Goal: Information Seeking & Learning: Find specific page/section

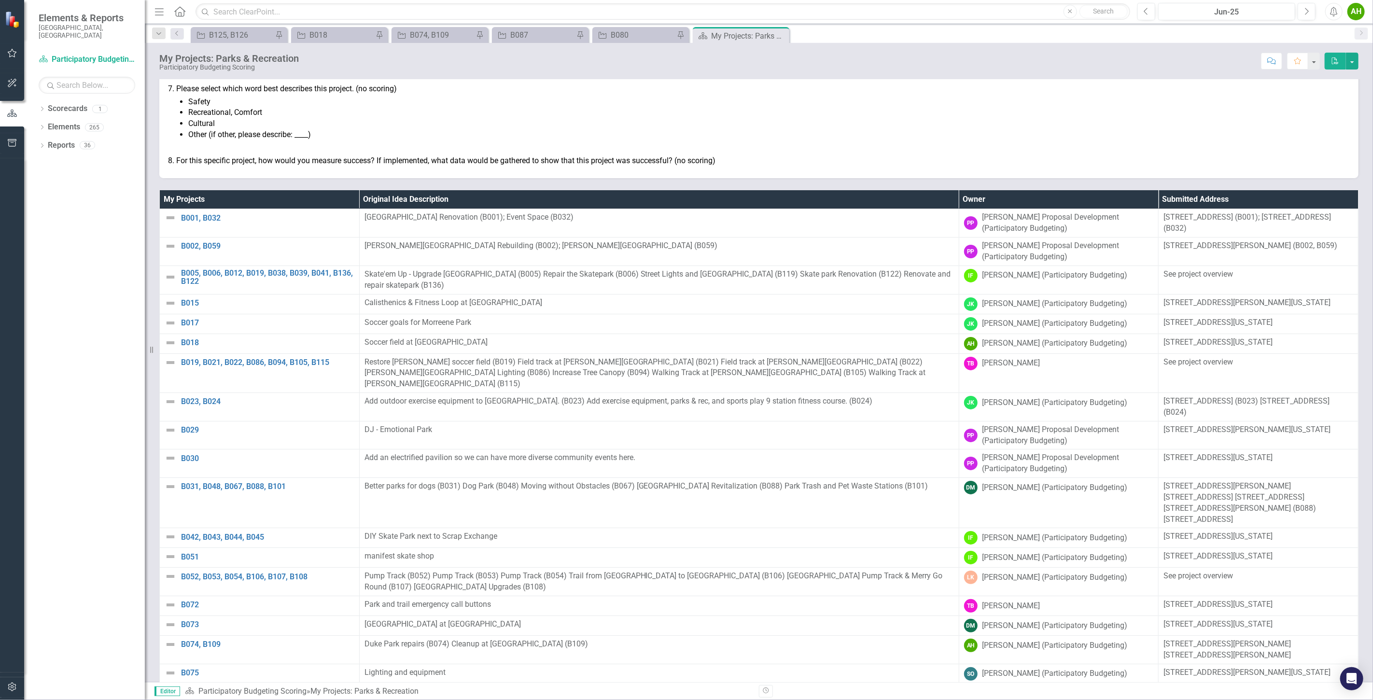
scroll to position [175, 0]
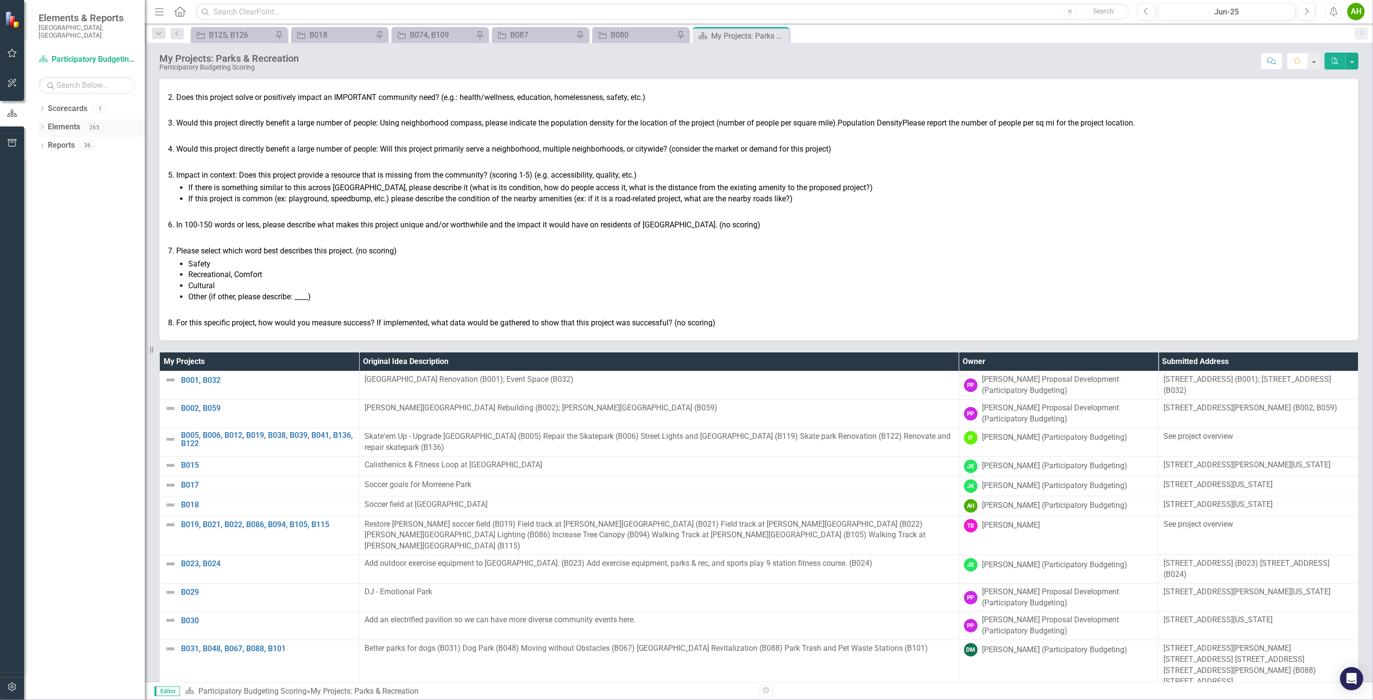
click at [44, 119] on div "Dropdown Elements 265" at bounding box center [92, 128] width 106 height 18
click at [42, 126] on icon "Dropdown" at bounding box center [42, 128] width 7 height 5
click at [75, 177] on link "Initiative Initiatives" at bounding box center [76, 182] width 47 height 11
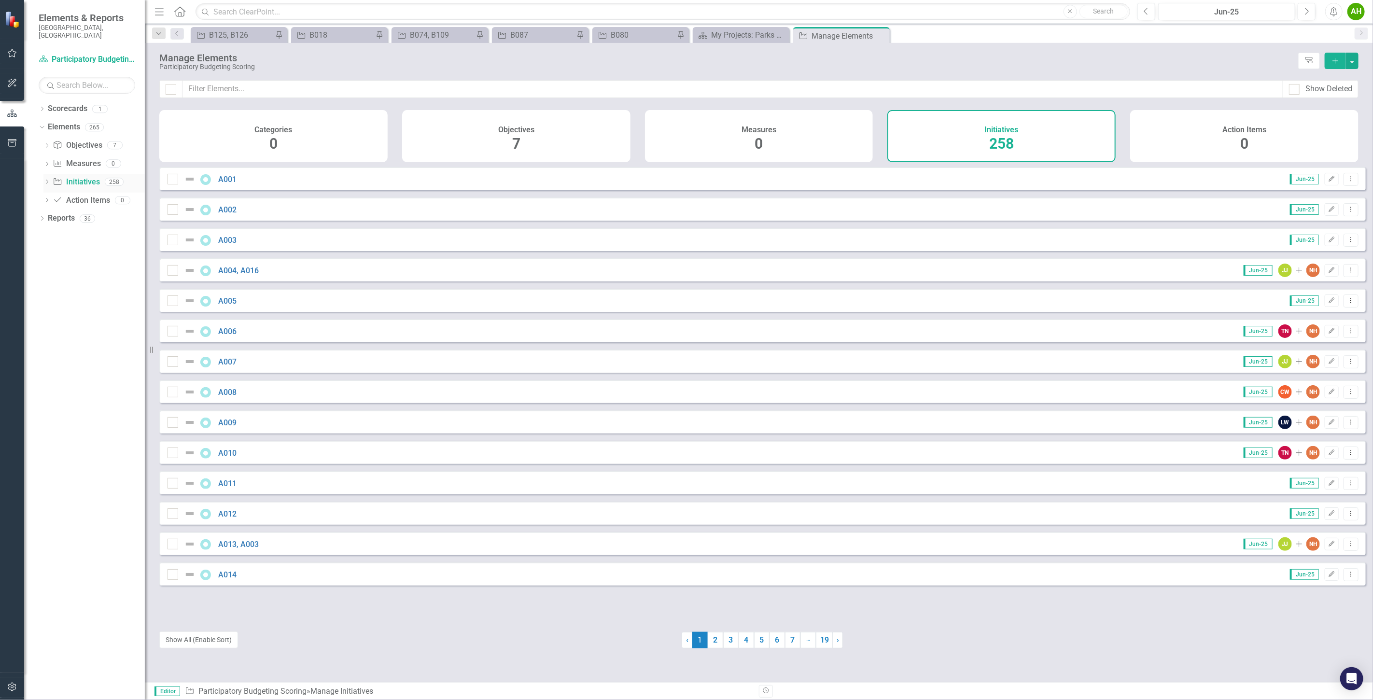
click at [47, 180] on icon "Dropdown" at bounding box center [46, 182] width 7 height 5
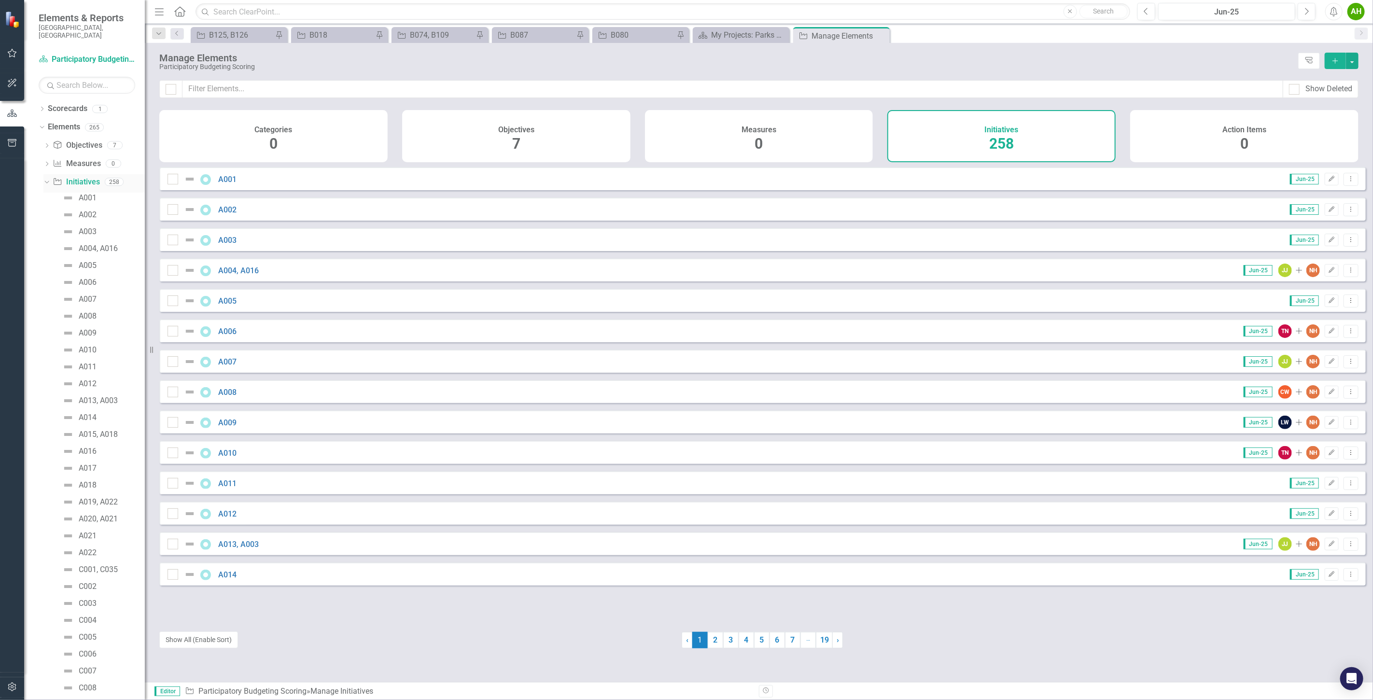
click at [51, 174] on div "Dropdown Initiative Initiatives 258" at bounding box center [93, 183] width 101 height 18
click at [46, 178] on icon "Dropdown" at bounding box center [45, 181] width 5 height 7
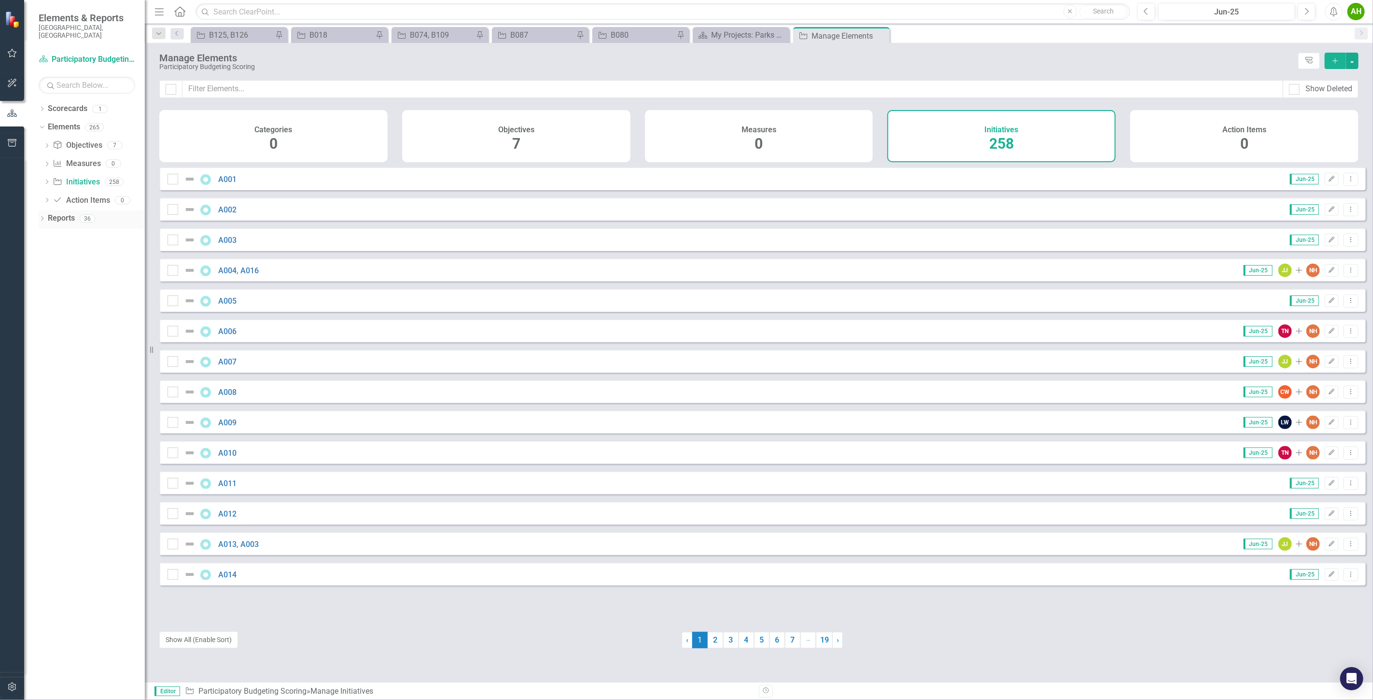
click at [42, 216] on div "Dropdown" at bounding box center [42, 220] width 7 height 8
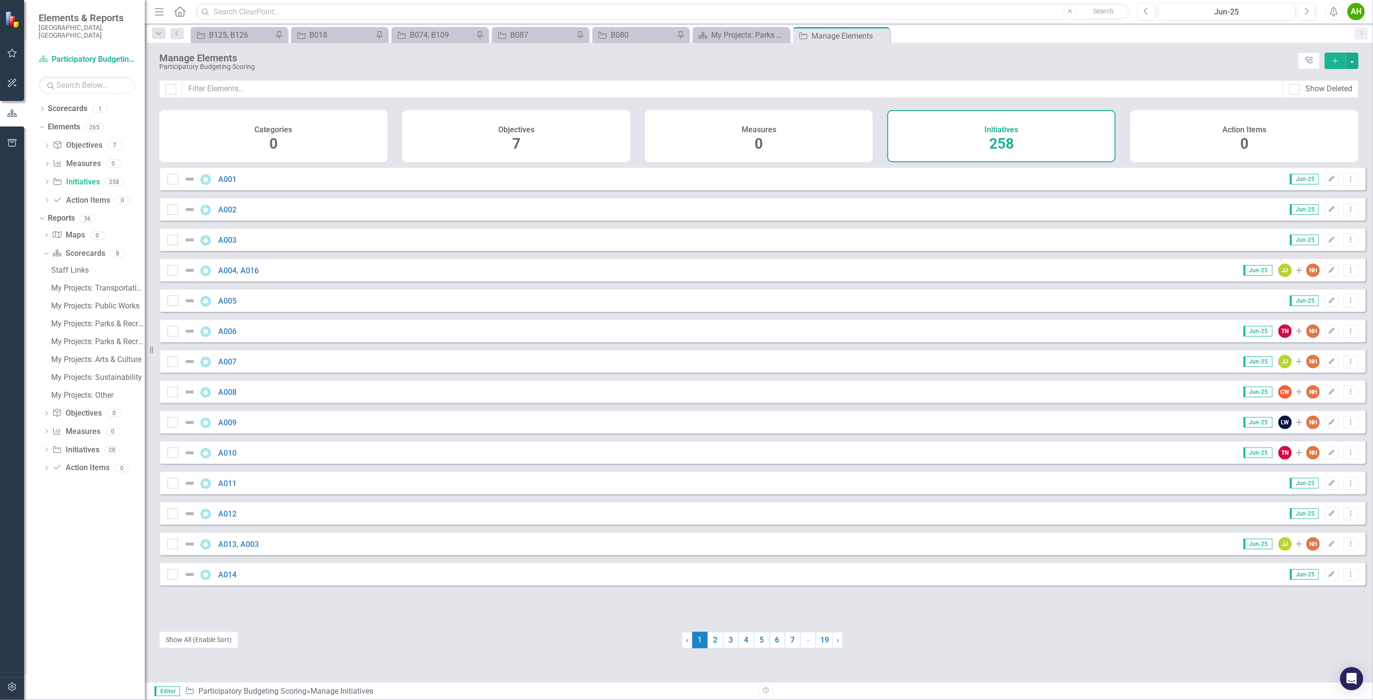
drag, startPoint x: 405, startPoint y: 68, endPoint x: 404, endPoint y: 58, distance: 9.7
click at [93, 338] on div "My Projects: Parks & Recreation Spanish" at bounding box center [98, 342] width 94 height 9
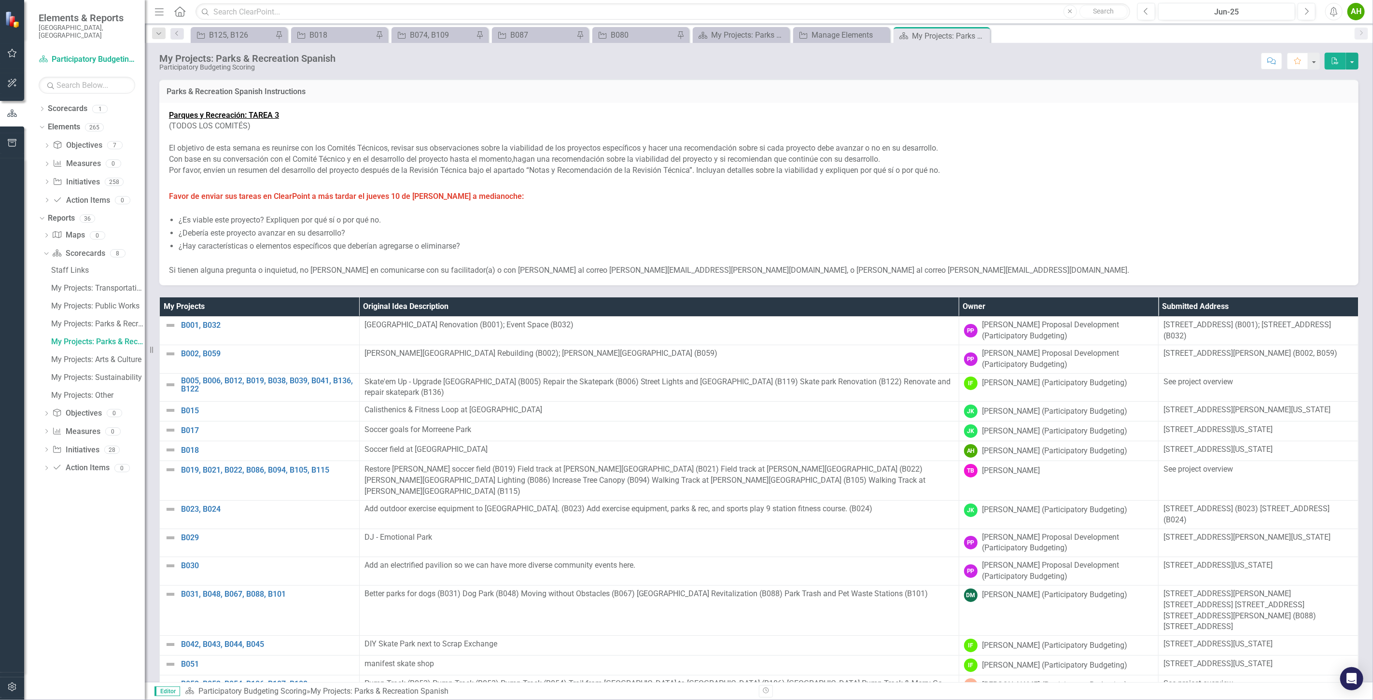
click at [1021, 305] on th "Owner" at bounding box center [1059, 306] width 200 height 19
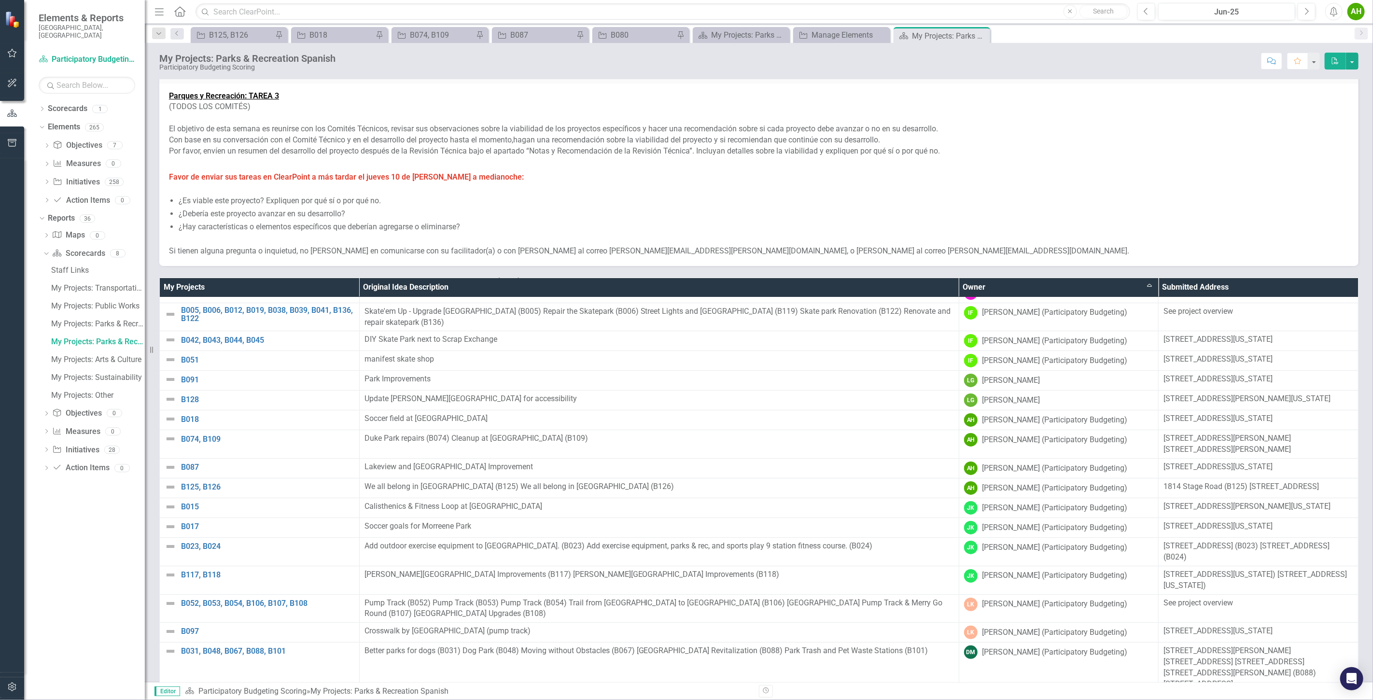
scroll to position [15, 0]
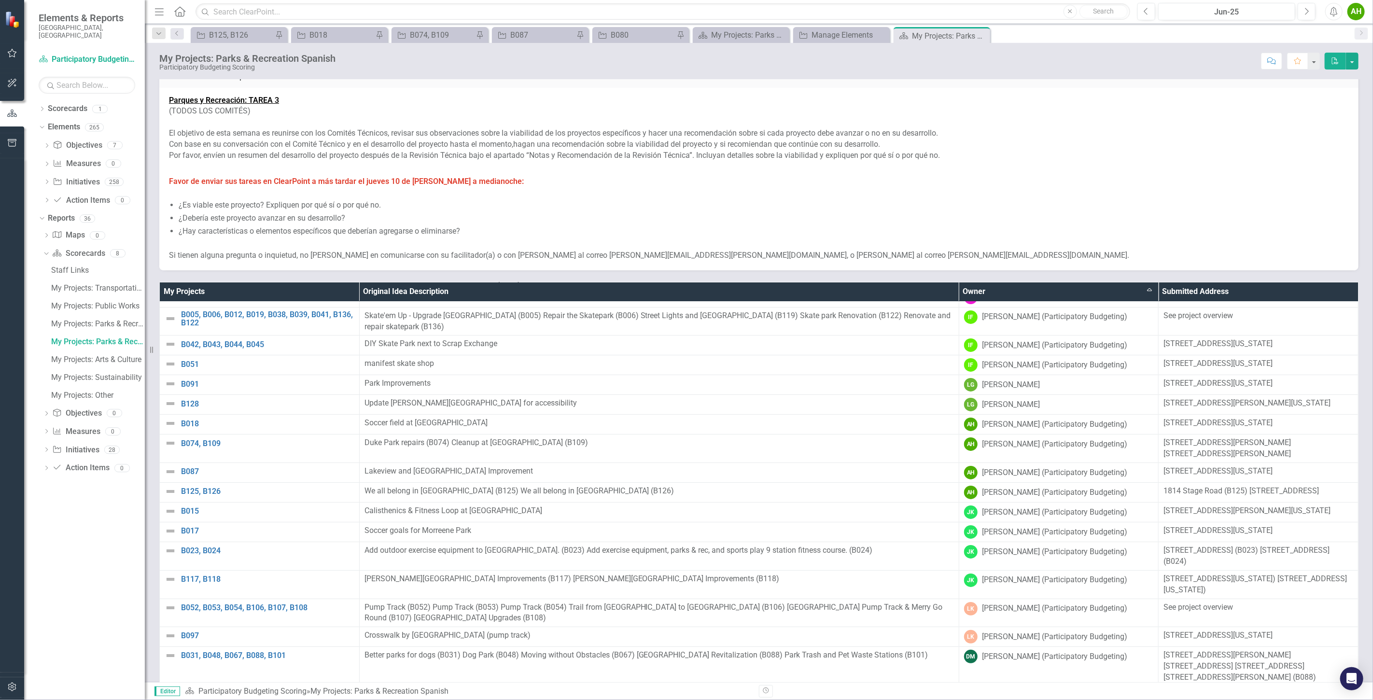
drag, startPoint x: 934, startPoint y: 162, endPoint x: 877, endPoint y: 146, distance: 59.2
click at [498, 233] on p "¿Hay características o elementos específicos que deberían agregarse o eliminars…" at bounding box center [764, 231] width 1171 height 11
drag, startPoint x: 512, startPoint y: 181, endPoint x: 466, endPoint y: 215, distance: 57.8
click at [475, 218] on span "Parques y Recreación: TAREA 3 (TODOS LOS COMITÉS) El objetivo de esta semana es…" at bounding box center [759, 178] width 1180 height 166
drag, startPoint x: 466, startPoint y: 215, endPoint x: 396, endPoint y: 239, distance: 73.0
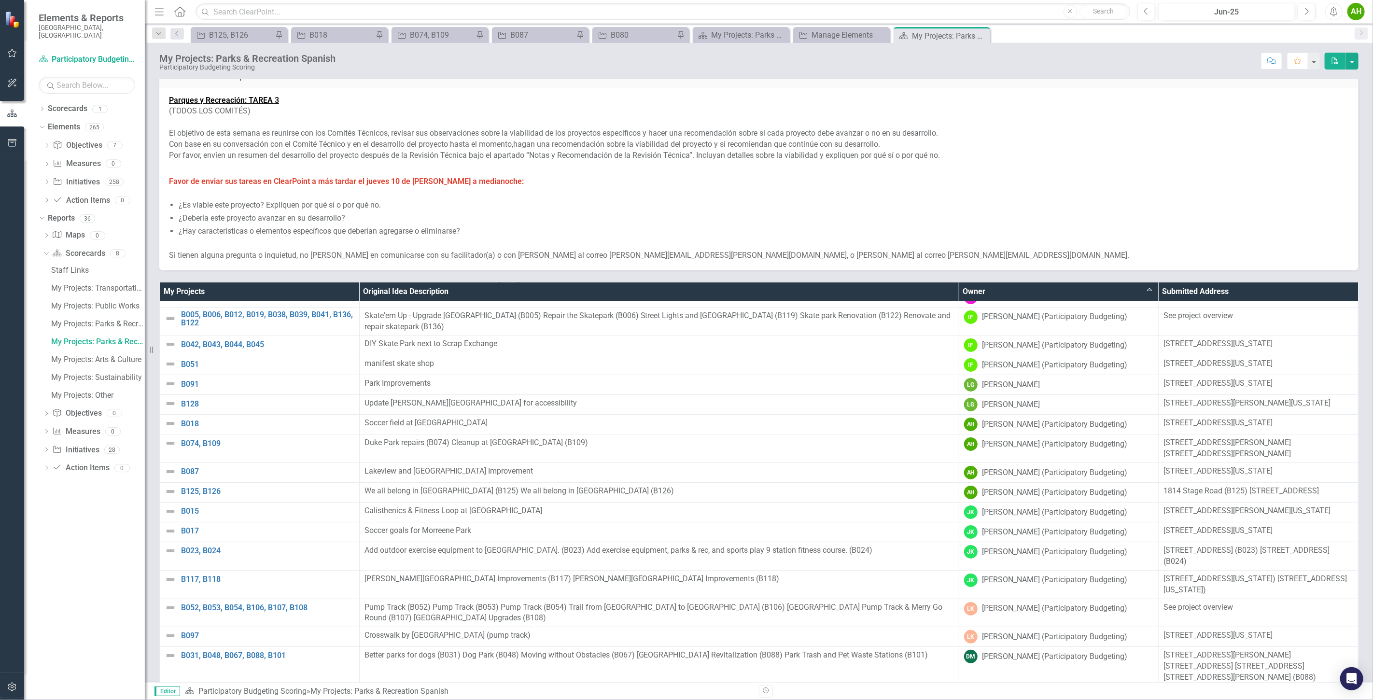
click at [386, 245] on span "Parques y Recreación: TAREA 3 (TODOS LOS COMITÉS) El objetivo de esta semana es…" at bounding box center [759, 178] width 1180 height 166
drag, startPoint x: 403, startPoint y: 229, endPoint x: 350, endPoint y: 209, distance: 56.4
click at [350, 209] on span "Parques y Recreación: TAREA 3 (TODOS LOS COMITÉS) El objetivo de esta semana es…" at bounding box center [759, 178] width 1180 height 166
drag, startPoint x: 549, startPoint y: 113, endPoint x: 580, endPoint y: 174, distance: 68.9
click at [580, 174] on span "Parques y Recreación: TAREA 3 (TODOS LOS COMITÉS) El objetivo de esta semana es…" at bounding box center [759, 178] width 1180 height 166
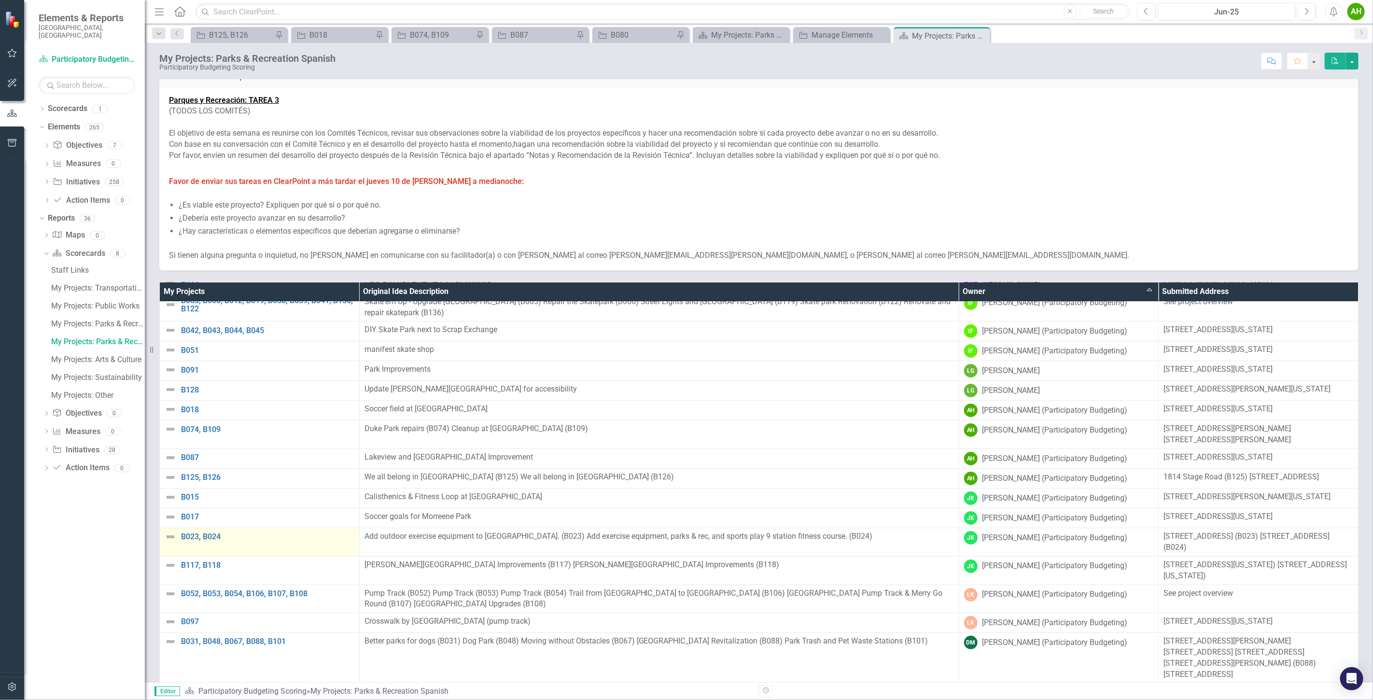
scroll to position [174, 0]
click at [186, 406] on link "B018" at bounding box center [267, 410] width 173 height 9
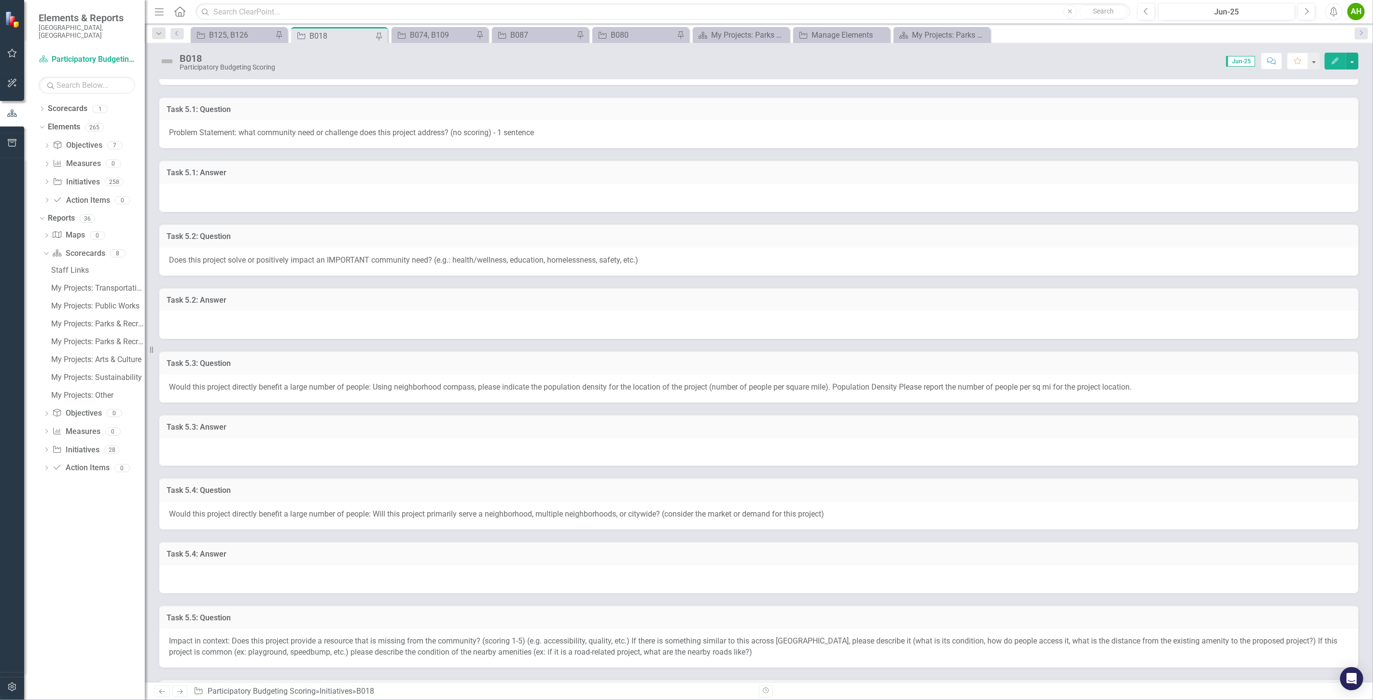
scroll to position [225, 0]
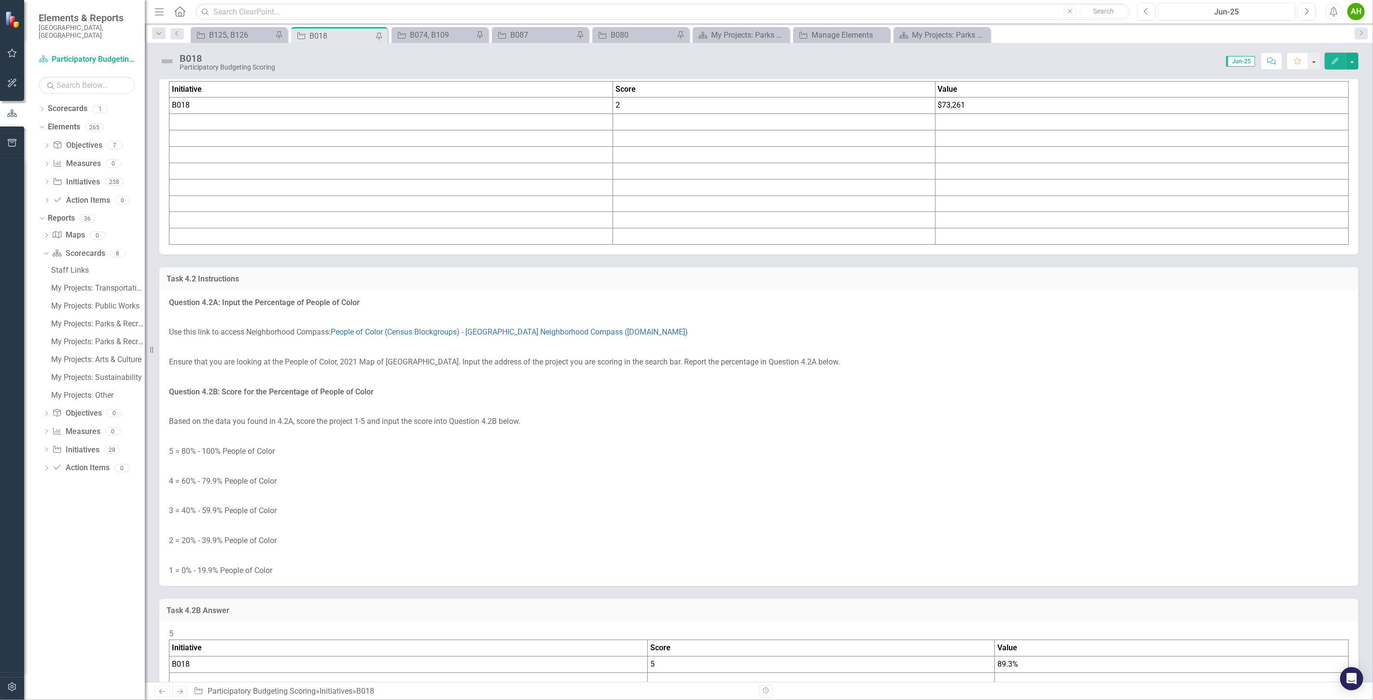
drag, startPoint x: 675, startPoint y: 172, endPoint x: 760, endPoint y: 182, distance: 85.5
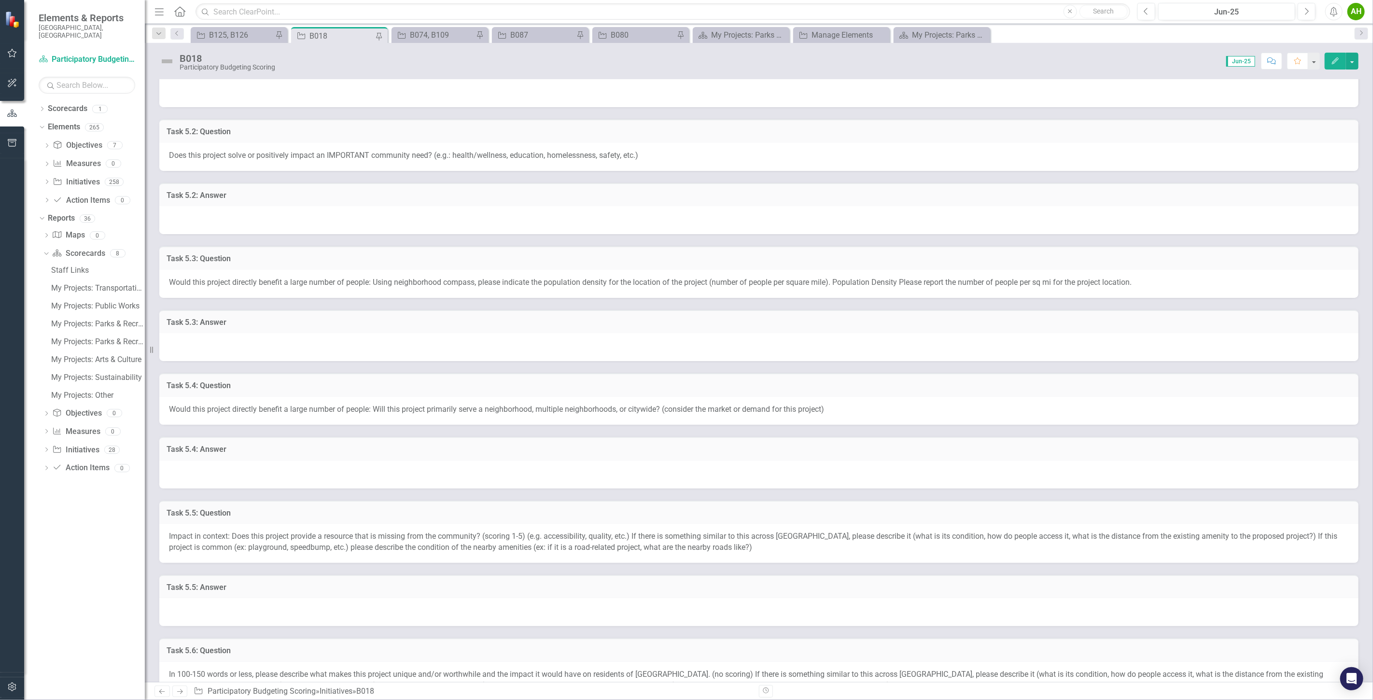
scroll to position [0, 0]
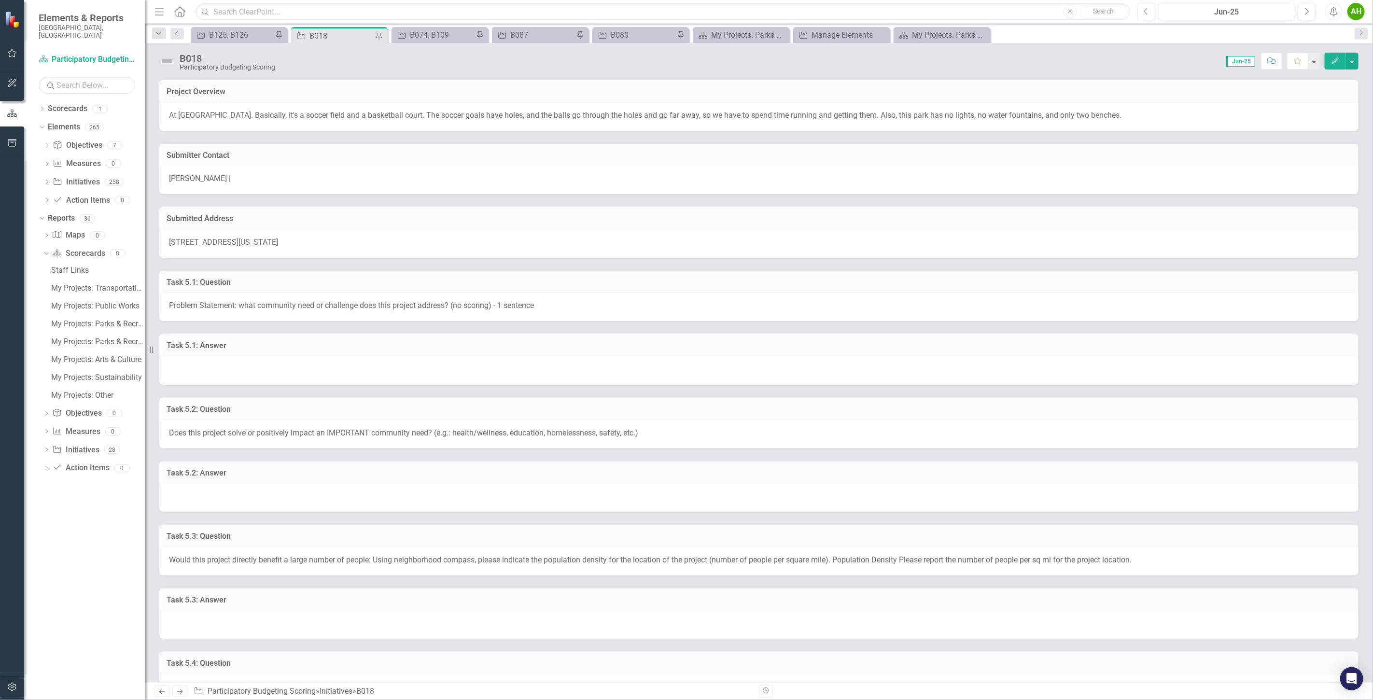
drag, startPoint x: 649, startPoint y: 573, endPoint x: 665, endPoint y: 513, distance: 61.5
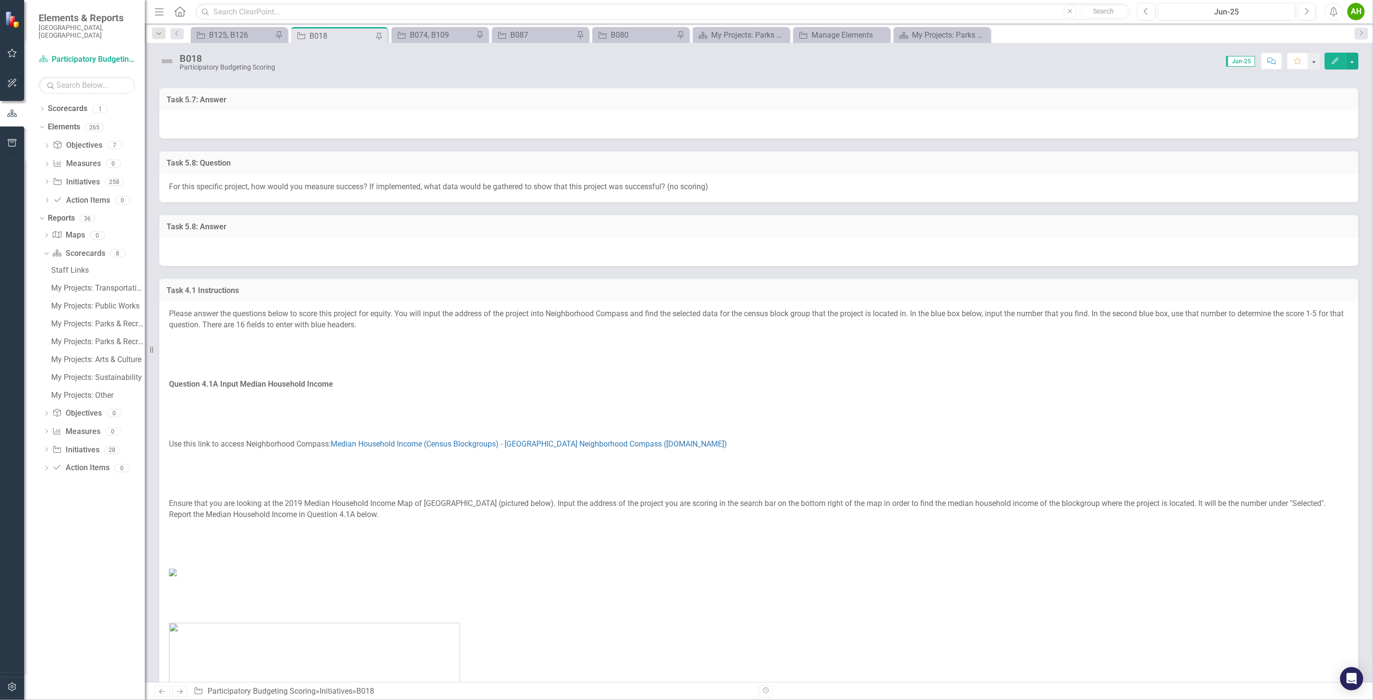
scroll to position [1029, 0]
drag, startPoint x: 428, startPoint y: 153, endPoint x: 481, endPoint y: 142, distance: 53.7
drag, startPoint x: 501, startPoint y: 191, endPoint x: 506, endPoint y: 175, distance: 16.7
click at [506, 176] on div "For this specific project, how would you measure success? If implemented, what …" at bounding box center [759, 190] width 1200 height 28
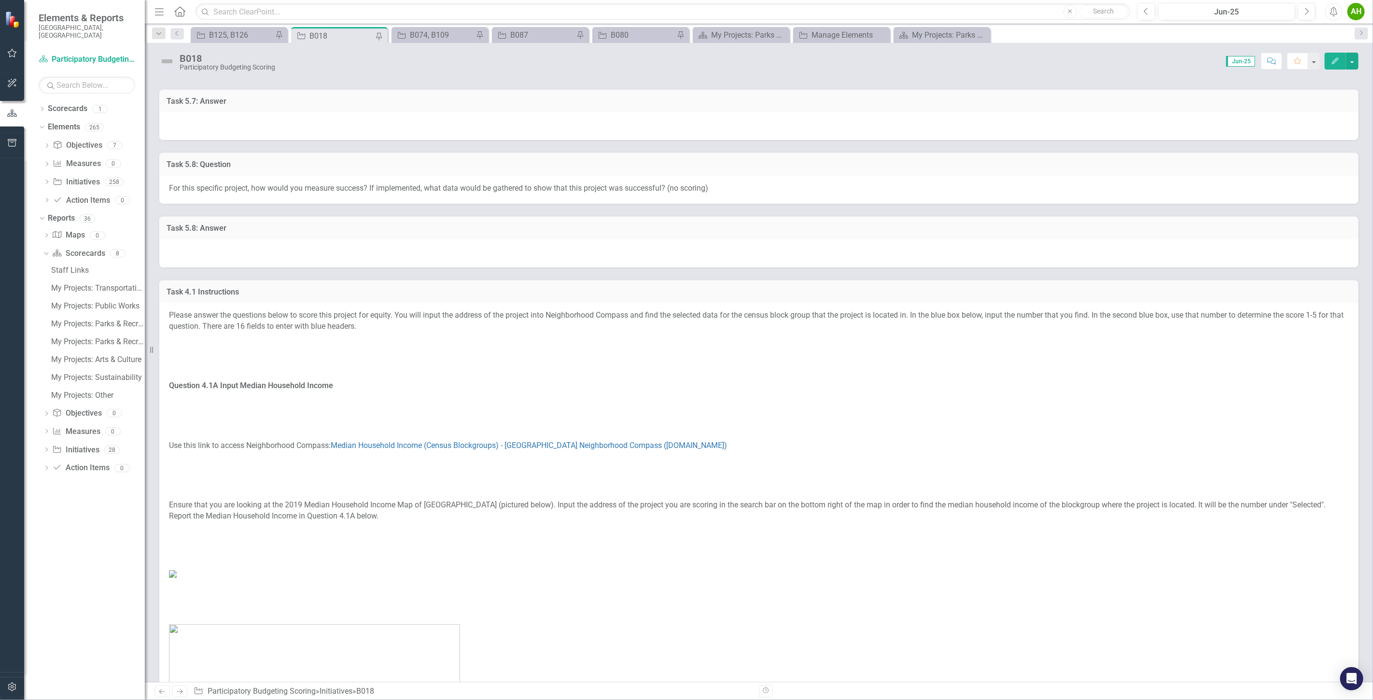
click at [510, 184] on span "For this specific project, how would you measure success? If implemented, what …" at bounding box center [438, 188] width 539 height 9
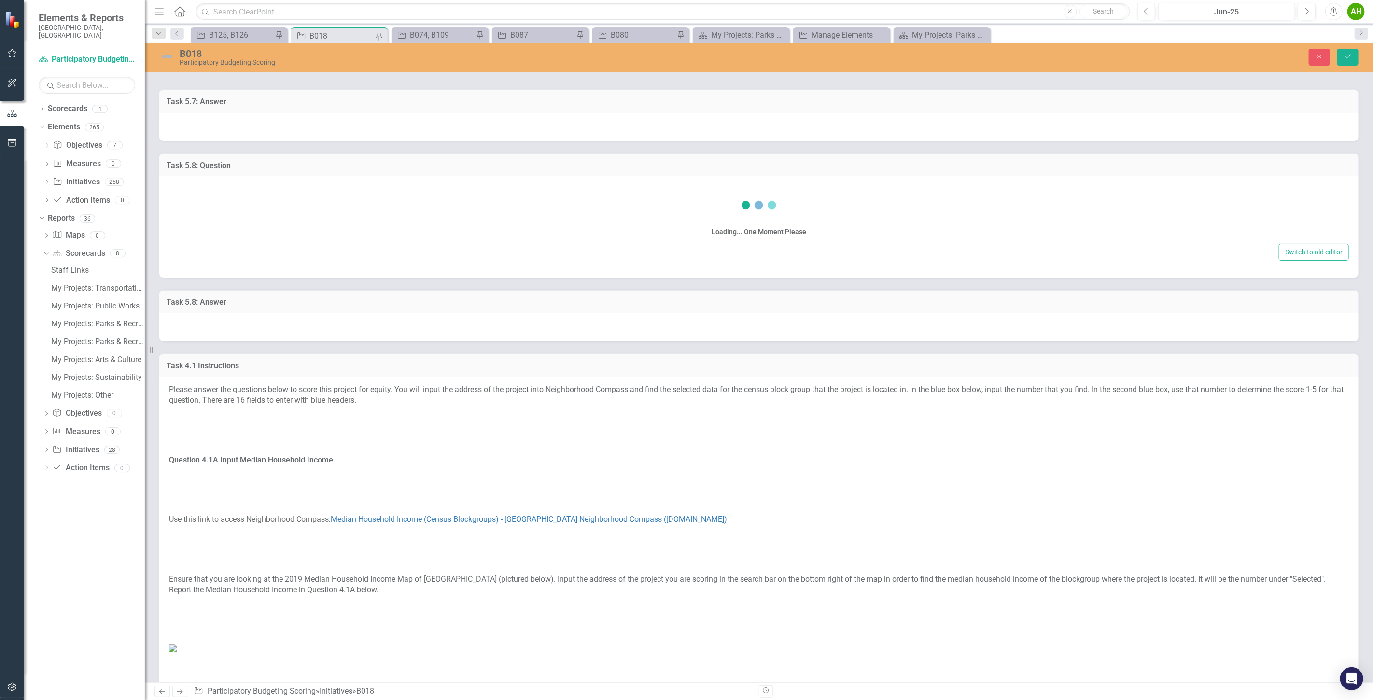
click at [510, 186] on div "Loading... One Moment Please" at bounding box center [759, 214] width 1180 height 56
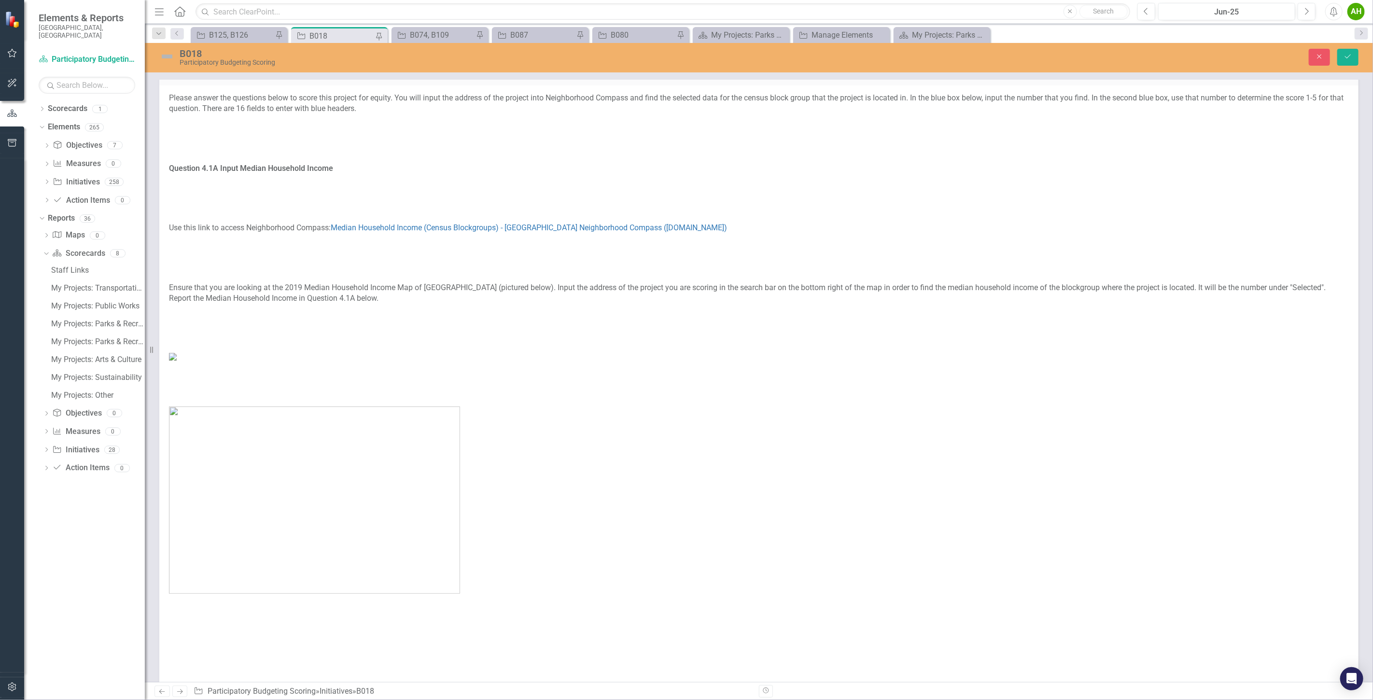
scroll to position [1654, 0]
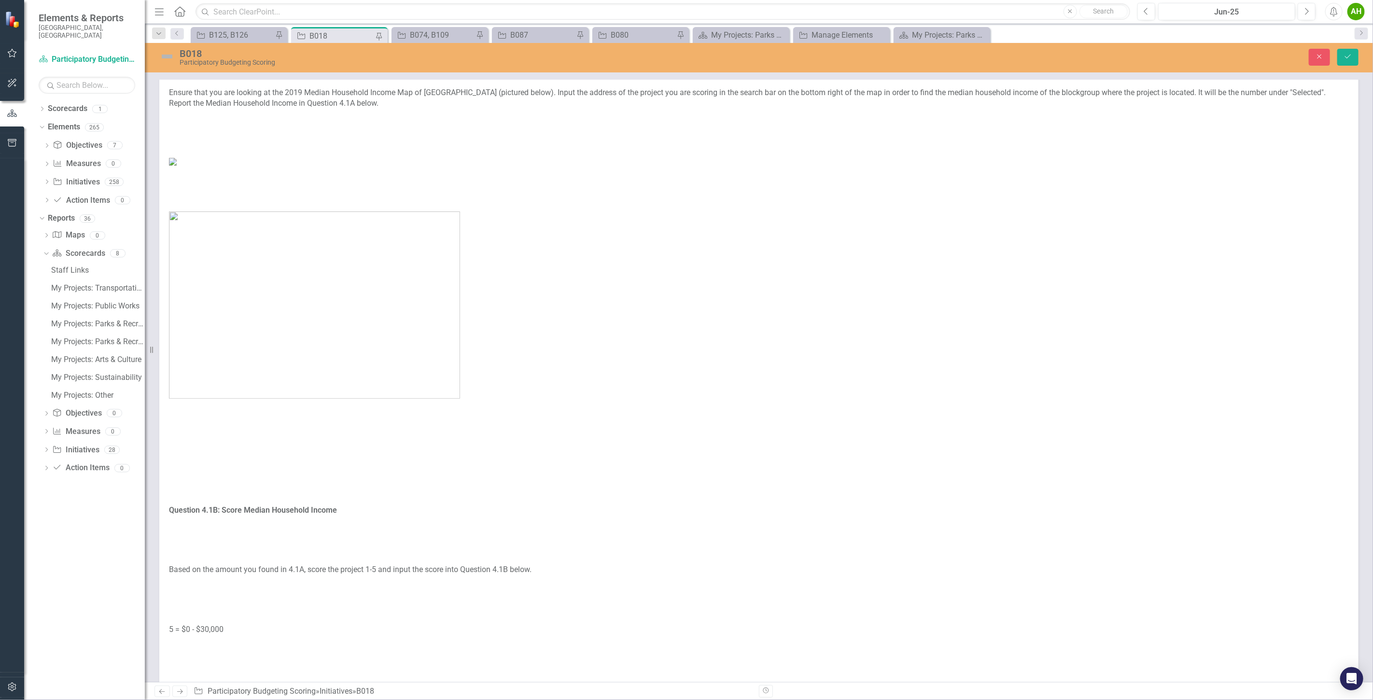
click at [832, 167] on figure at bounding box center [759, 161] width 1180 height 11
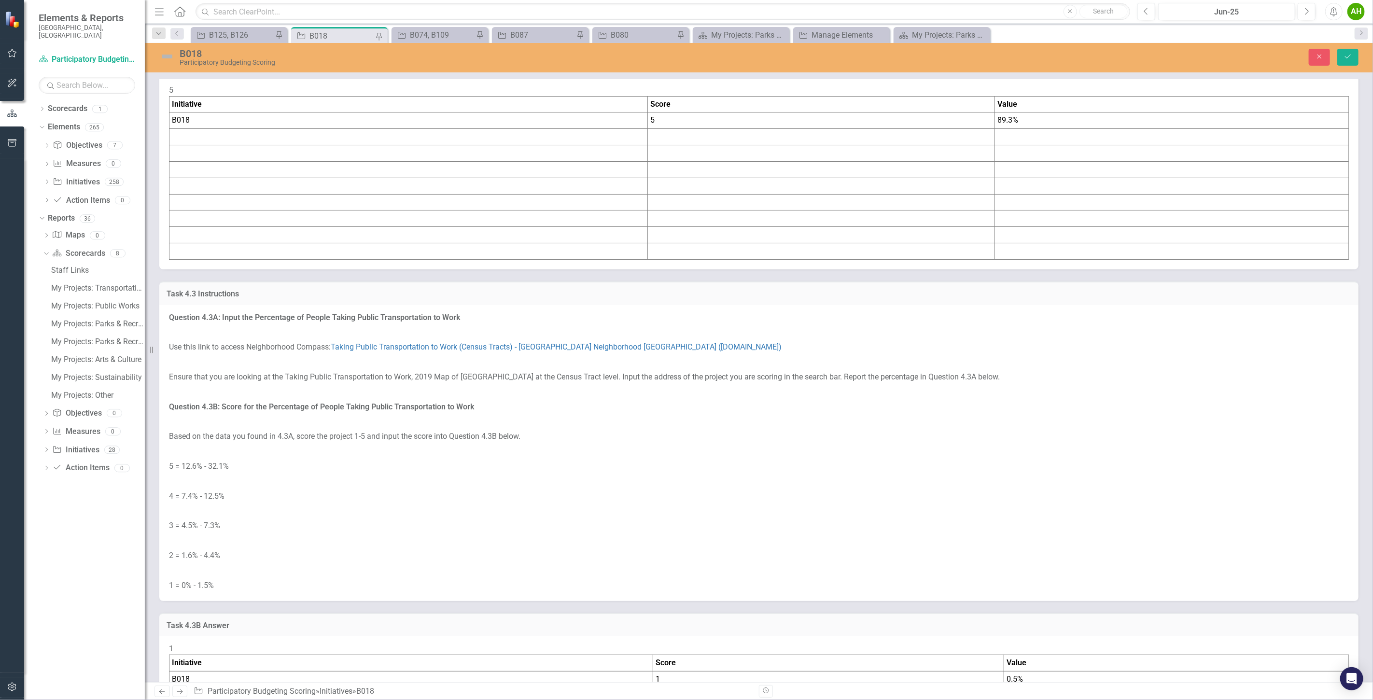
scroll to position [3156, 0]
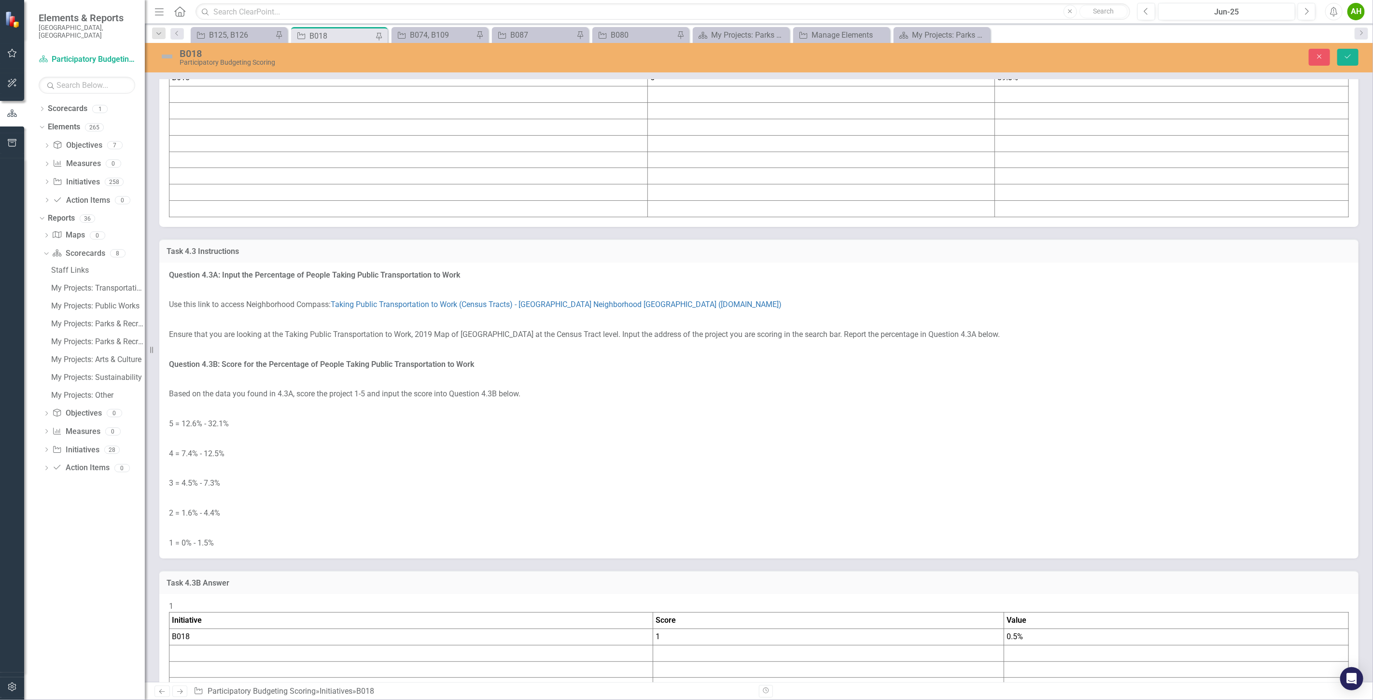
drag, startPoint x: 866, startPoint y: 616, endPoint x: 867, endPoint y: 515, distance: 100.9
drag, startPoint x: 1366, startPoint y: 330, endPoint x: 1368, endPoint y: 319, distance: 10.9
click at [1368, 319] on div "Project Overview At Old Farm Road Park. Basically, it's a soccer field and a ba…" at bounding box center [759, 381] width 1229 height 603
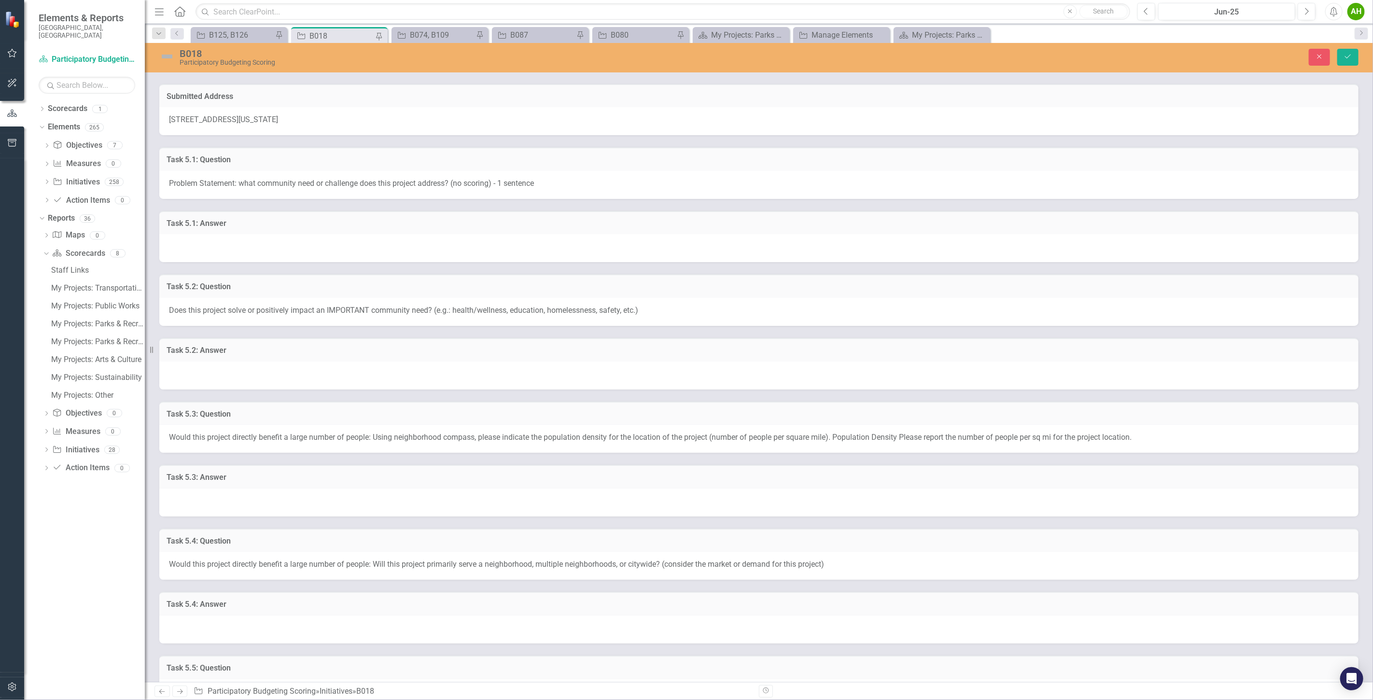
scroll to position [101, 0]
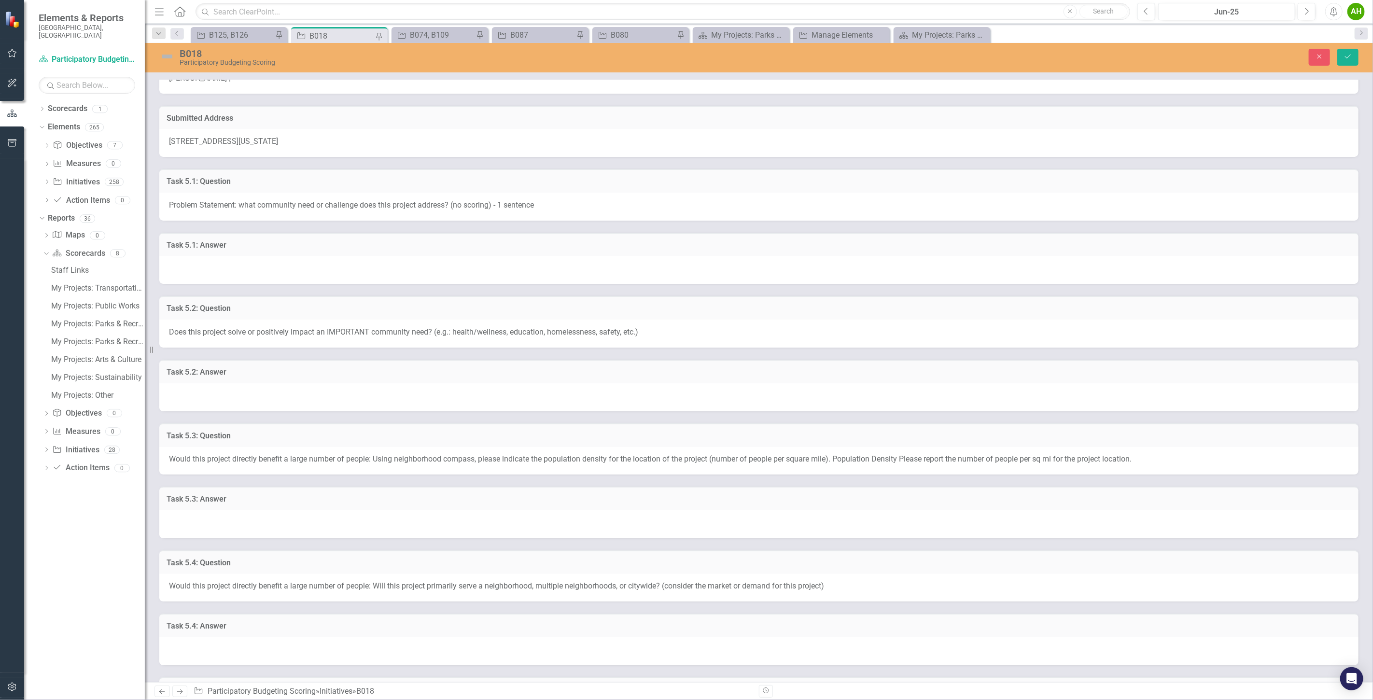
drag, startPoint x: 446, startPoint y: 207, endPoint x: 628, endPoint y: 201, distance: 182.1
click at [628, 200] on div "Problem Statement: what community need or challenge does this project address? …" at bounding box center [759, 207] width 1200 height 28
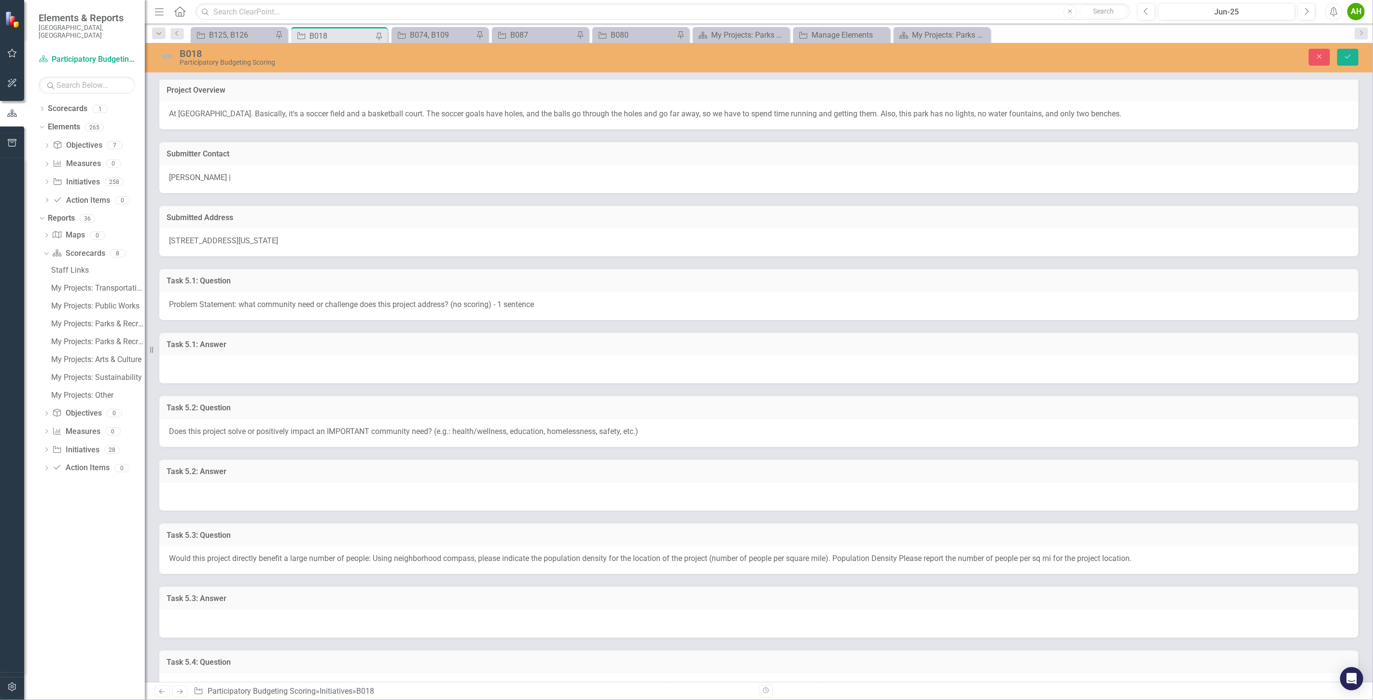
scroll to position [0, 0]
click at [616, 94] on h3 "Project Overview" at bounding box center [759, 92] width 1185 height 9
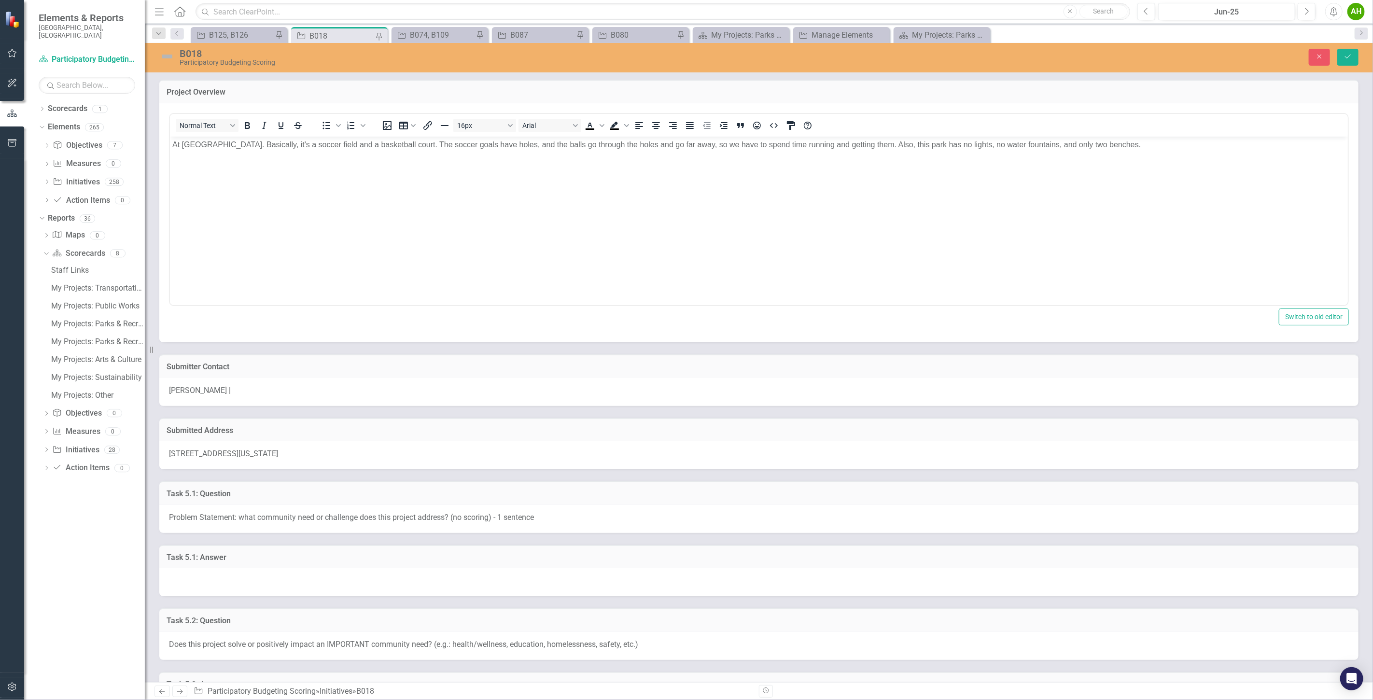
click at [188, 92] on h3 "Project Overview" at bounding box center [759, 92] width 1185 height 9
click at [1317, 57] on icon "Close" at bounding box center [1320, 56] width 9 height 7
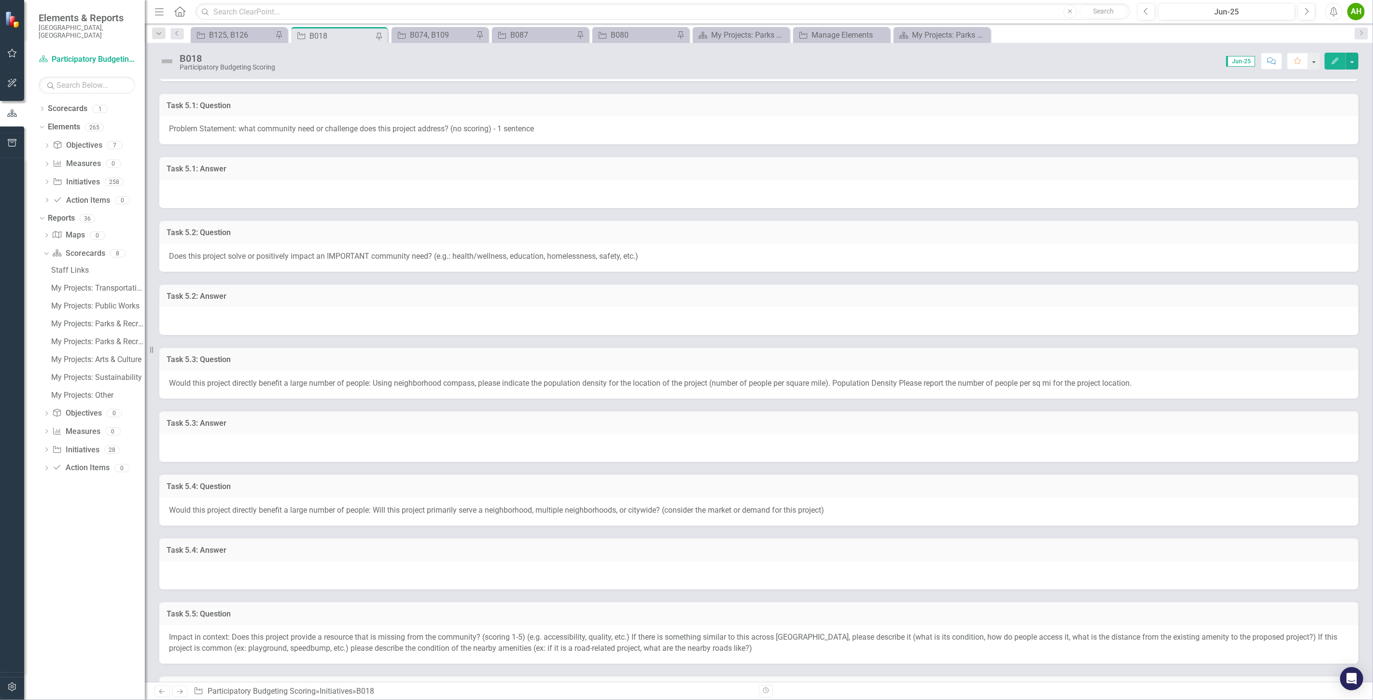
scroll to position [234, 0]
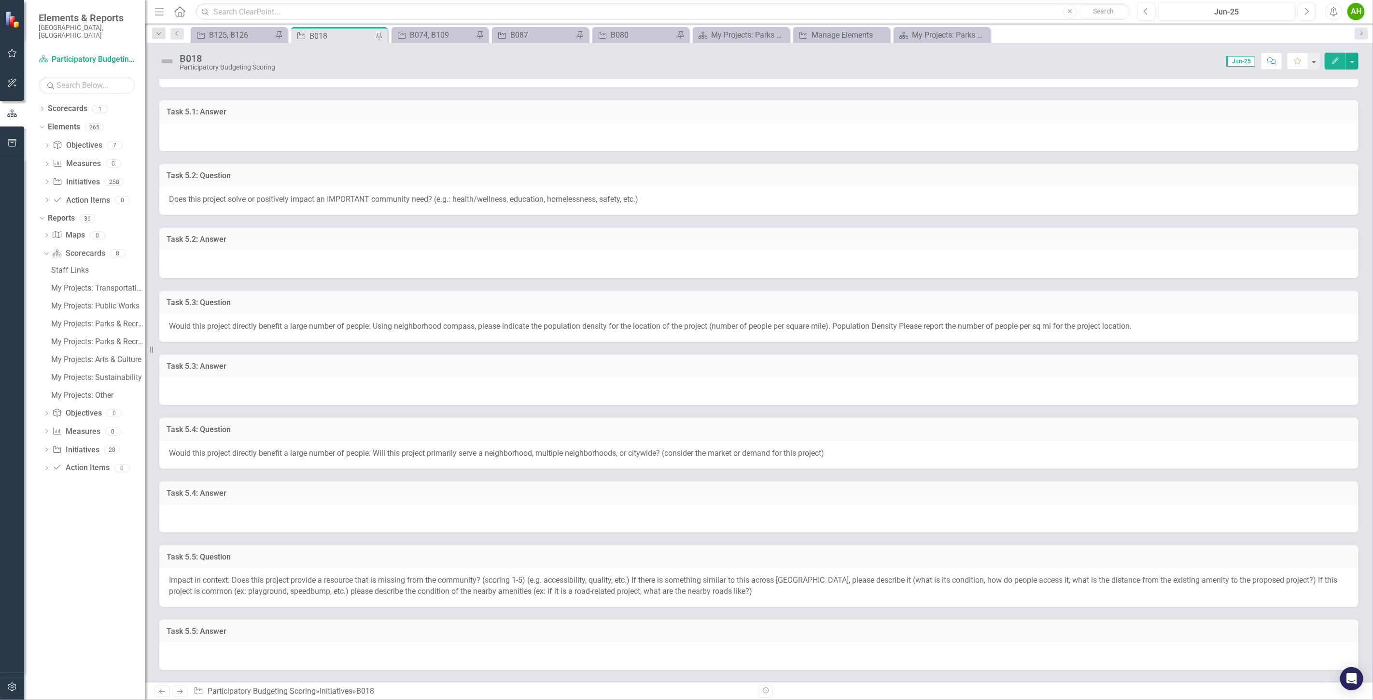
click at [81, 579] on div "Dropdown Scorecards 1 Participatory Budgeting Scoring Dropdown Elements 265 Dro…" at bounding box center [84, 400] width 121 height 599
drag, startPoint x: 45, startPoint y: 550, endPoint x: 36, endPoint y: 538, distance: 14.1
click at [36, 538] on div "Dropdown Scorecards 1 Participatory Budgeting Scoring Dropdown Elements 265 Dro…" at bounding box center [84, 400] width 121 height 599
drag, startPoint x: 43, startPoint y: 541, endPoint x: 41, endPoint y: 556, distance: 15.7
click at [41, 556] on div "Dropdown Scorecards 1 Participatory Budgeting Scoring Dropdown Elements 265 Dro…" at bounding box center [84, 400] width 121 height 599
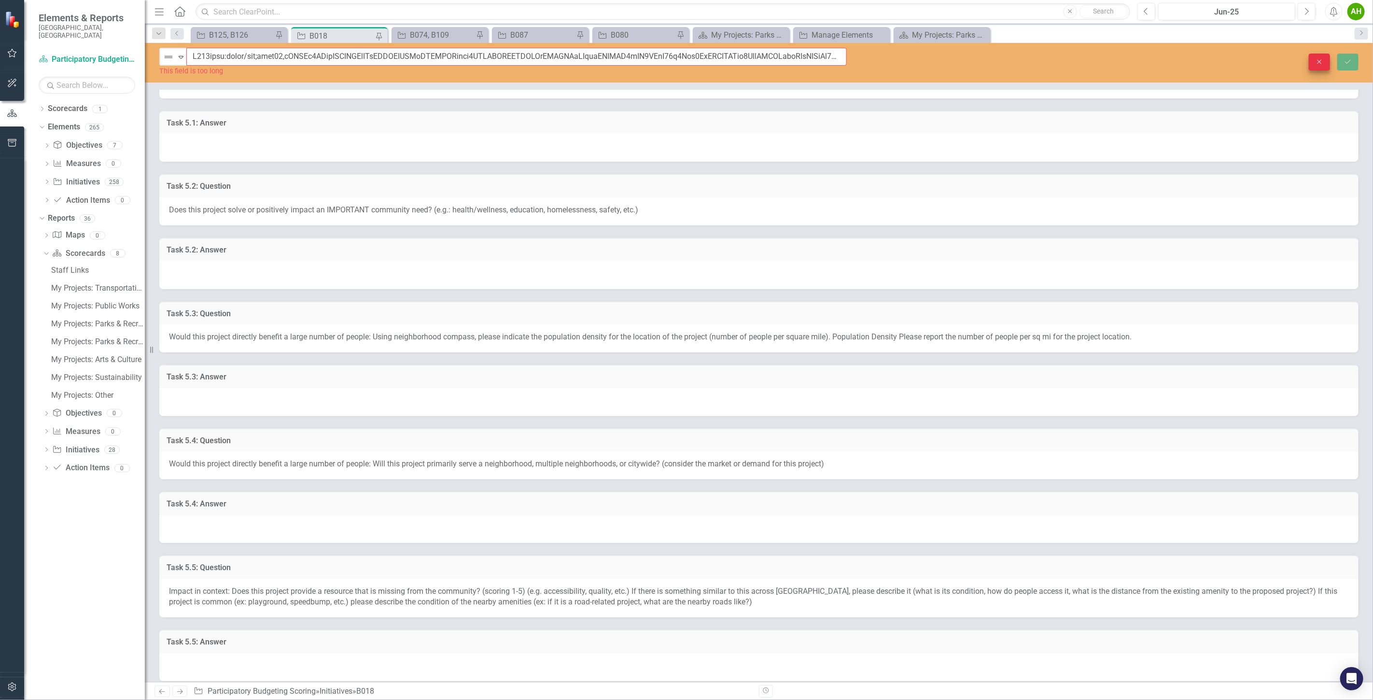
type input "B018data:image/png;base64,iVBORw0KGgoAAAANSUhEUgAAACAAAAAgCAYAAABzenr0AAAACXBIW…"
click at [1319, 64] on icon "Close" at bounding box center [1320, 61] width 9 height 7
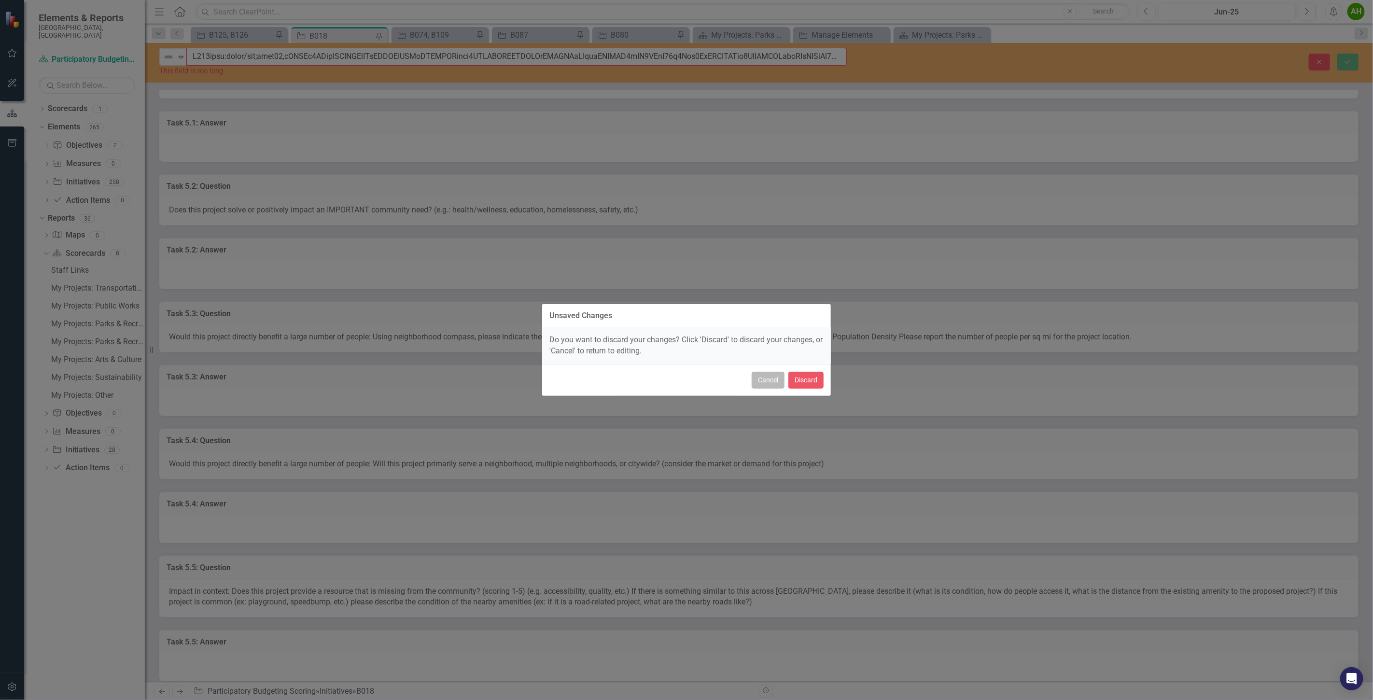
click at [754, 381] on button "Cancel" at bounding box center [768, 380] width 33 height 17
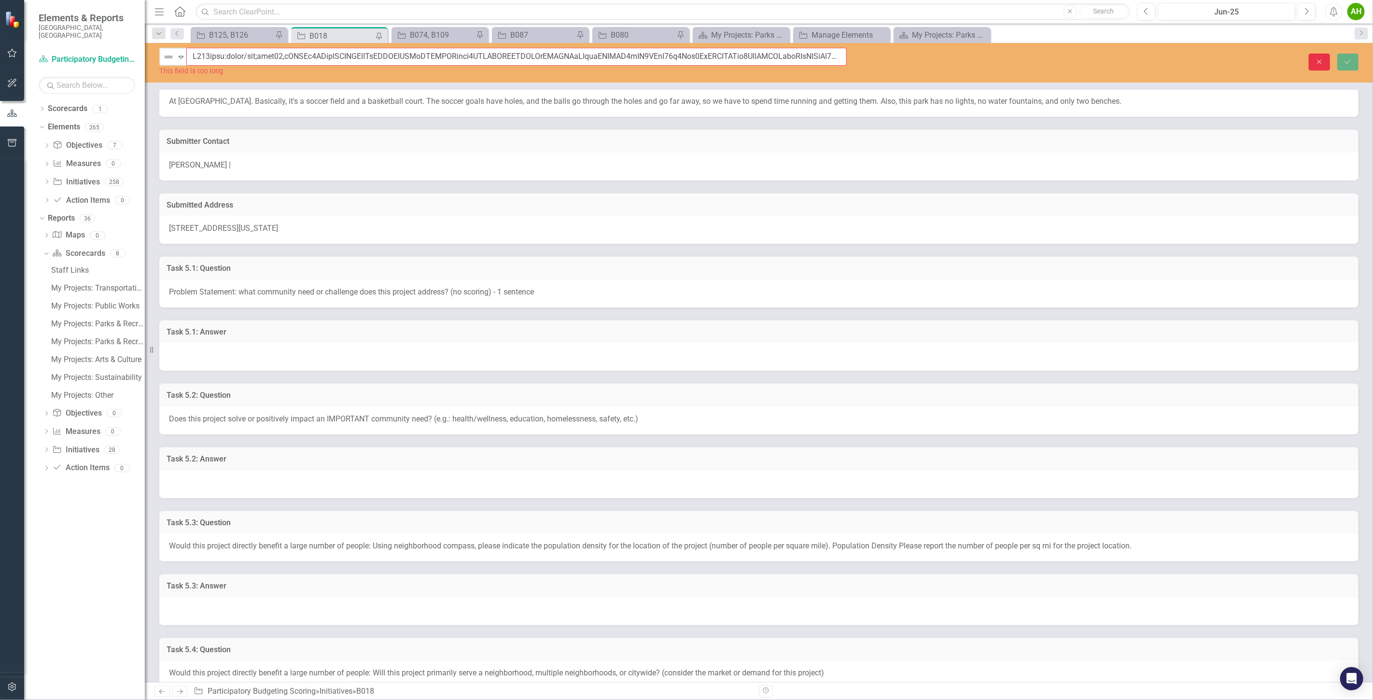
scroll to position [19, 0]
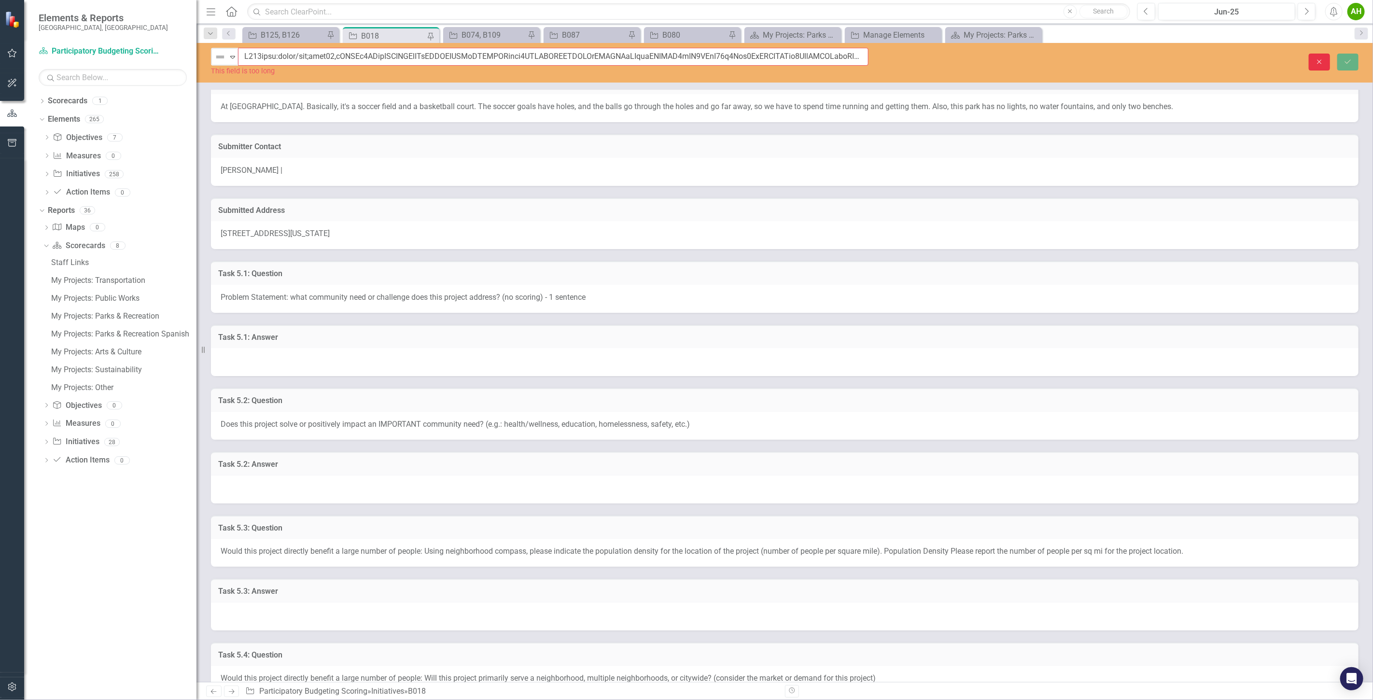
drag, startPoint x: 152, startPoint y: 166, endPoint x: 197, endPoint y: 168, distance: 44.9
click at [197, 168] on div "Resize" at bounding box center [201, 350] width 8 height 700
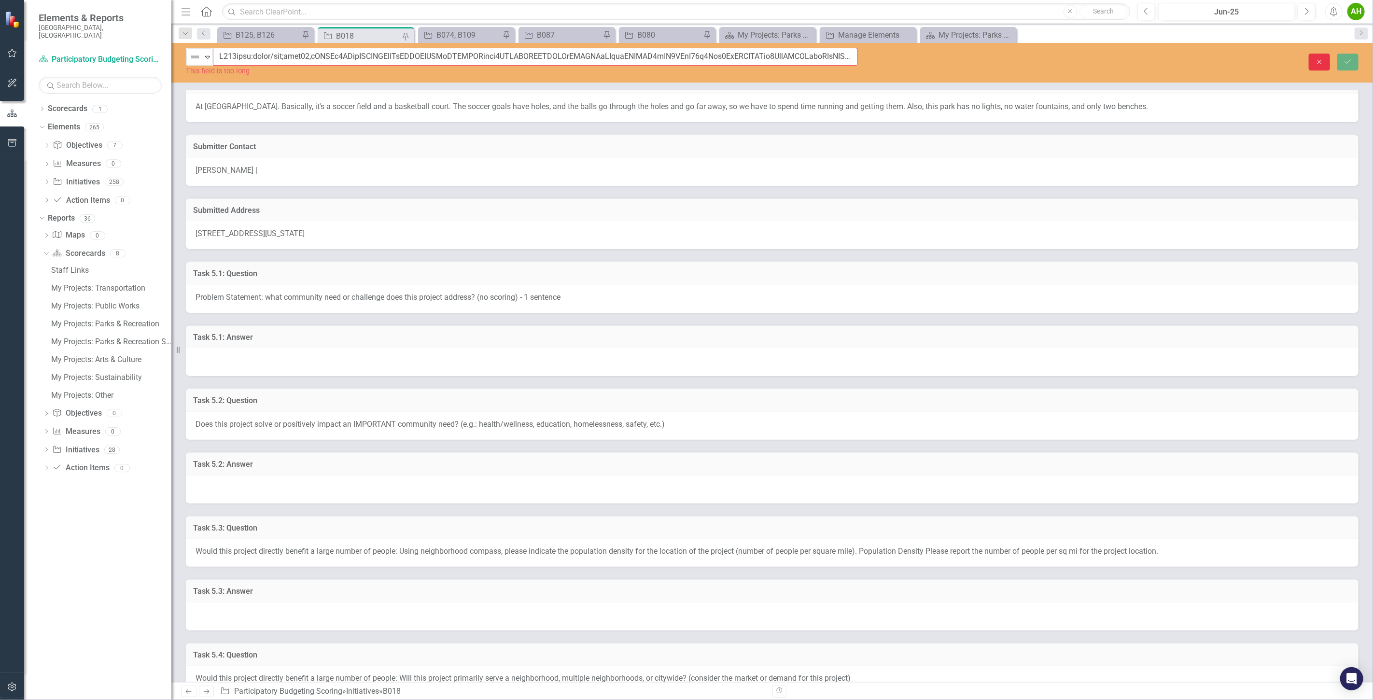
drag, startPoint x: 205, startPoint y: 350, endPoint x: 171, endPoint y: 350, distance: 33.8
click at [171, 350] on div "Resize" at bounding box center [175, 350] width 8 height 700
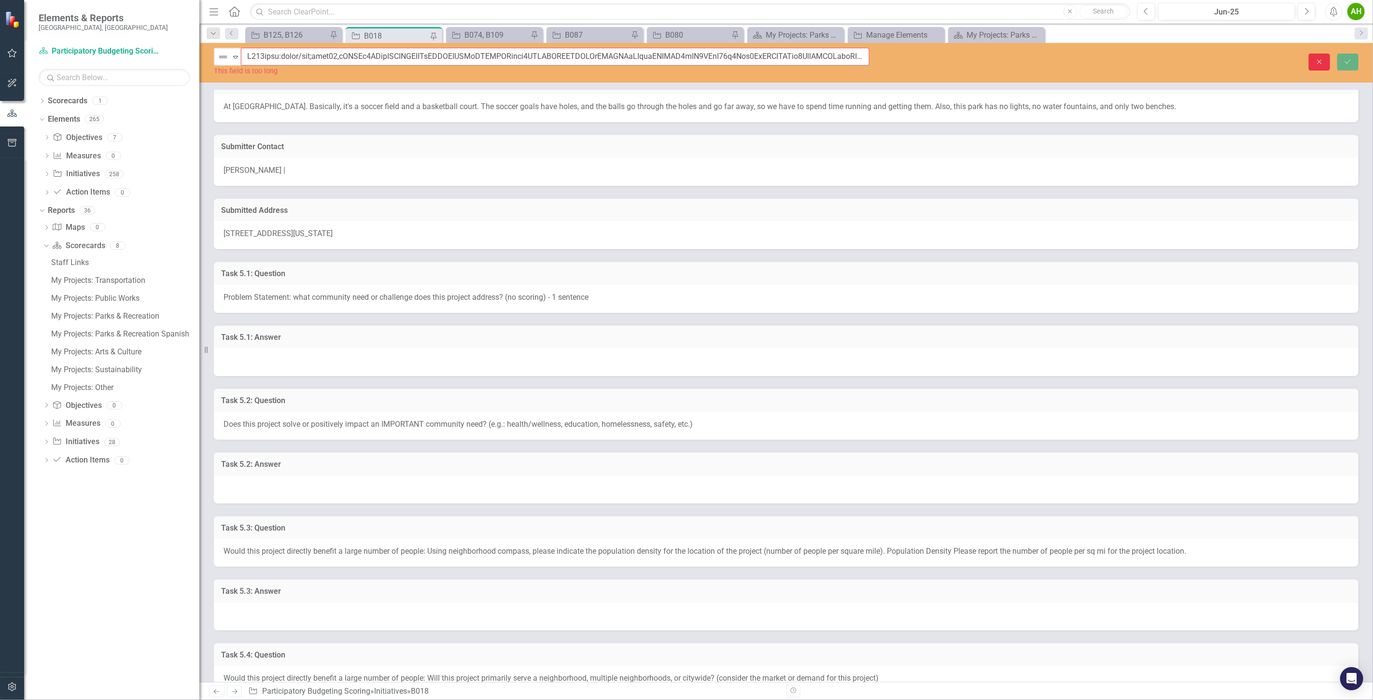
drag, startPoint x: 171, startPoint y: 346, endPoint x: 199, endPoint y: 347, distance: 28.5
click at [199, 347] on div "Resize" at bounding box center [203, 350] width 8 height 700
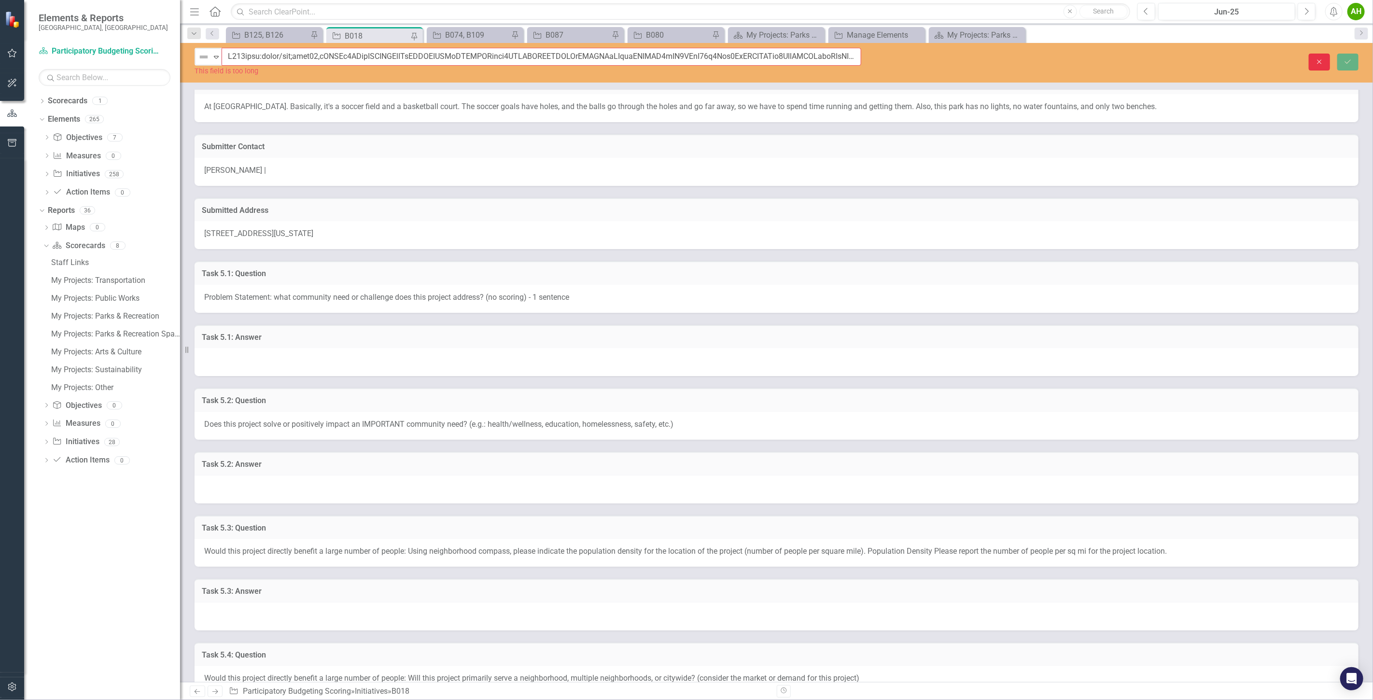
drag, startPoint x: 206, startPoint y: 354, endPoint x: 202, endPoint y: 345, distance: 10.4
click at [183, 339] on div "Resize" at bounding box center [184, 350] width 8 height 700
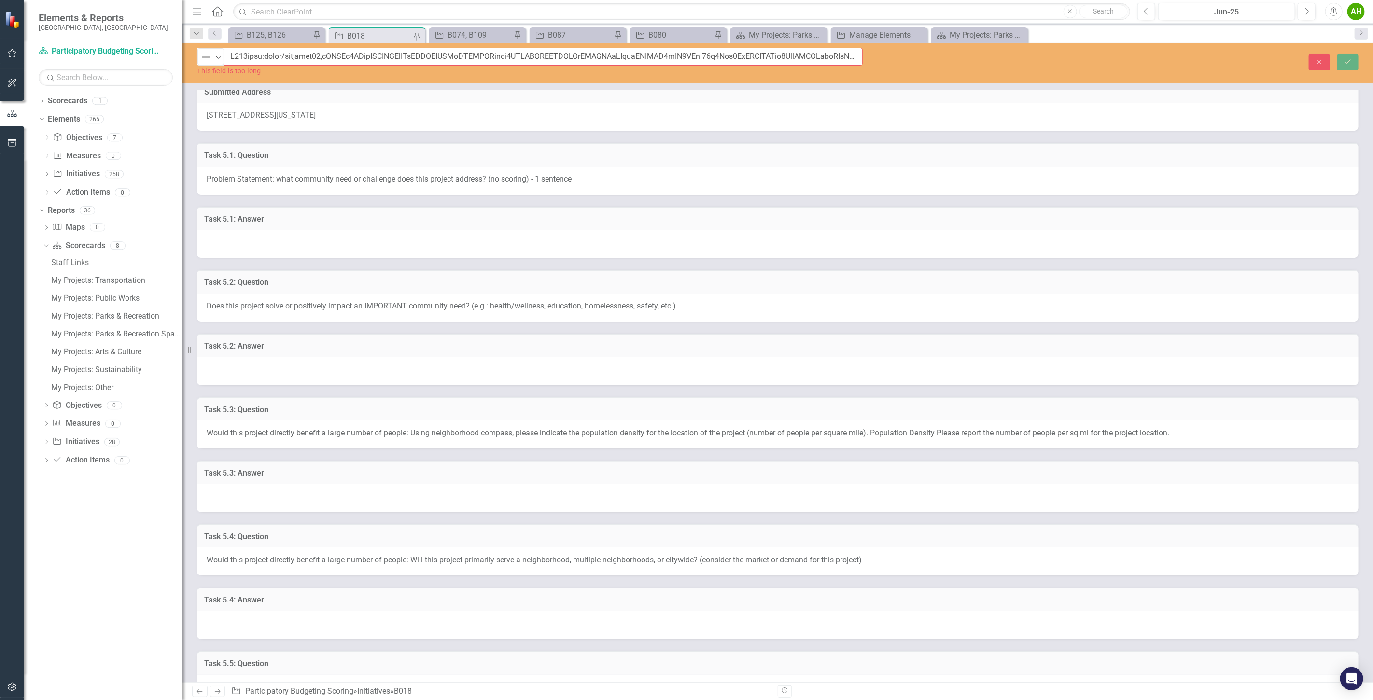
scroll to position [0, 0]
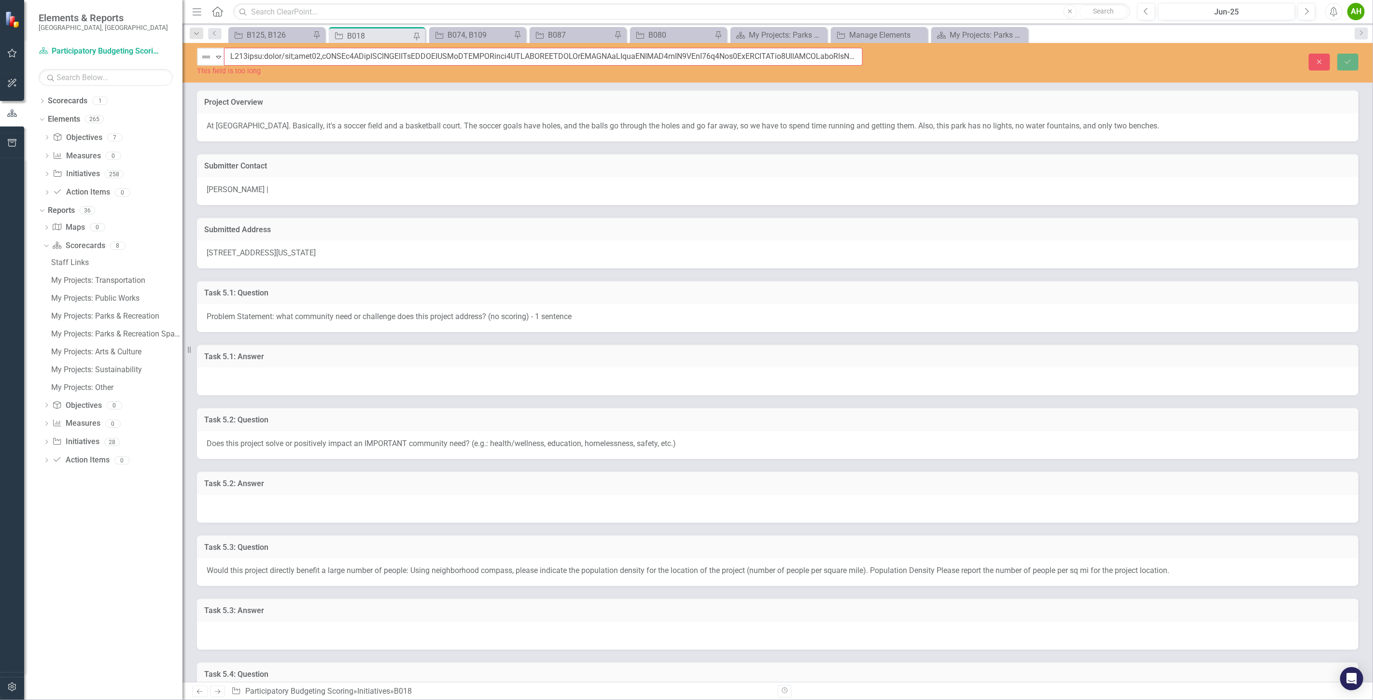
drag, startPoint x: 192, startPoint y: 508, endPoint x: 187, endPoint y: 434, distance: 74.5
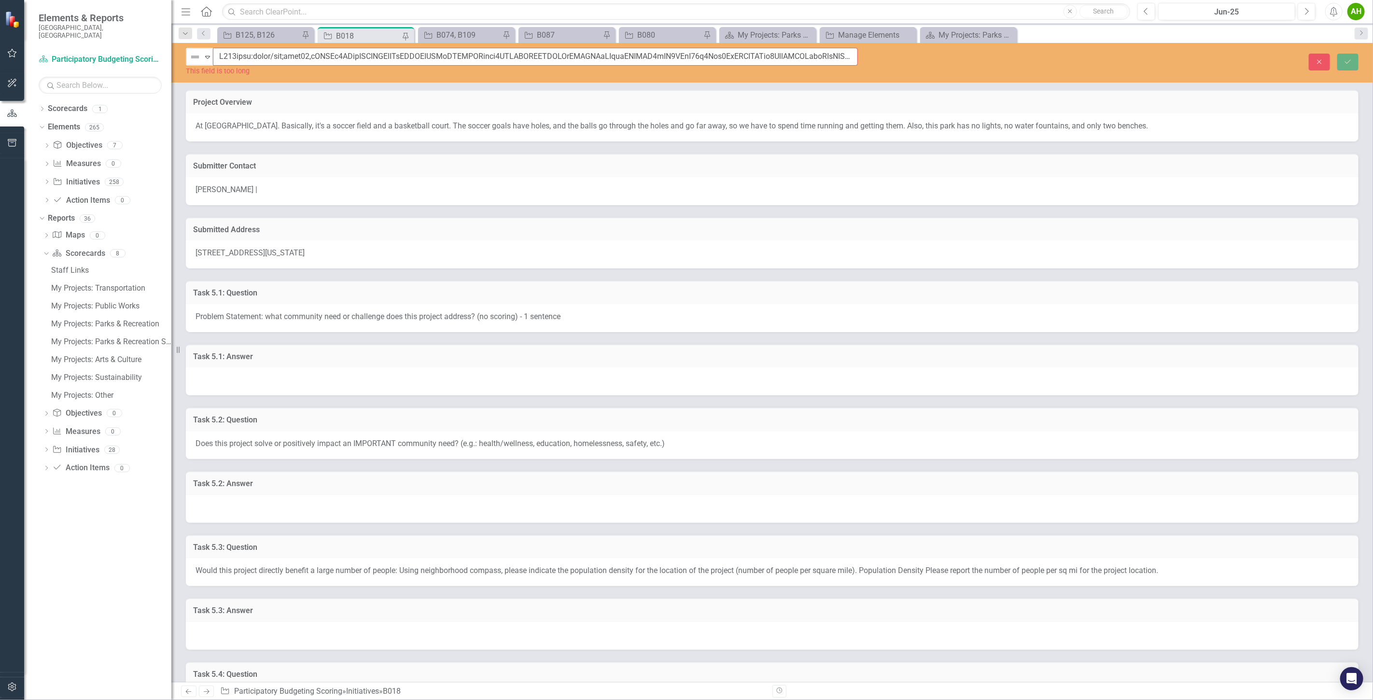
drag, startPoint x: 189, startPoint y: 434, endPoint x: 171, endPoint y: 430, distance: 17.7
drag, startPoint x: 179, startPoint y: 350, endPoint x: 170, endPoint y: 346, distance: 9.7
click at [170, 346] on div "Resize" at bounding box center [174, 350] width 8 height 700
click at [214, 212] on div "Submitted Address 7 Hedgerow Place, Durham, North Carolina 27704, United States" at bounding box center [772, 237] width 1189 height 64
click at [384, 95] on div "Project Overview" at bounding box center [772, 102] width 1174 height 24
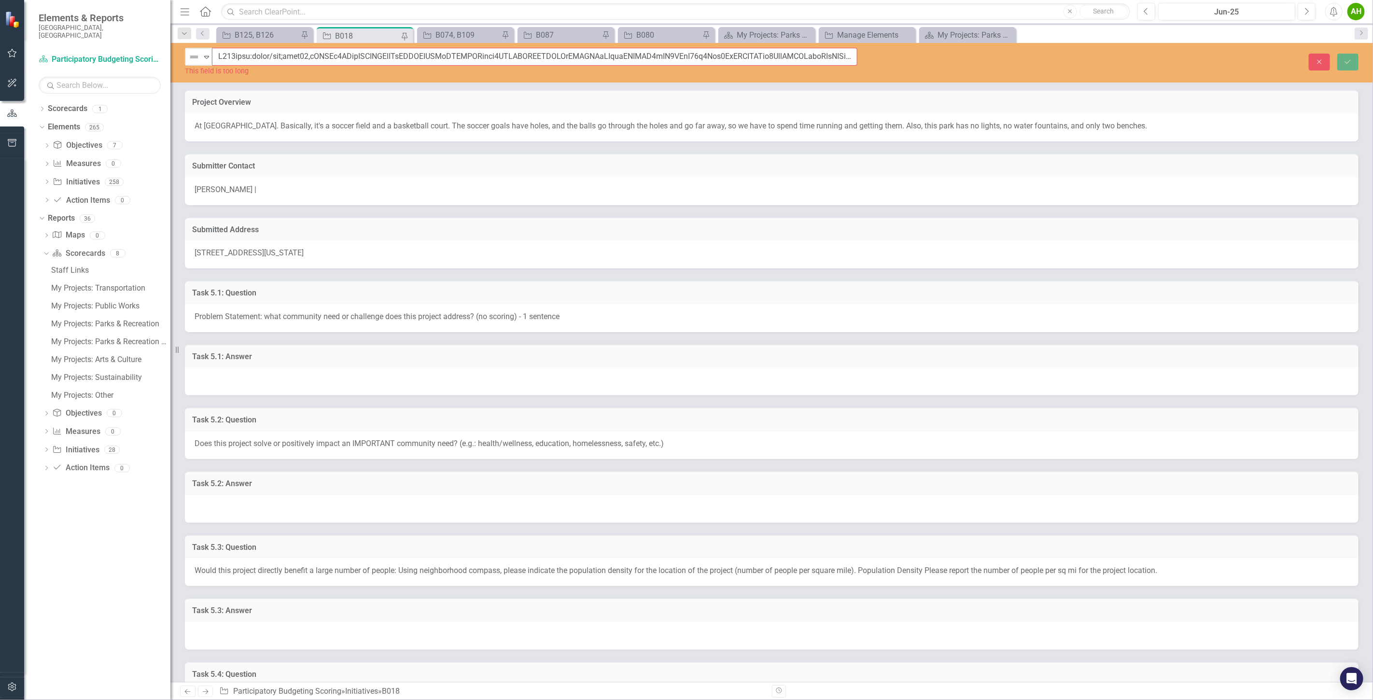
click at [384, 95] on div "Project Overview" at bounding box center [772, 102] width 1174 height 24
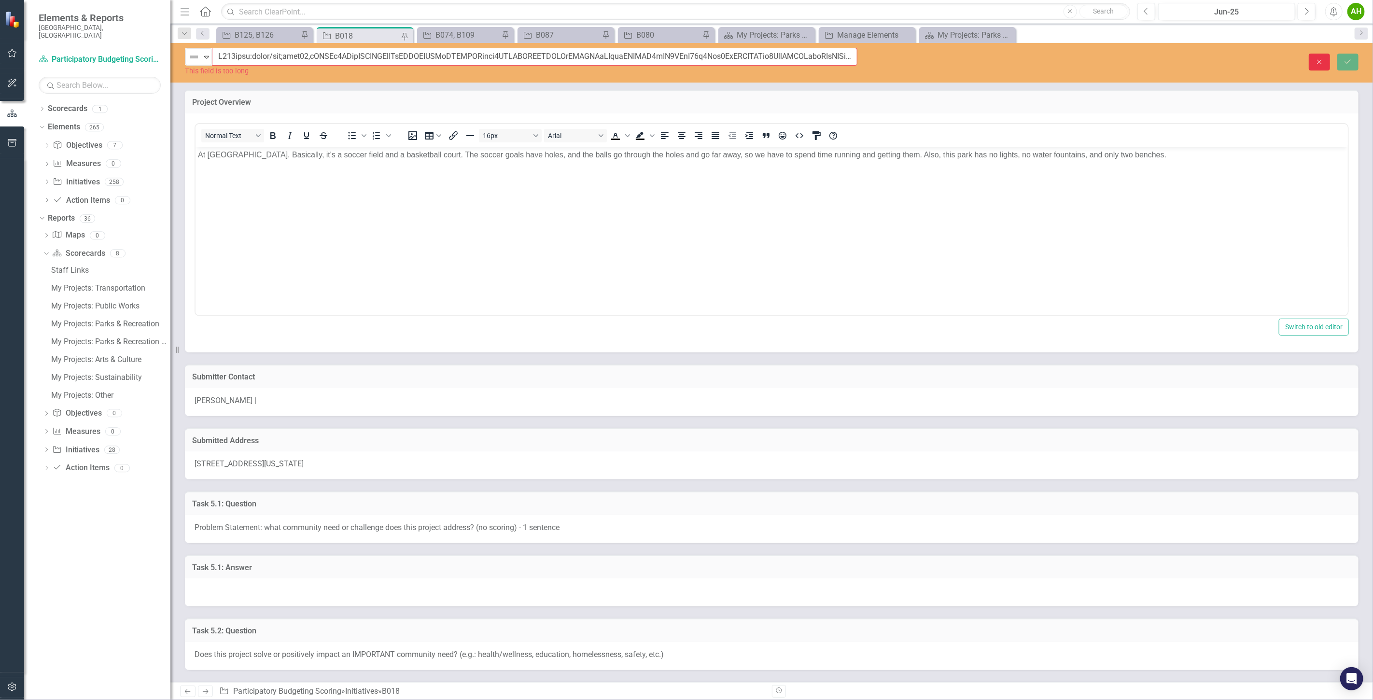
click at [1324, 64] on icon "Close" at bounding box center [1320, 61] width 9 height 7
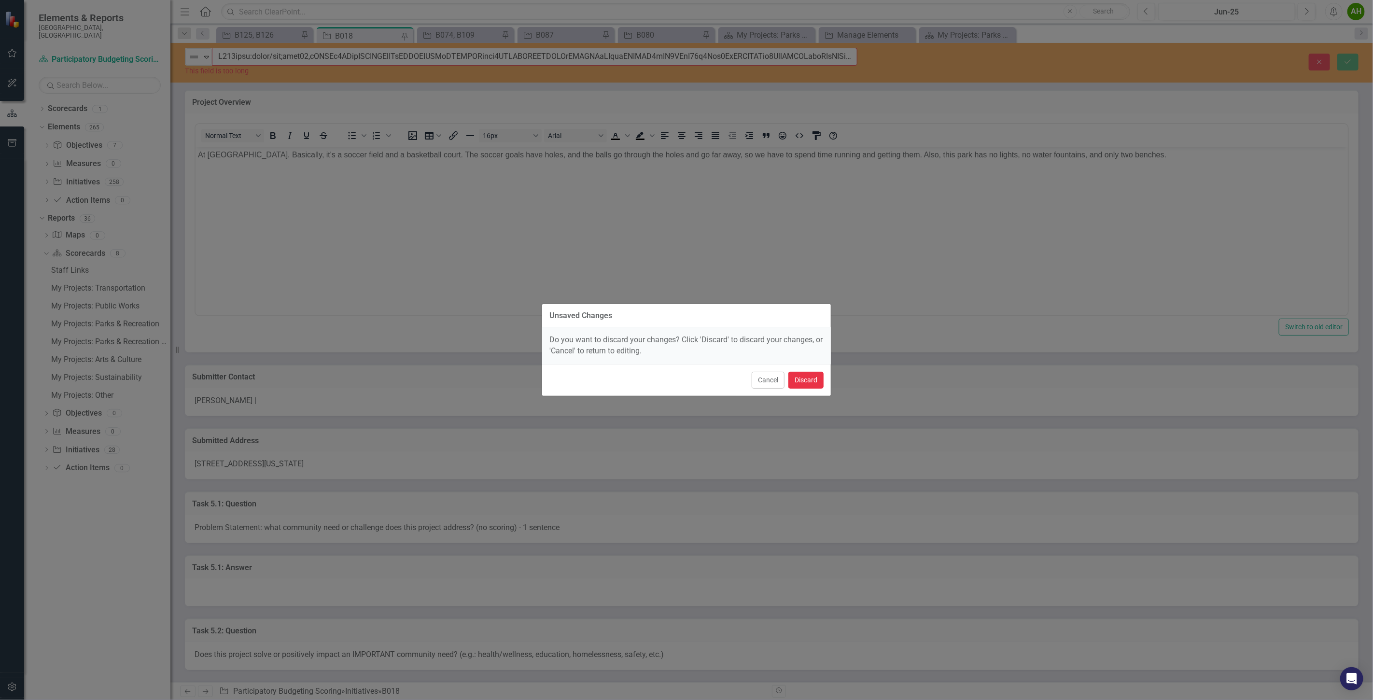
click at [805, 382] on button "Discard" at bounding box center [806, 380] width 35 height 17
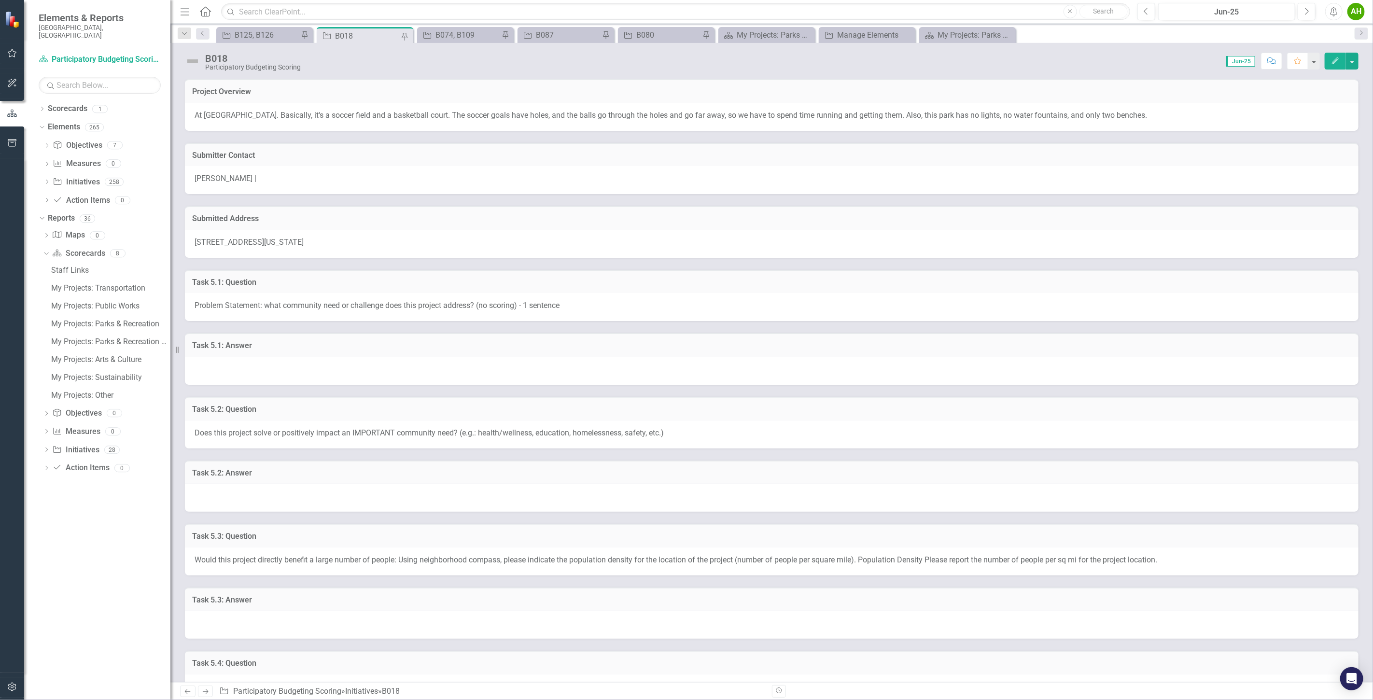
drag, startPoint x: 368, startPoint y: 437, endPoint x: 368, endPoint y: 394, distance: 43.0
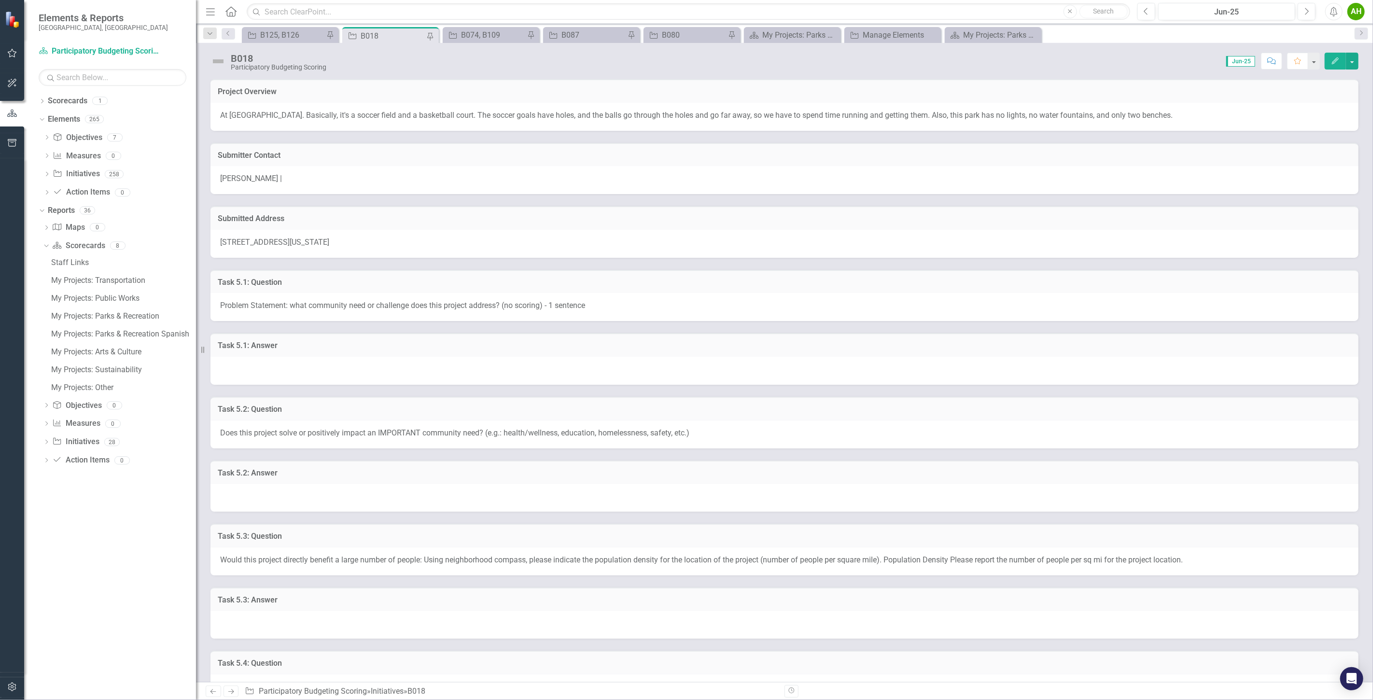
drag, startPoint x: 180, startPoint y: 349, endPoint x: 196, endPoint y: 351, distance: 16.5
click at [196, 351] on div "Resize" at bounding box center [200, 350] width 8 height 700
drag, startPoint x: 201, startPoint y: 334, endPoint x: 205, endPoint y: 402, distance: 67.7
click at [205, 402] on div "Resize" at bounding box center [209, 350] width 8 height 700
click at [1145, 66] on div "Score: 0.00 Jun-25 Completed Comment Favorite Edit" at bounding box center [849, 61] width 1019 height 16
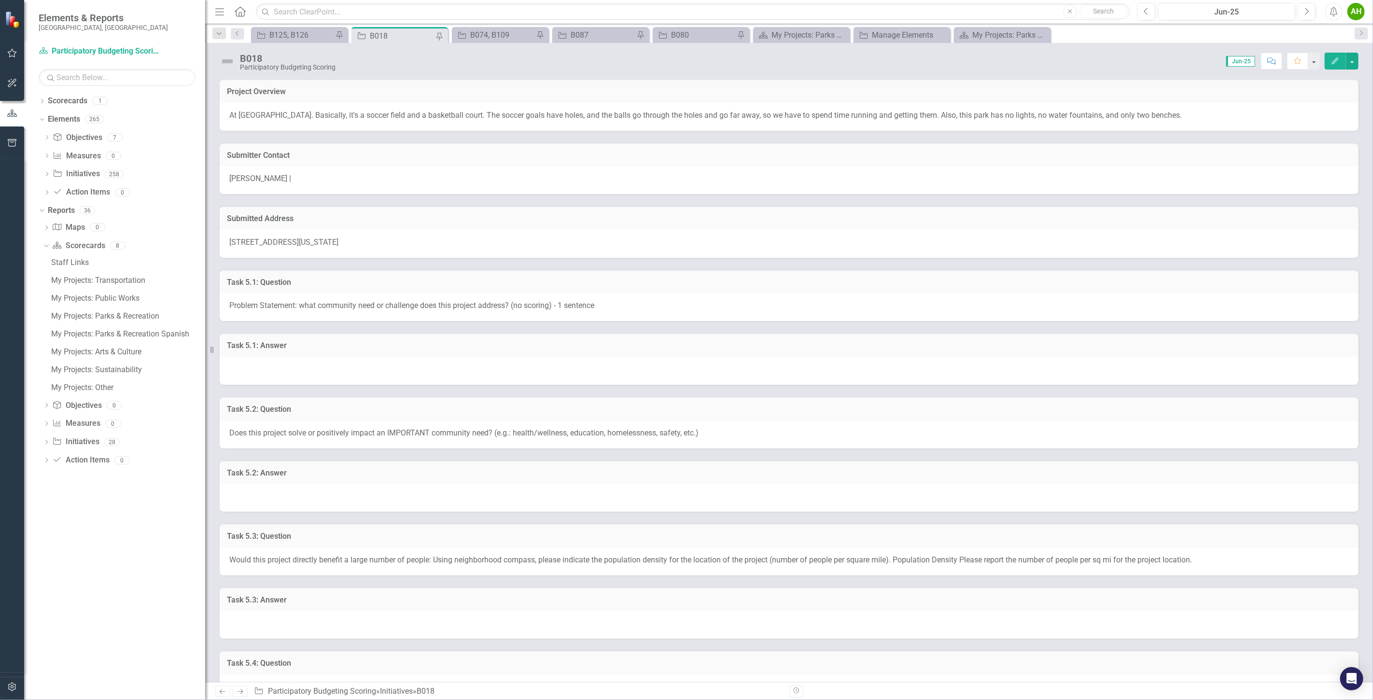
click at [765, 66] on div "Score: 0.00 Jun-25 Completed Comment Favorite Edit" at bounding box center [849, 61] width 1019 height 16
click at [767, 60] on div "Score: 0.00 Jun-25 Completed Comment Favorite Edit" at bounding box center [849, 61] width 1019 height 16
click at [1124, 73] on div "B018 Participatory Budgeting Scoring Score: 0.00 Jun-25 Completed Comment Favor…" at bounding box center [789, 362] width 1168 height 639
drag, startPoint x: 1124, startPoint y: 73, endPoint x: 1128, endPoint y: 60, distance: 13.0
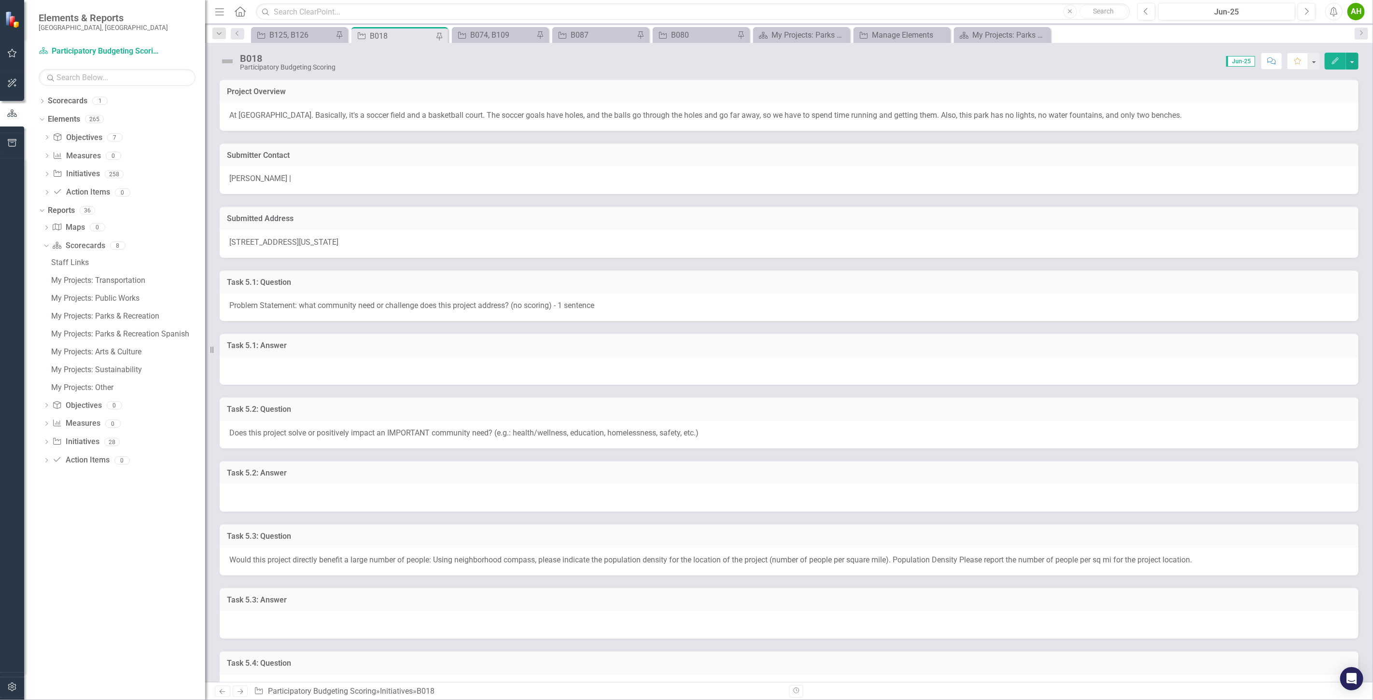
click at [1128, 61] on div "Score: 0.00 Jun-25 Completed Comment Favorite Edit" at bounding box center [849, 61] width 1019 height 16
click at [1151, 53] on div "Score: 0.00 Jun-25 Completed Comment Favorite Edit" at bounding box center [849, 61] width 1019 height 16
click at [1082, 74] on div "B018 Participatory Budgeting Scoring Score: 0.00 Jun-25 Completed Comment Favor…" at bounding box center [789, 362] width 1168 height 639
drag, startPoint x: 1083, startPoint y: 68, endPoint x: 1373, endPoint y: 53, distance: 290.2
click at [1373, 55] on div "B018 Participatory Budgeting Scoring Score: 0.00 Jun-25 Completed Comment Favor…" at bounding box center [789, 57] width 1168 height 29
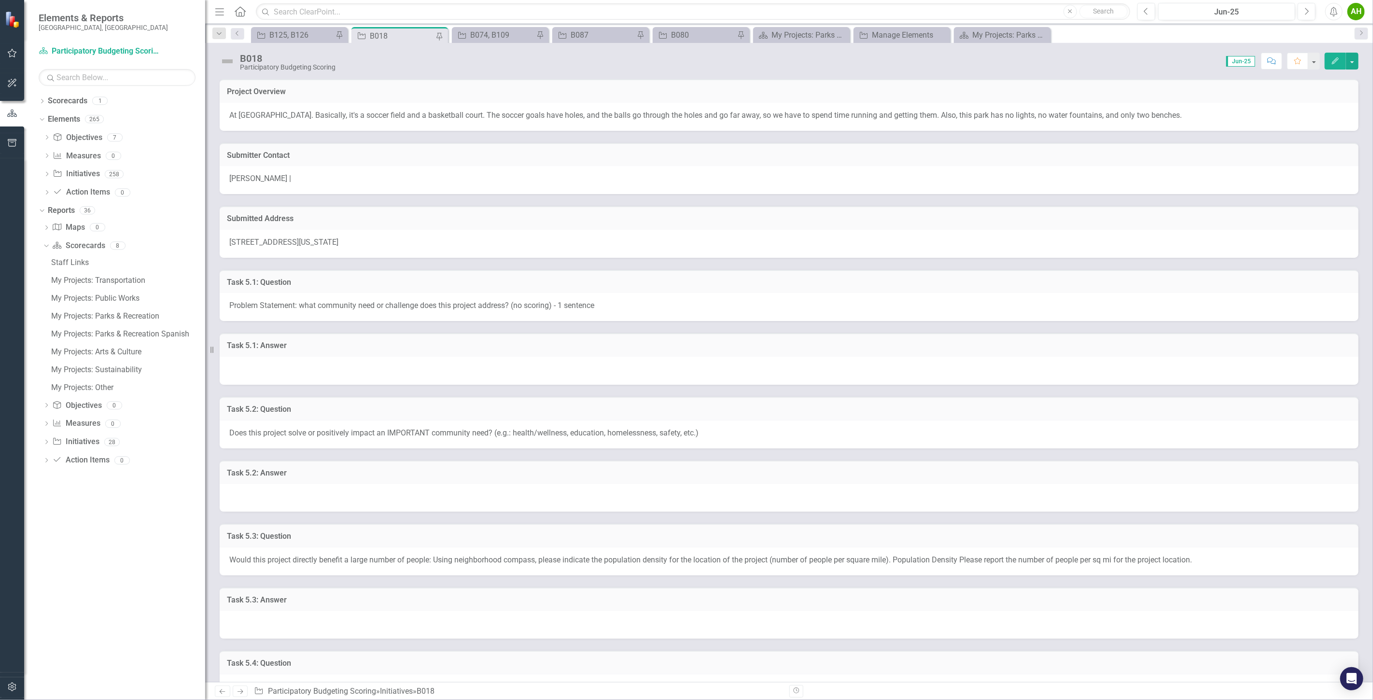
drag, startPoint x: 1373, startPoint y: 95, endPoint x: 1373, endPoint y: 431, distance: 336.6
click at [1373, 431] on div "Project Overview At Old Farm Road Park. Basically, it's a soccer field and a ba…" at bounding box center [789, 380] width 1168 height 603
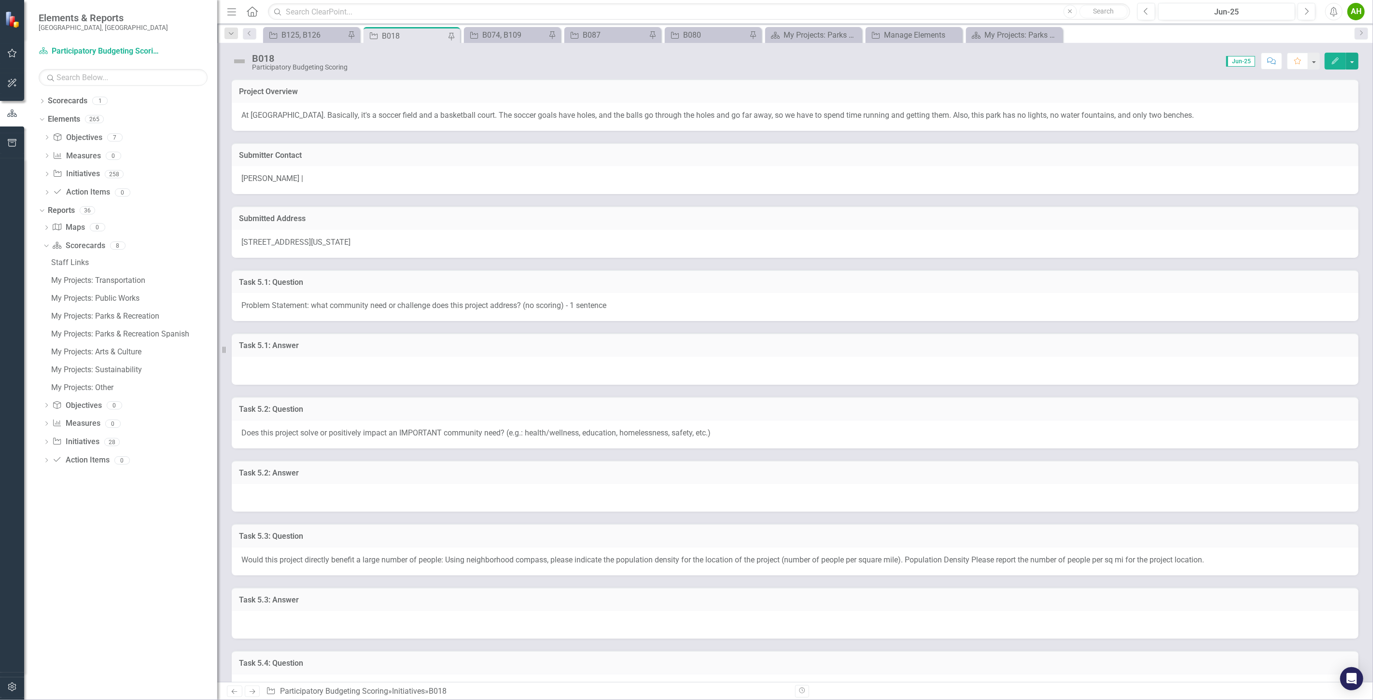
drag, startPoint x: 212, startPoint y: 352, endPoint x: 216, endPoint y: 341, distance: 11.7
click at [217, 341] on div "Resize" at bounding box center [221, 350] width 8 height 700
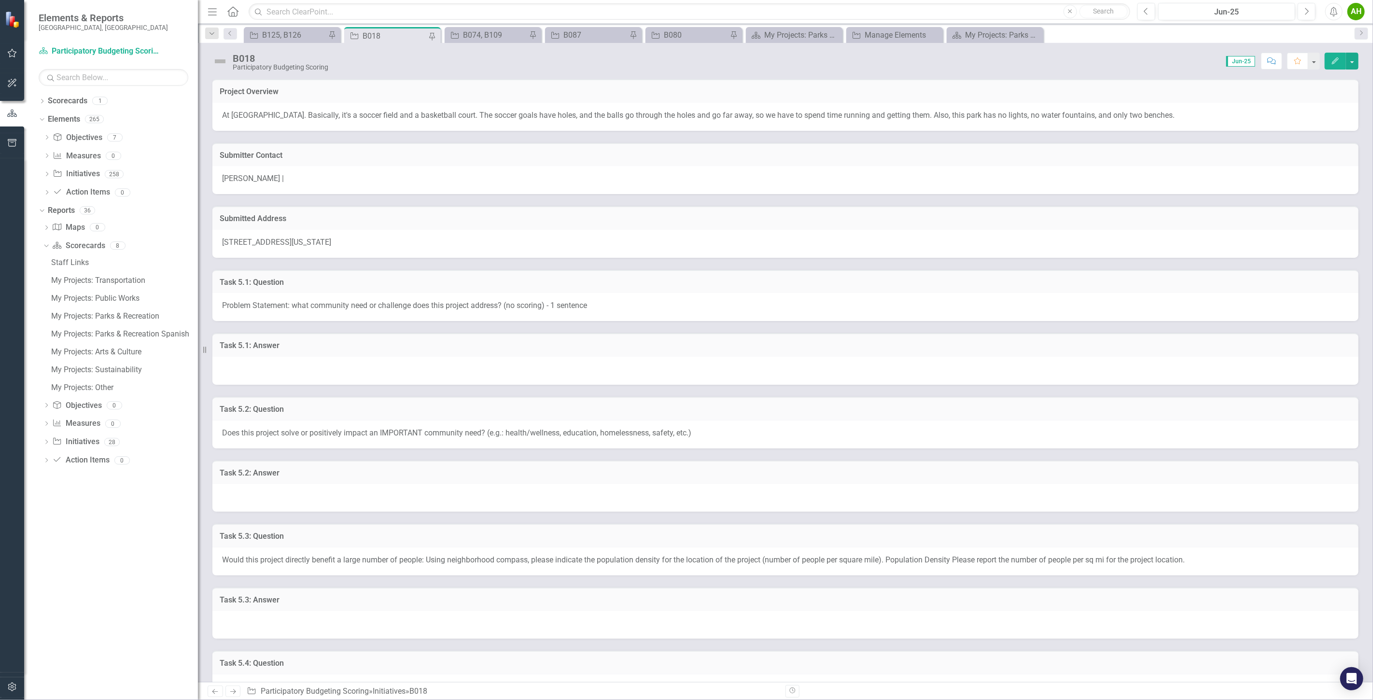
drag, startPoint x: 220, startPoint y: 353, endPoint x: 198, endPoint y: 356, distance: 22.5
click at [198, 356] on div "Resize" at bounding box center [202, 350] width 8 height 700
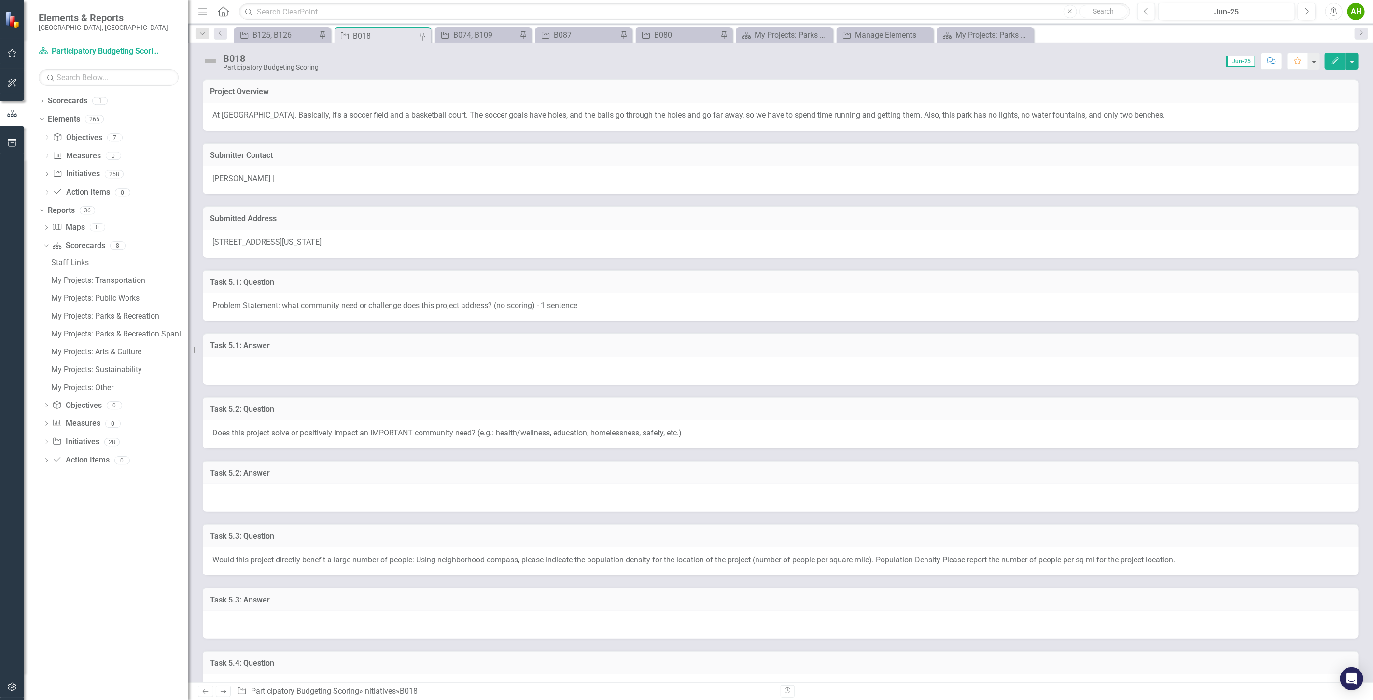
drag, startPoint x: 205, startPoint y: 360, endPoint x: 188, endPoint y: 353, distance: 17.9
click at [188, 353] on div "Resize" at bounding box center [192, 350] width 8 height 700
click at [1366, 53] on div "B018 Participatory Budgeting Scoring Score: 0.00 Jun-25 Completed Comment Favor…" at bounding box center [780, 57] width 1185 height 29
click at [1372, 54] on div "B018 Participatory Budgeting Scoring Score: 0.00 Jun-25 Completed Comment Favor…" at bounding box center [780, 57] width 1185 height 29
drag, startPoint x: 98, startPoint y: 606, endPoint x: 109, endPoint y: 639, distance: 35.3
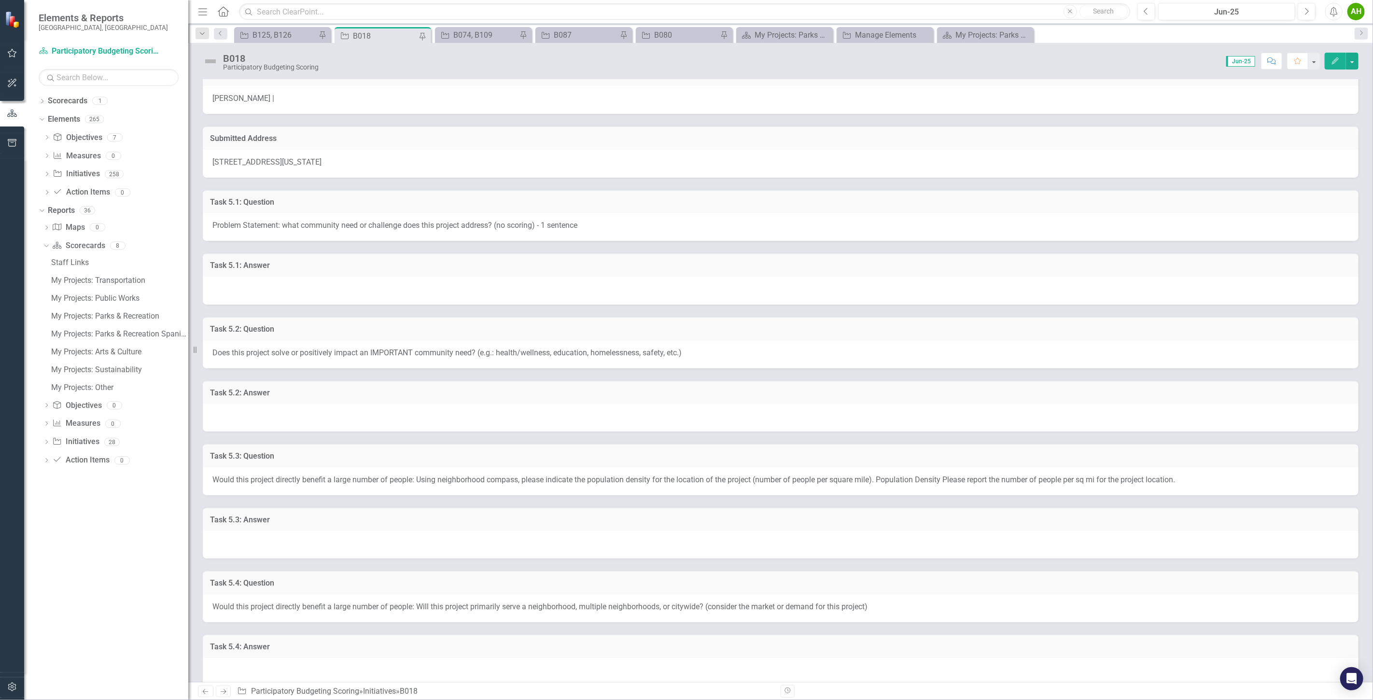
scroll to position [214, 0]
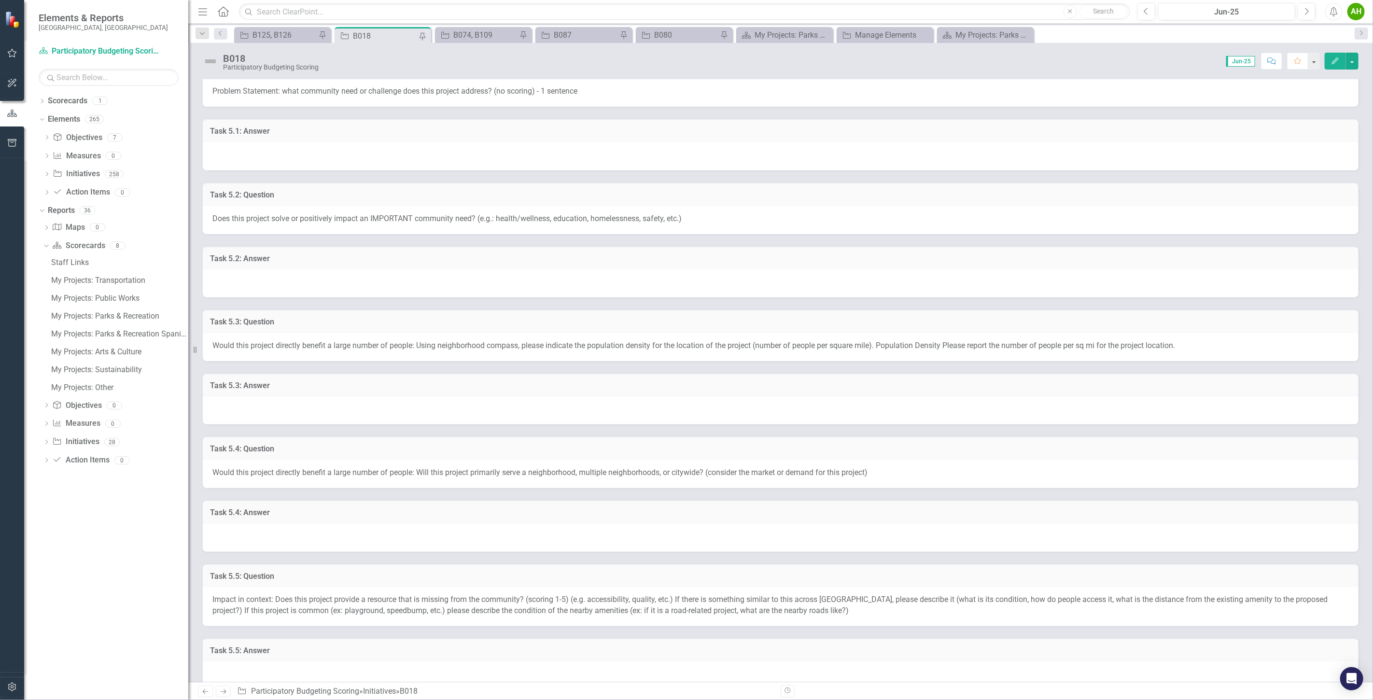
drag, startPoint x: 146, startPoint y: 543, endPoint x: 153, endPoint y: 565, distance: 23.2
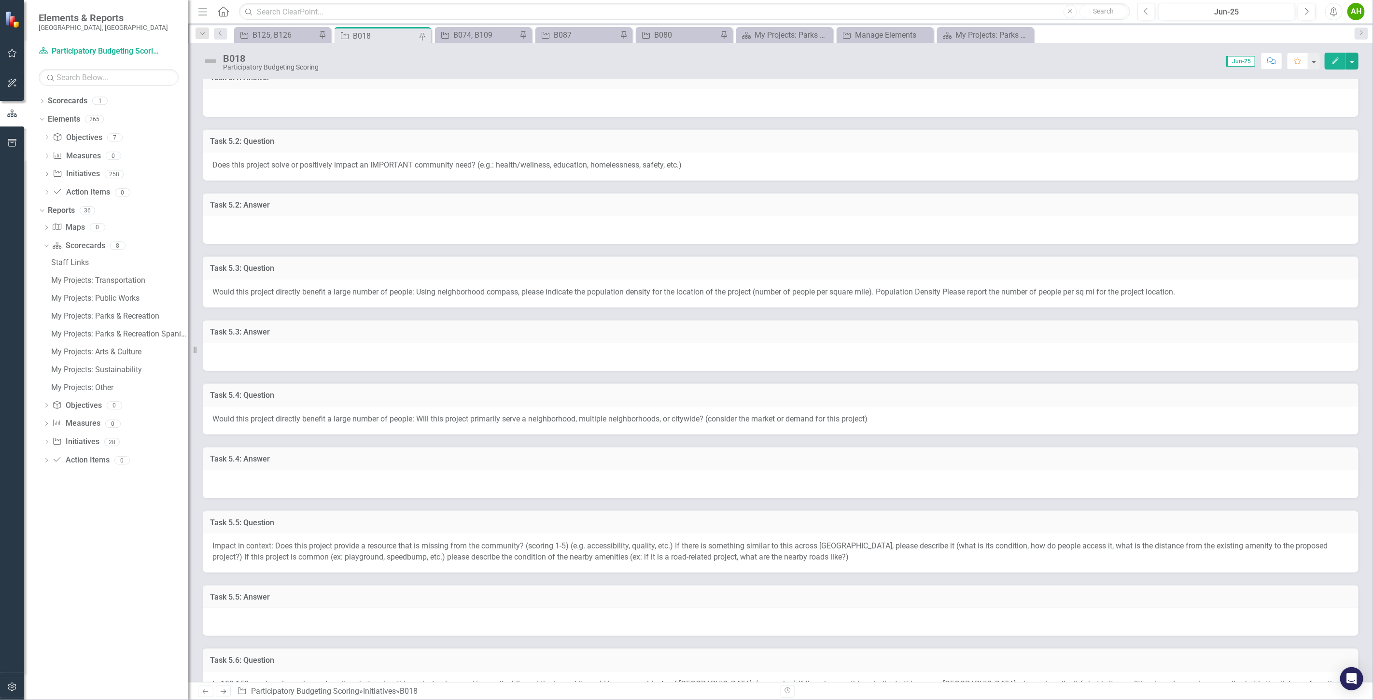
scroll to position [322, 0]
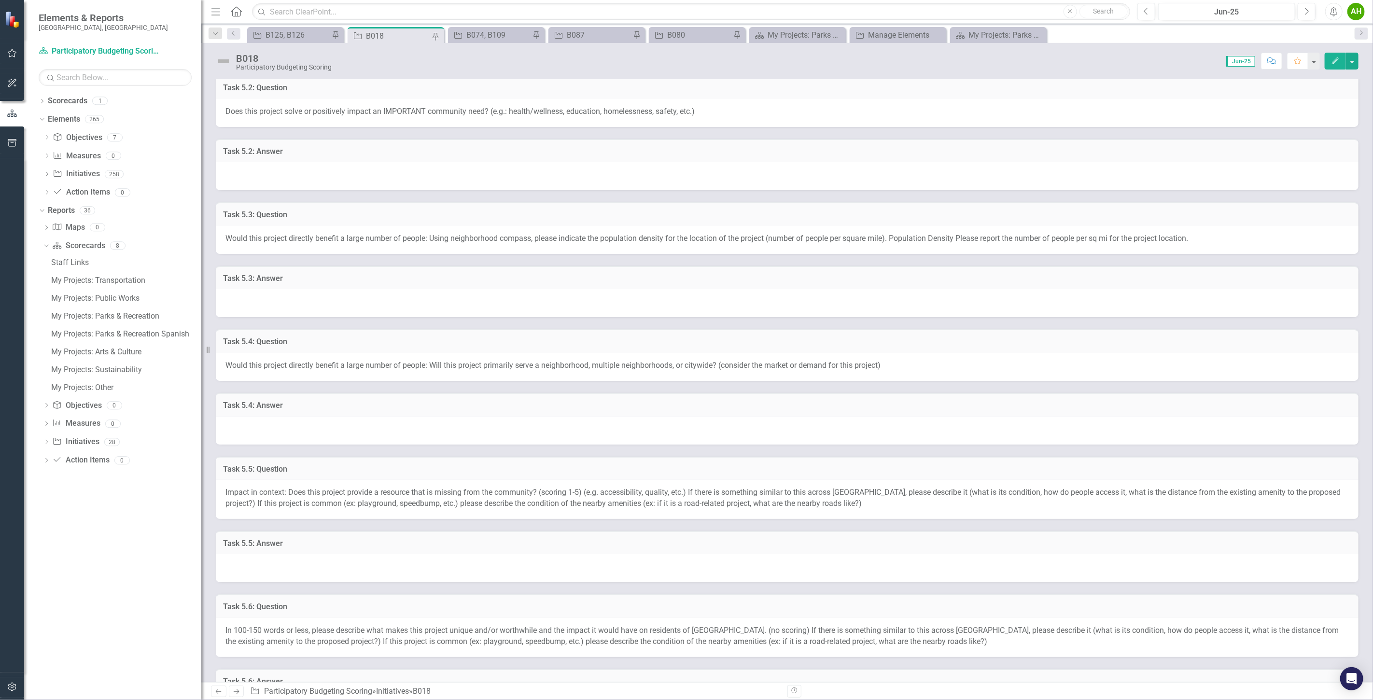
drag, startPoint x: 195, startPoint y: 536, endPoint x: 201, endPoint y: 546, distance: 11.9
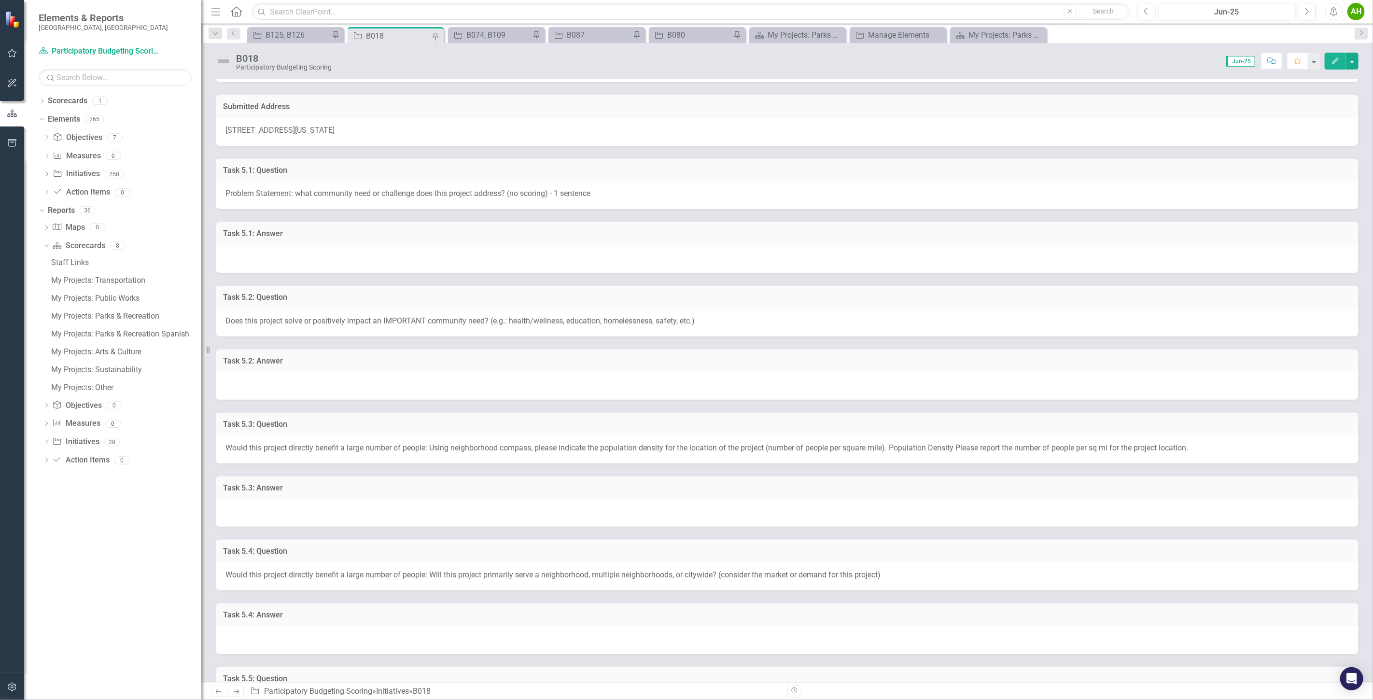
scroll to position [107, 0]
click at [298, 34] on div "B125, B126" at bounding box center [298, 35] width 64 height 12
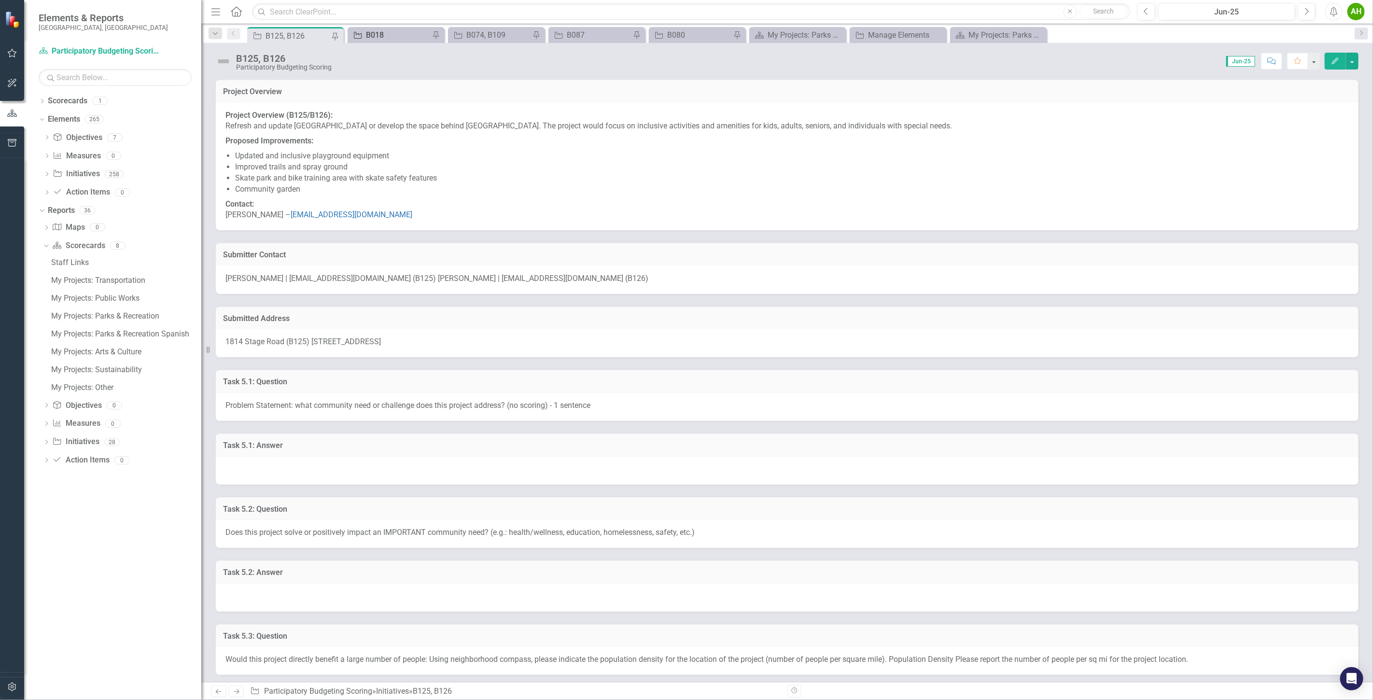
click at [401, 34] on div "B018" at bounding box center [398, 35] width 64 height 12
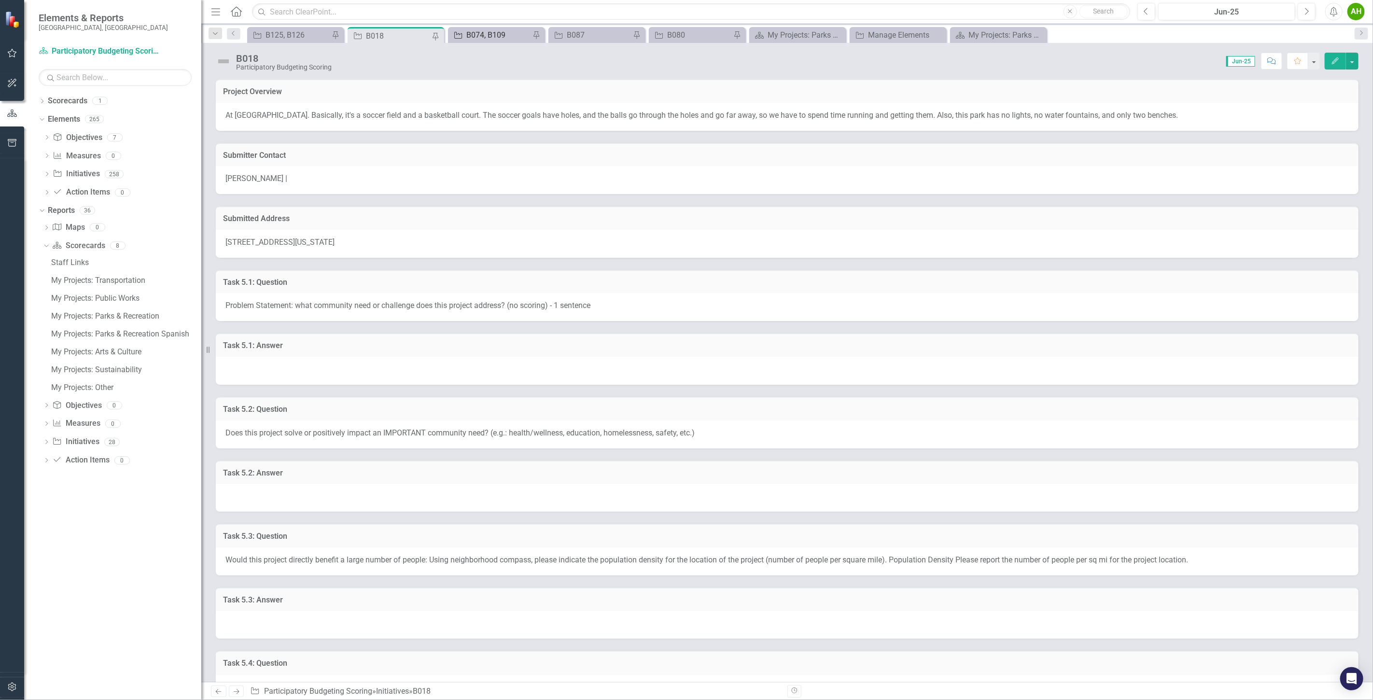
click at [493, 32] on div "B074, B109" at bounding box center [499, 35] width 64 height 12
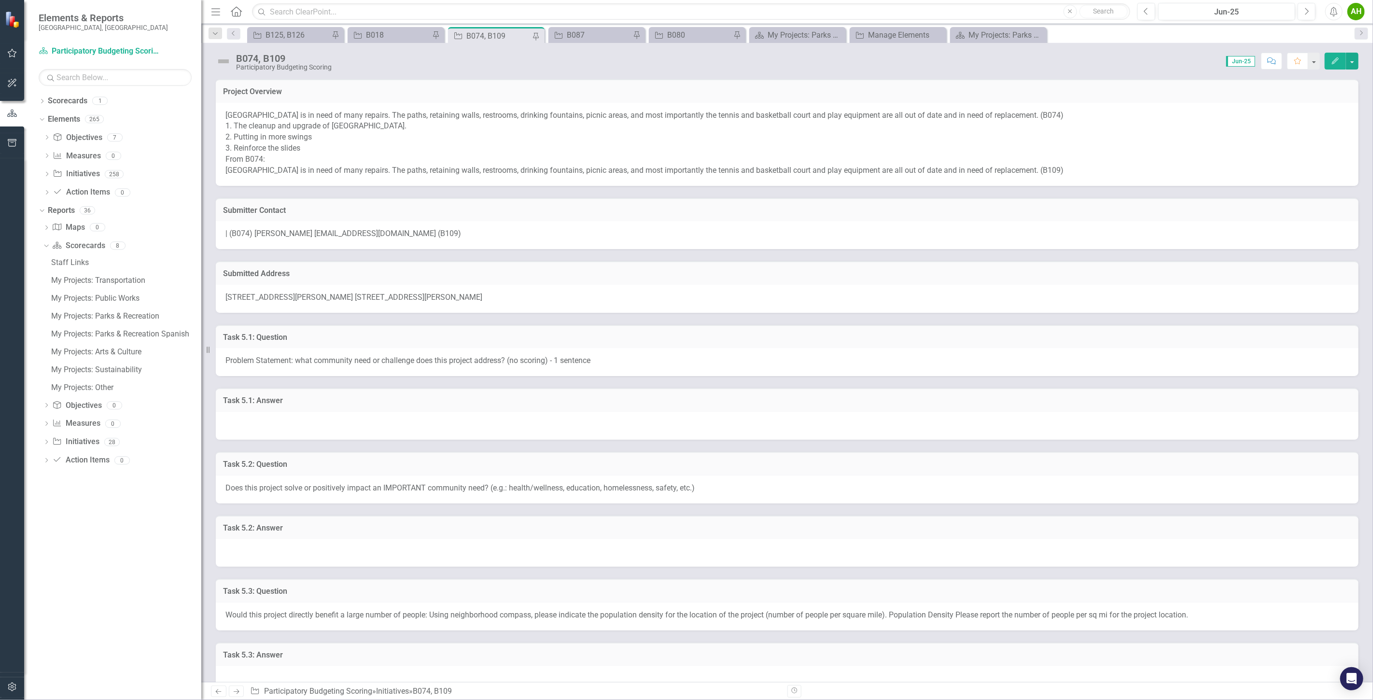
drag, startPoint x: 486, startPoint y: 138, endPoint x: 484, endPoint y: 64, distance: 74.4
click at [978, 139] on p "[GEOGRAPHIC_DATA] is in need of many repairs. The paths, retaining walls, restr…" at bounding box center [788, 143] width 1124 height 66
drag, startPoint x: 238, startPoint y: 134, endPoint x: 339, endPoint y: 140, distance: 101.6
click at [339, 140] on p "[GEOGRAPHIC_DATA] is in need of many repairs. The paths, retaining walls, restr…" at bounding box center [788, 143] width 1124 height 66
click at [101, 75] on input "text" at bounding box center [115, 77] width 153 height 17
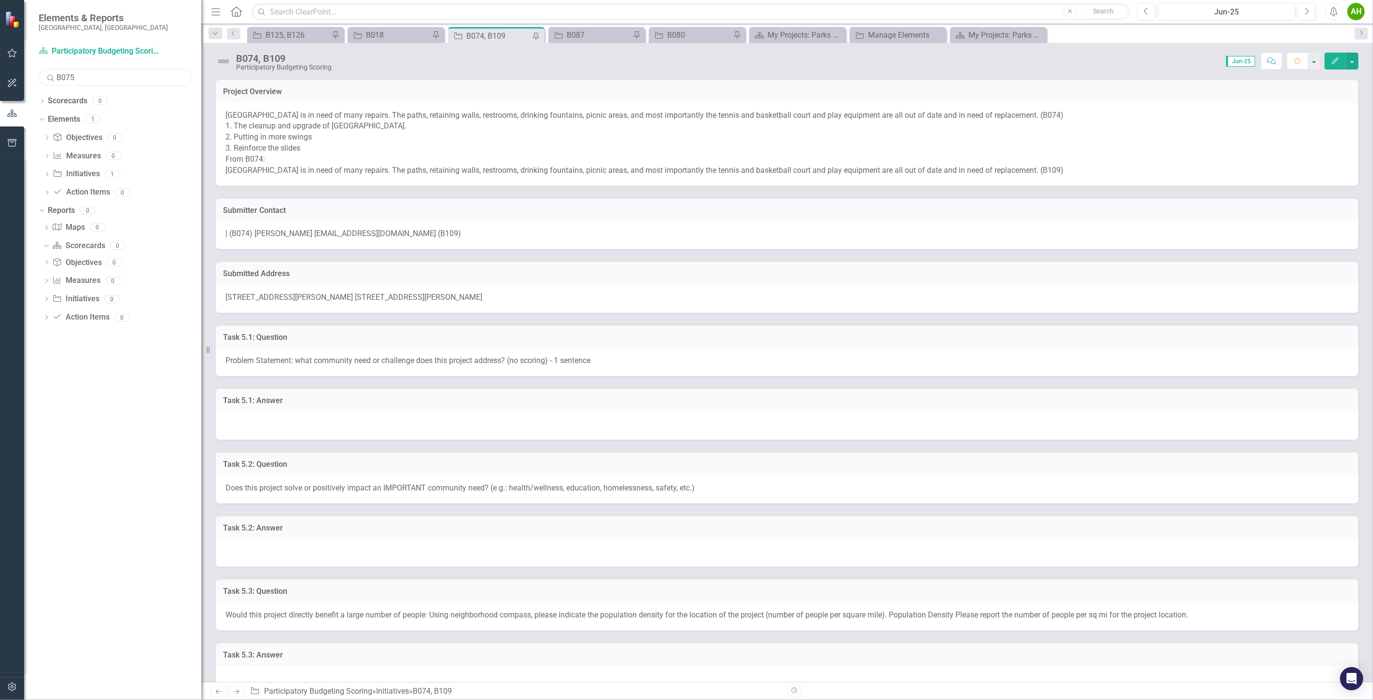
type input "B075"
click at [76, 174] on link "Initiative Initiatives" at bounding box center [76, 174] width 47 height 11
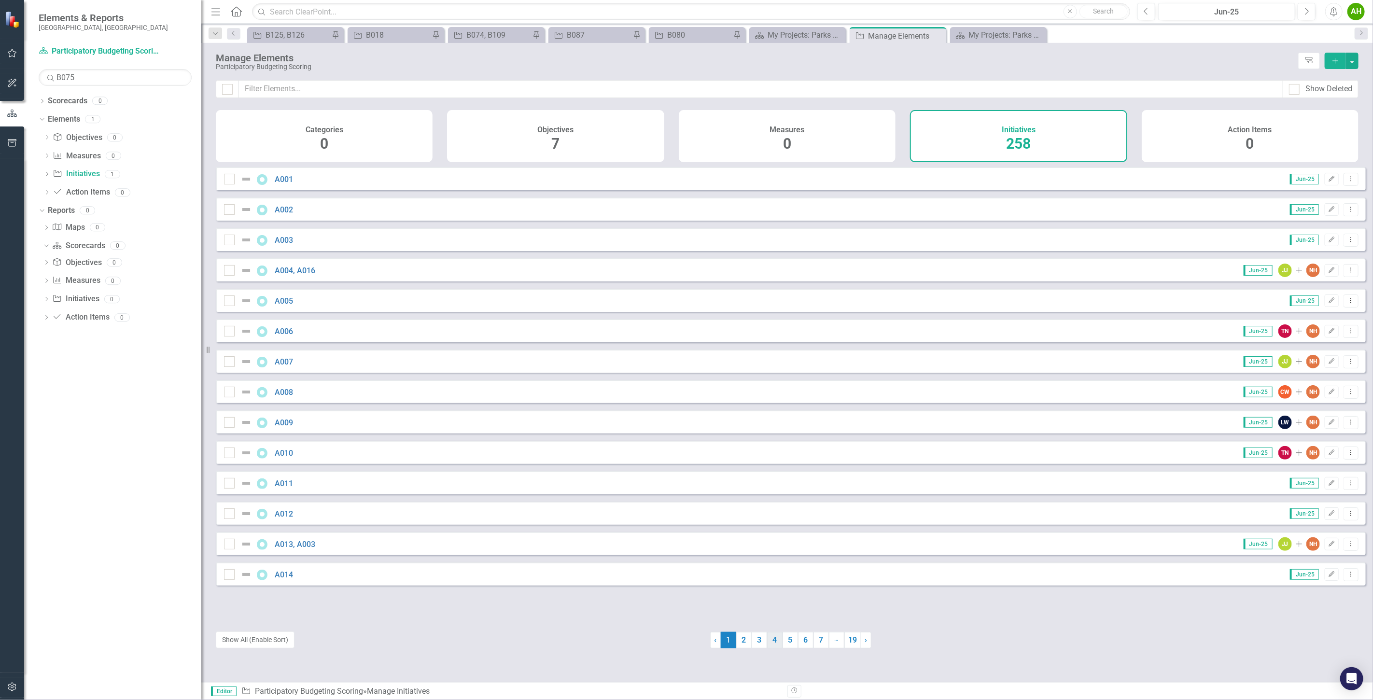
click at [768, 636] on link "4" at bounding box center [774, 640] width 15 height 16
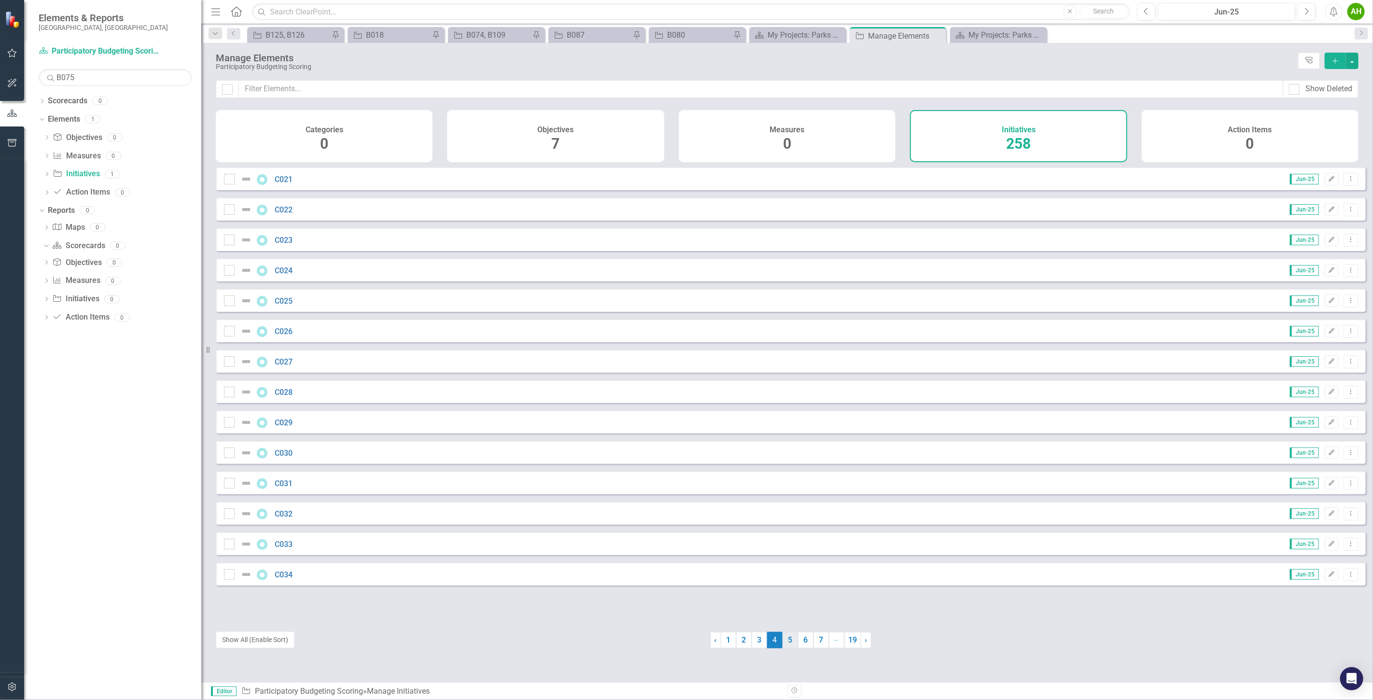
click at [785, 640] on link "5" at bounding box center [790, 640] width 15 height 16
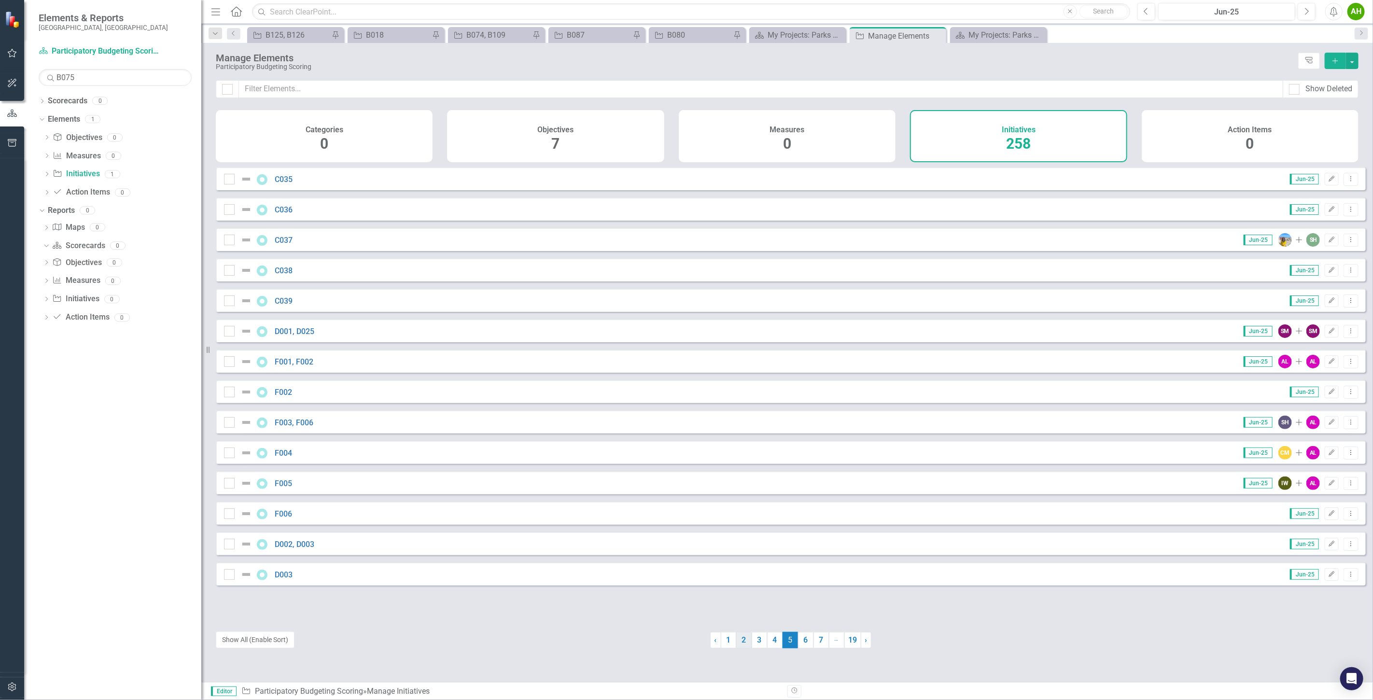
click at [736, 644] on link "2" at bounding box center [743, 640] width 15 height 16
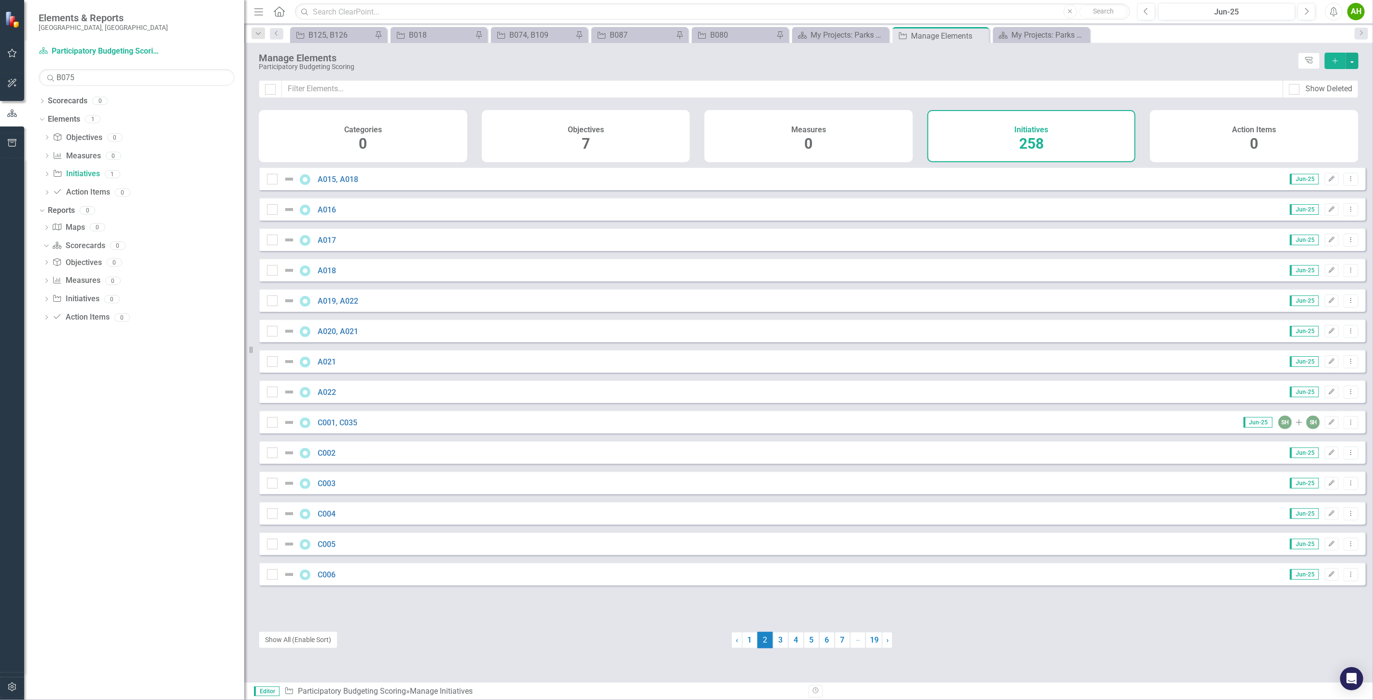
drag, startPoint x: 201, startPoint y: 48, endPoint x: 244, endPoint y: 56, distance: 44.1
click at [244, 56] on div "Resize" at bounding box center [248, 350] width 8 height 700
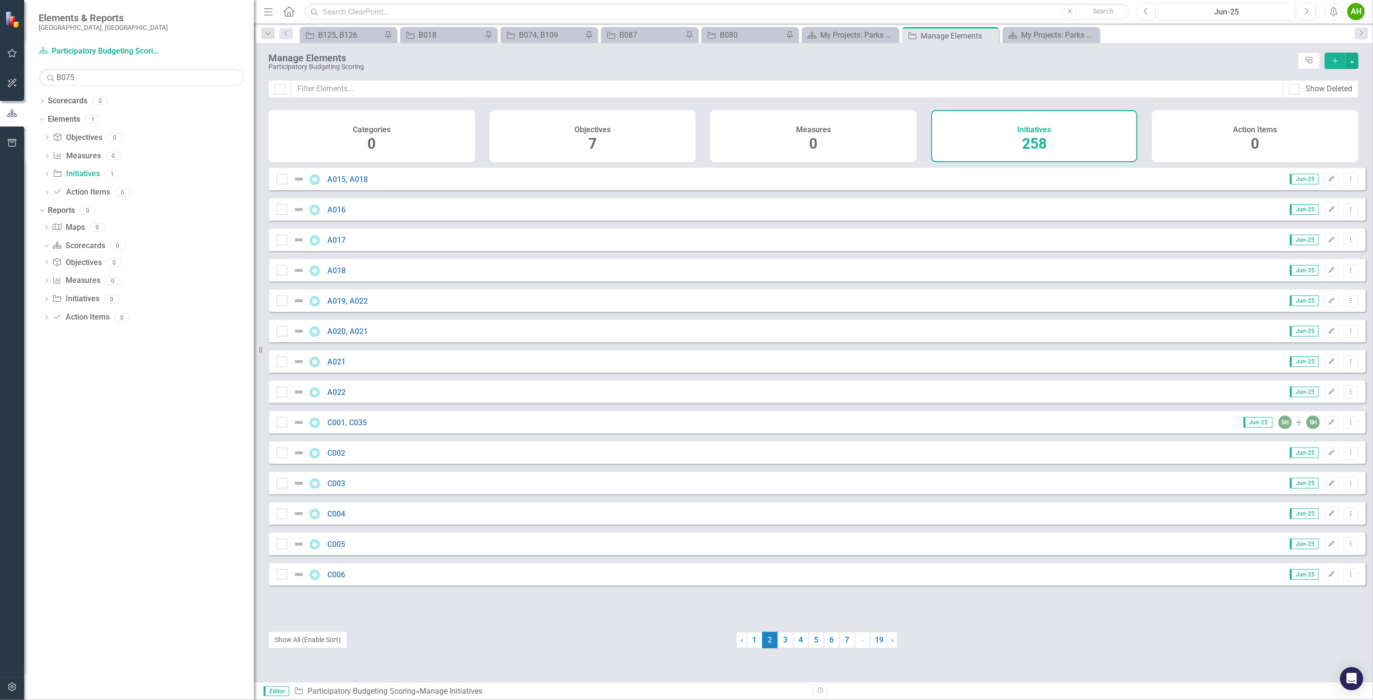
drag, startPoint x: 244, startPoint y: 56, endPoint x: 254, endPoint y: 59, distance: 10.2
click at [254, 59] on div "Resize" at bounding box center [258, 350] width 8 height 700
click at [368, 14] on input "text" at bounding box center [718, 11] width 826 height 17
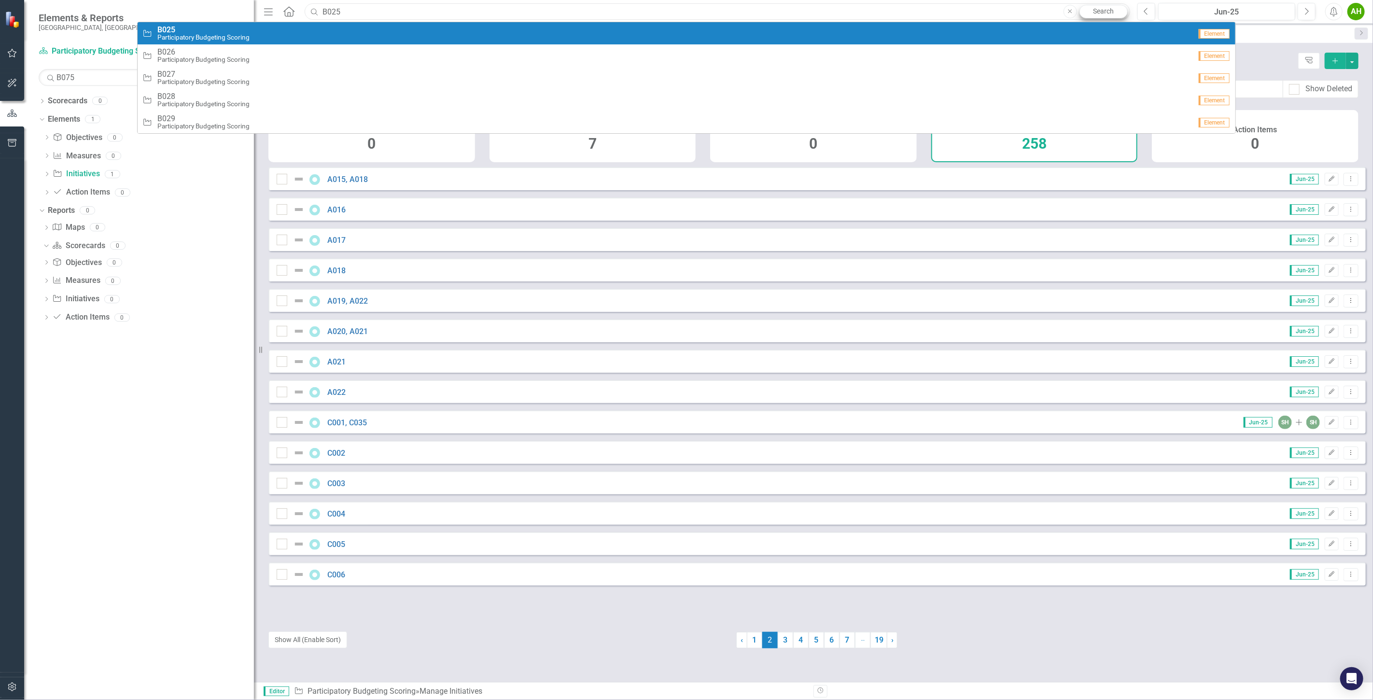
type input "B025"
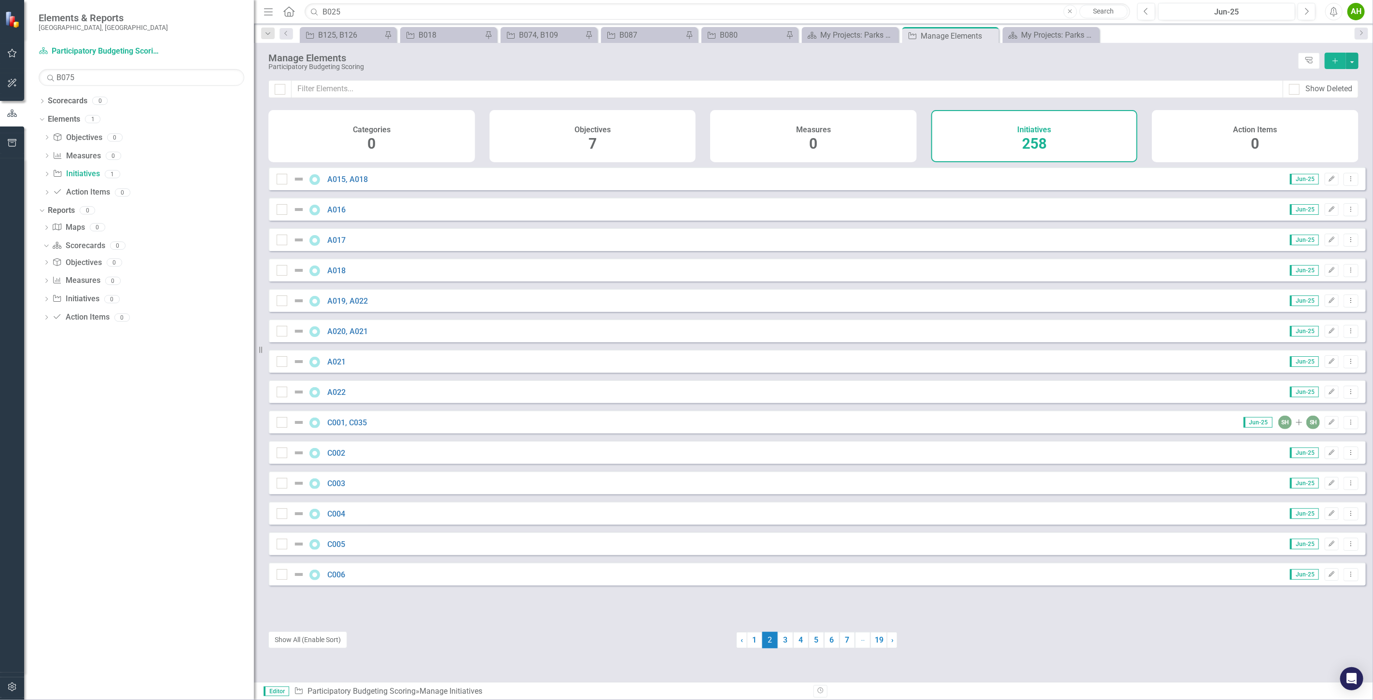
click at [1104, 15] on link "Search" at bounding box center [1104, 12] width 48 height 14
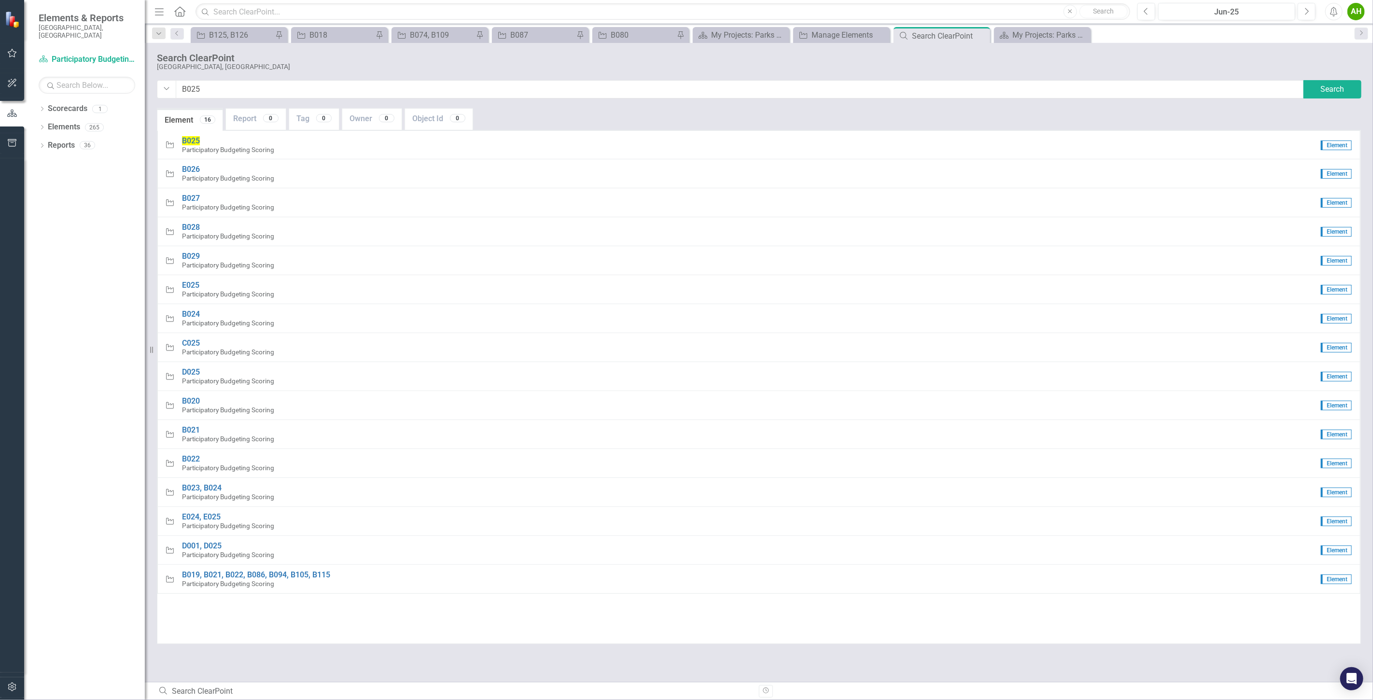
click at [1188, 39] on div "Initiative B125, B126 Pin Initiative B018 Pin Initiative B074, B109 Pin Initiat…" at bounding box center [769, 34] width 1161 height 15
drag, startPoint x: 190, startPoint y: 94, endPoint x: 196, endPoint y: 94, distance: 5.8
click at [196, 94] on input "B025" at bounding box center [740, 89] width 1129 height 18
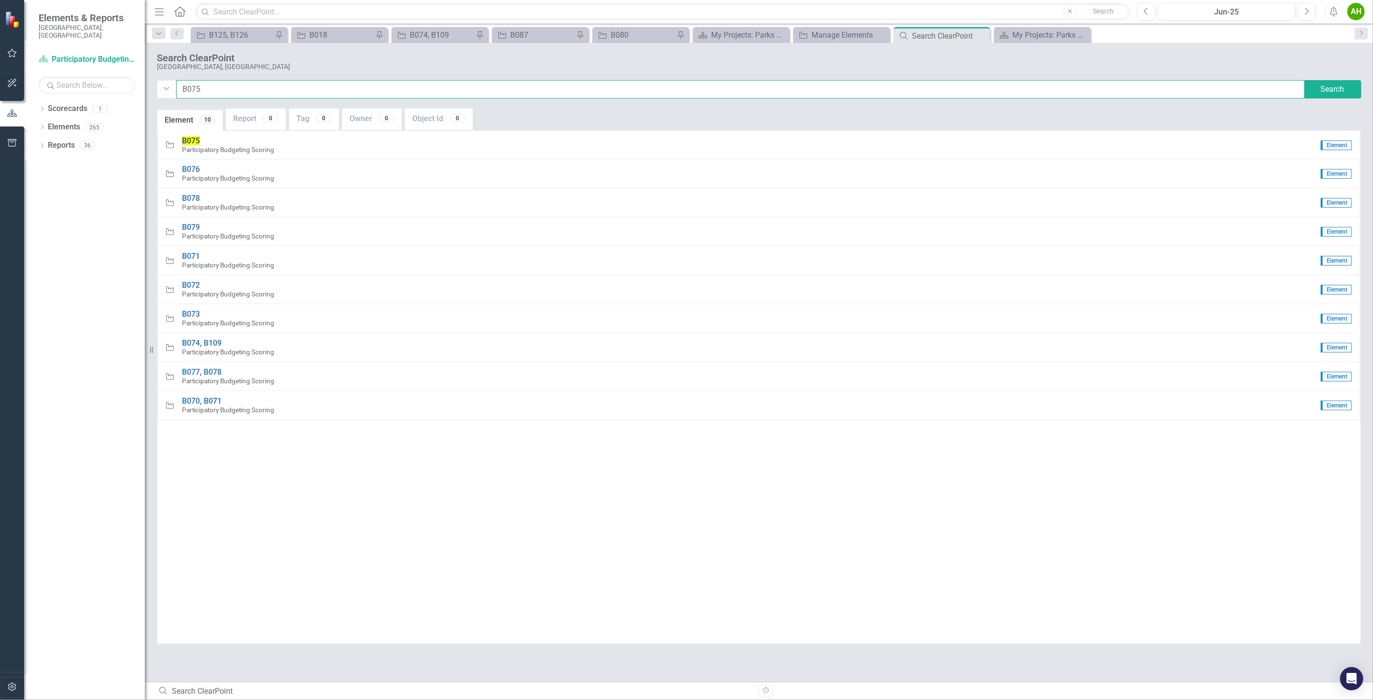
type input "B075"
click at [191, 142] on span "B075" at bounding box center [191, 140] width 18 height 9
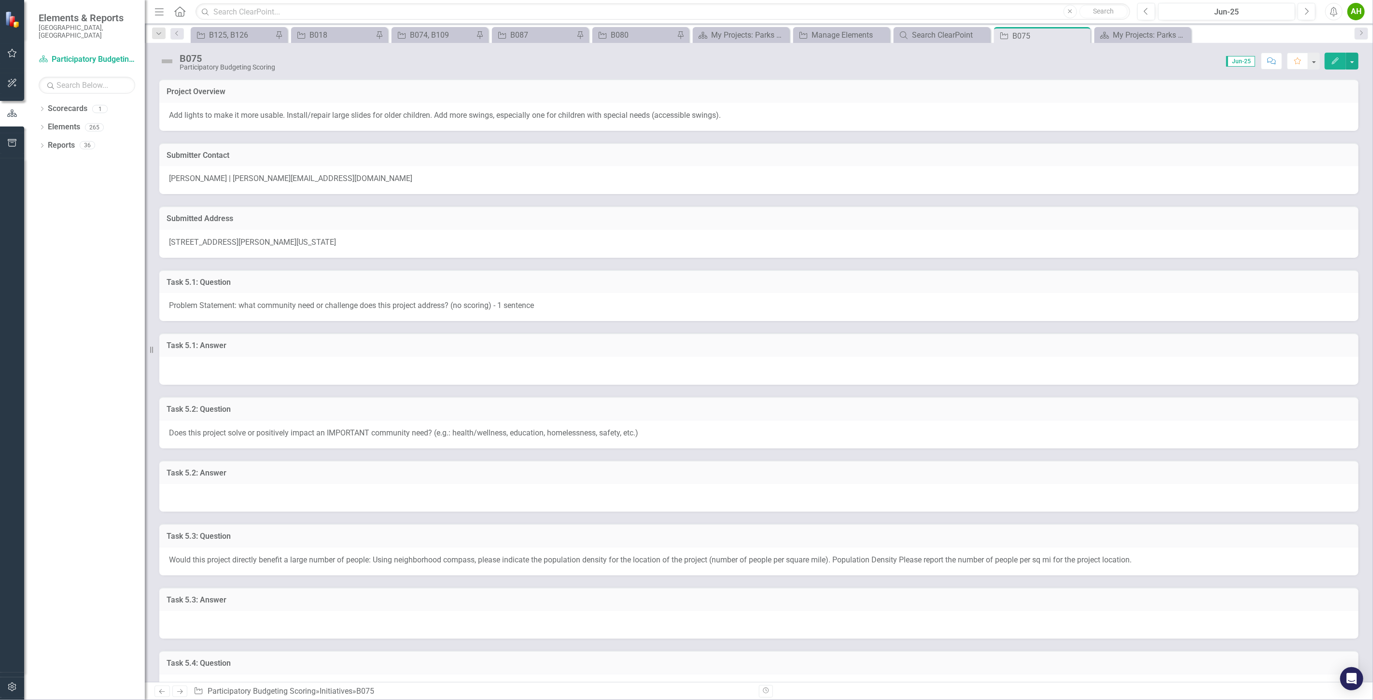
click at [765, 70] on div "B075 Participatory Budgeting Scoring Score: 0.00 Jun-25 Completed Comment Favor…" at bounding box center [759, 57] width 1229 height 29
click at [441, 35] on div "B074, B109" at bounding box center [442, 35] width 64 height 12
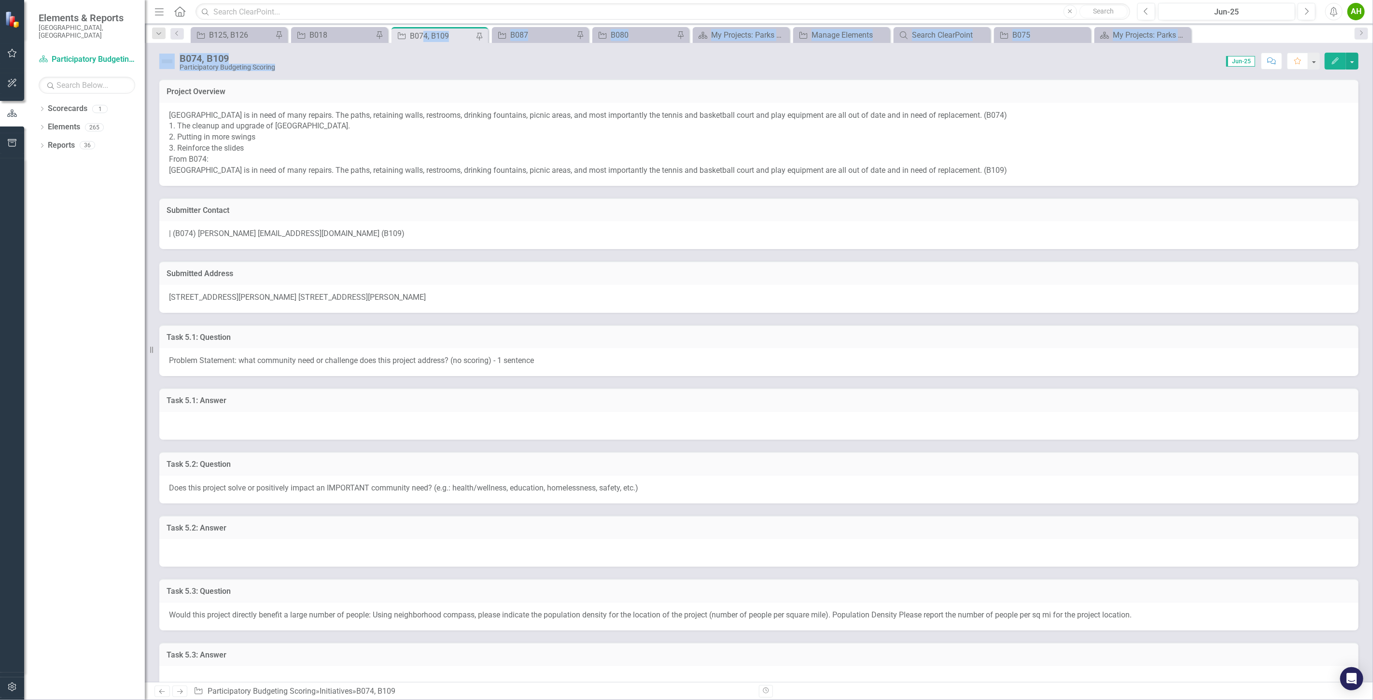
drag, startPoint x: 425, startPoint y: 38, endPoint x: 468, endPoint y: 47, distance: 44.0
click at [470, 47] on div "Menu Home Search Close Search Previous Jun-25 Next Alerts AH User Edit Profile …" at bounding box center [759, 350] width 1229 height 700
click at [445, 165] on p "[GEOGRAPHIC_DATA] is in need of many repairs. The paths, retaining walls, restr…" at bounding box center [759, 143] width 1180 height 66
click at [1024, 37] on div "B075" at bounding box center [1045, 35] width 64 height 12
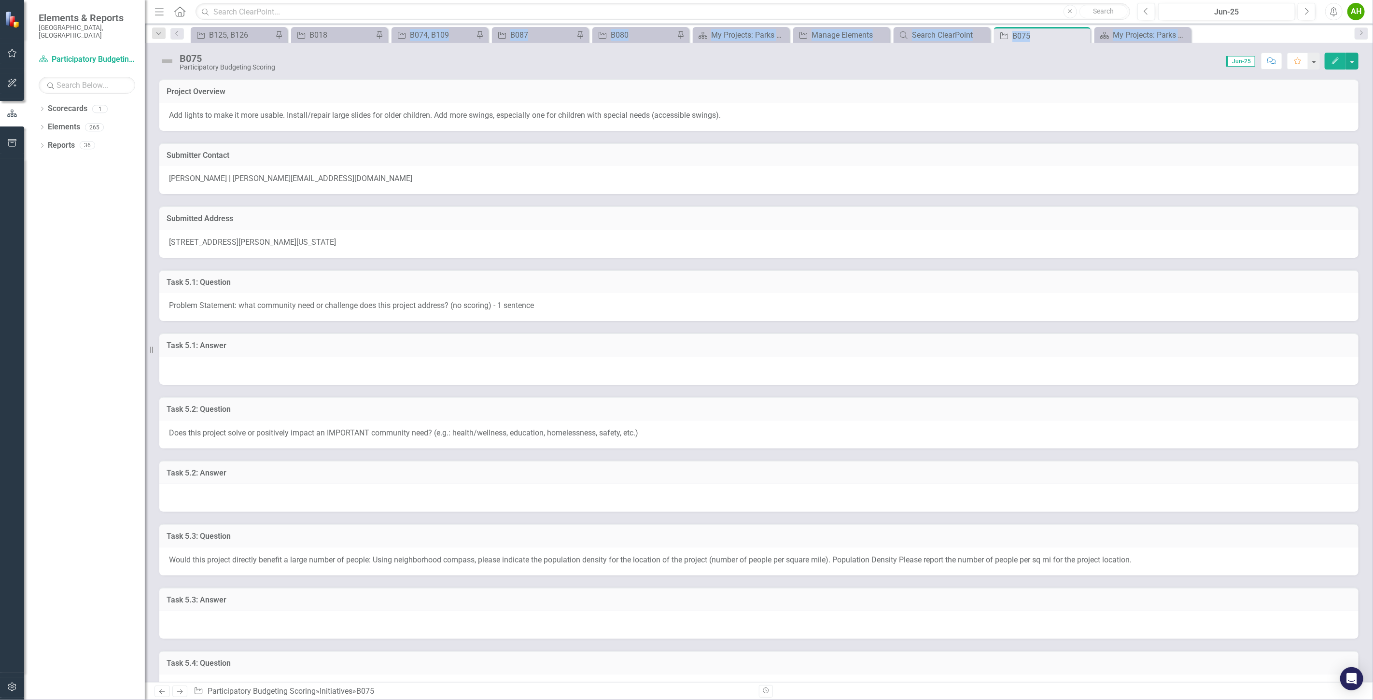
click at [1054, 110] on p "Add lights to make it more usable. Install/repair large slides for older childr…" at bounding box center [759, 115] width 1180 height 11
click at [1070, 35] on icon at bounding box center [1071, 36] width 8 height 6
click at [960, 65] on div "Score: 0.00 Jun-25 Completed Comment Favorite Edit" at bounding box center [819, 61] width 1079 height 16
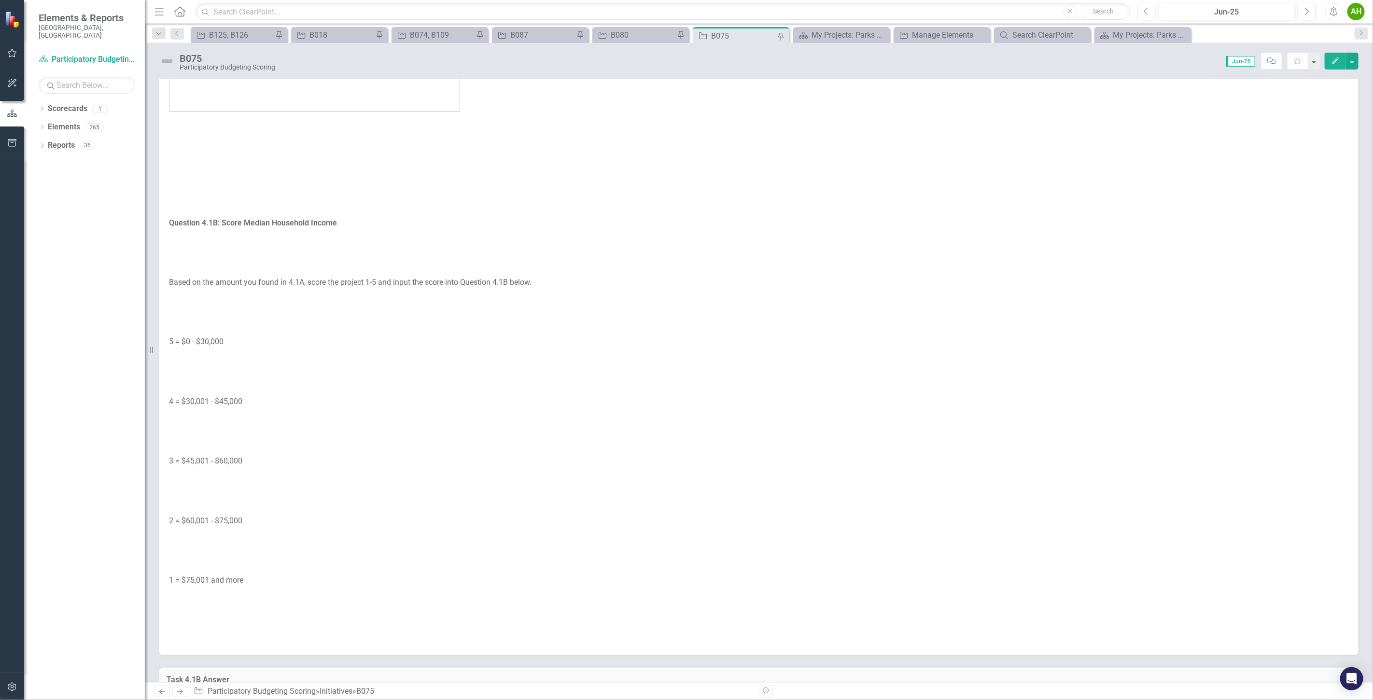
scroll to position [6924, 0]
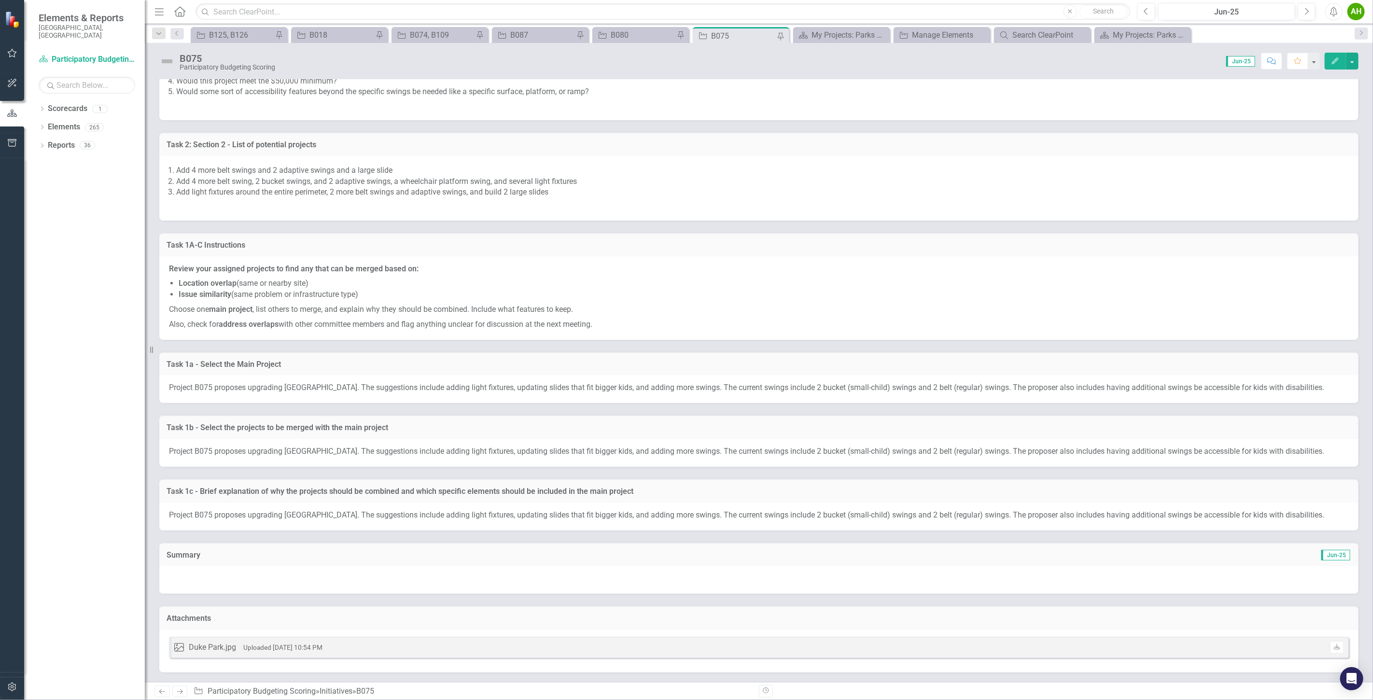
drag, startPoint x: 718, startPoint y: 346, endPoint x: 704, endPoint y: 375, distance: 32.2
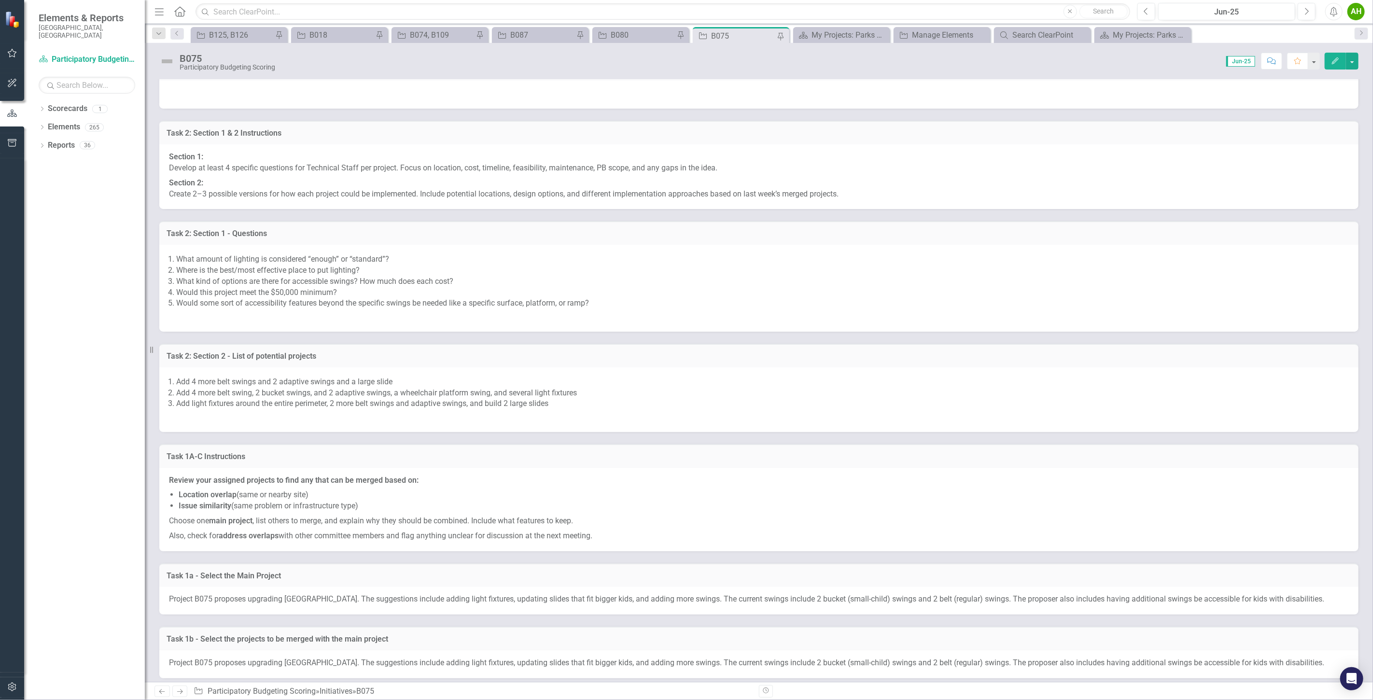
scroll to position [6527, 0]
drag, startPoint x: 617, startPoint y: 521, endPoint x: 648, endPoint y: 510, distance: 32.2
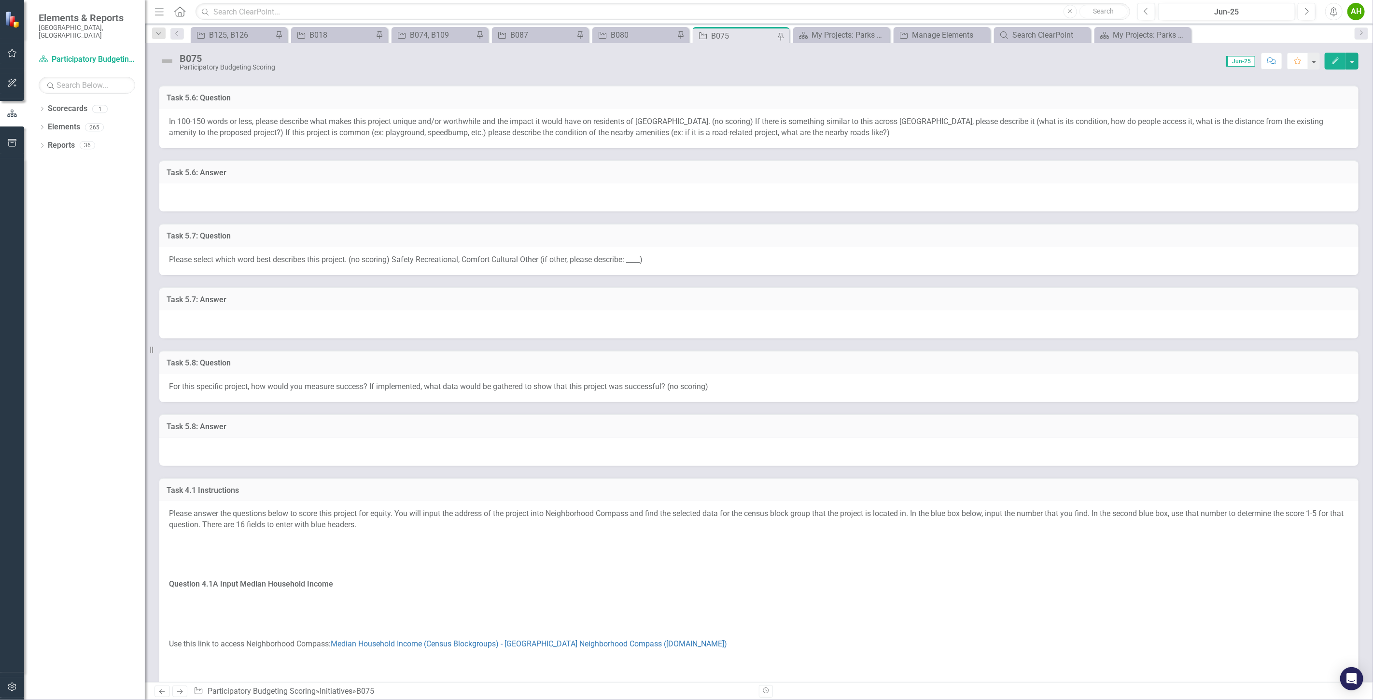
scroll to position [0, 0]
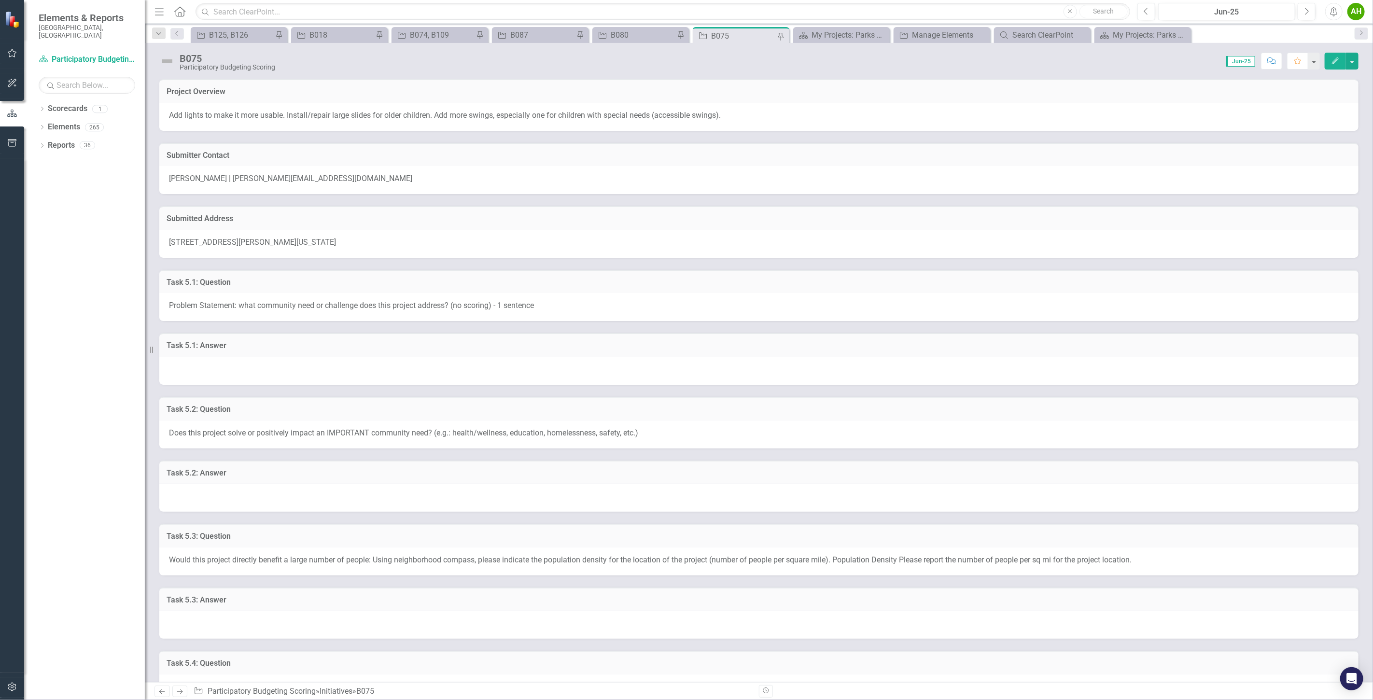
drag, startPoint x: 717, startPoint y: 518, endPoint x: 673, endPoint y: 204, distance: 317.5
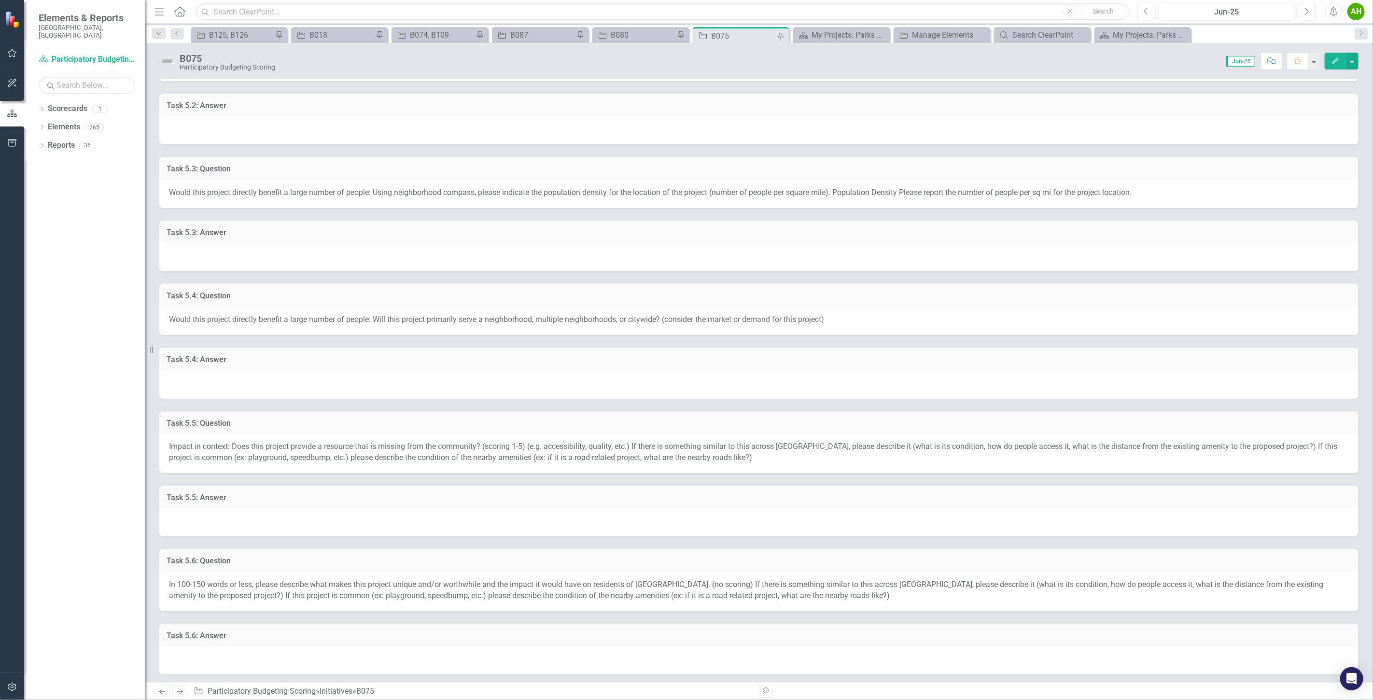
scroll to position [375, 0]
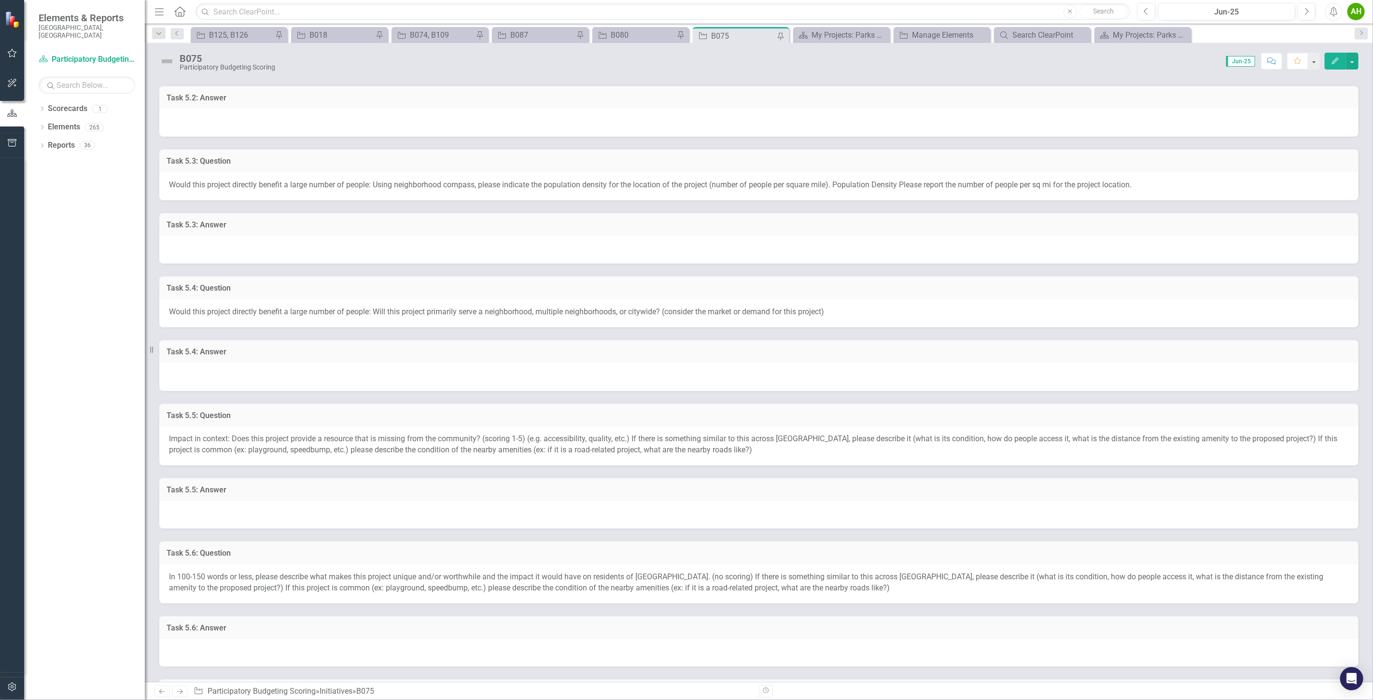
click at [676, 277] on div "Task 5.4: Question" at bounding box center [759, 288] width 1200 height 24
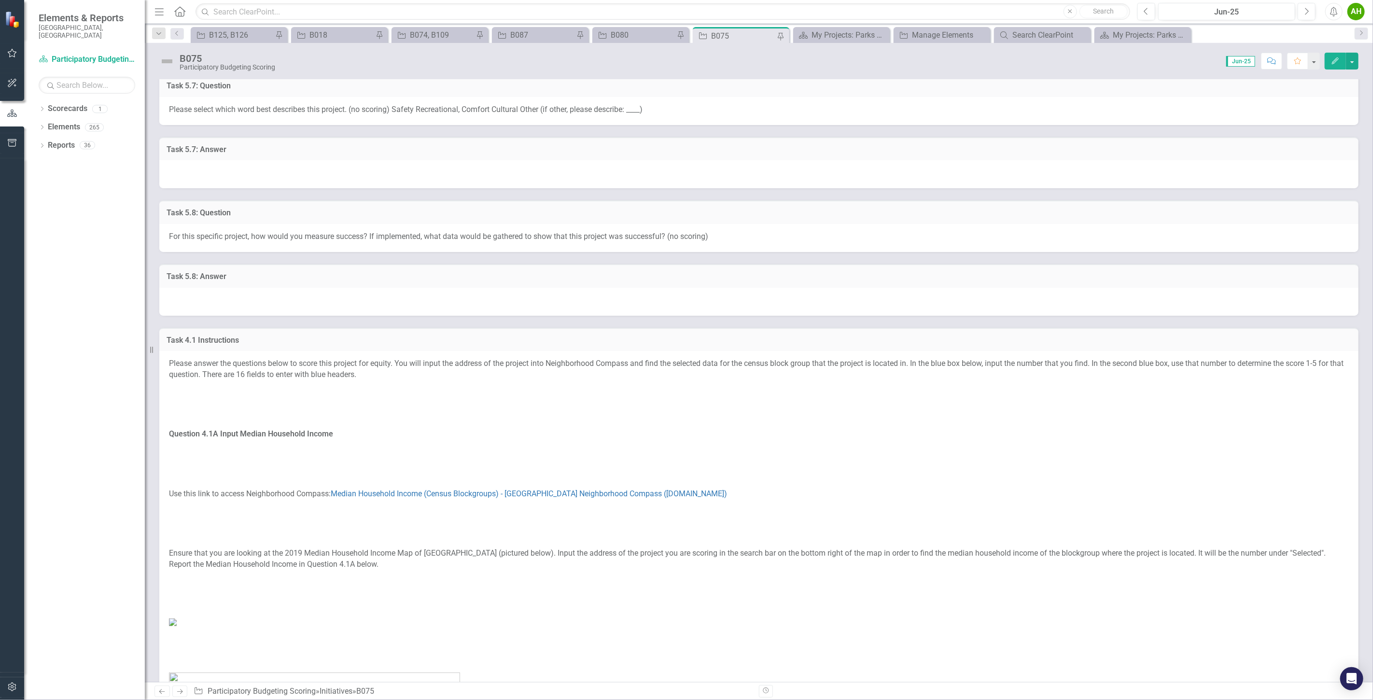
scroll to position [1019, 0]
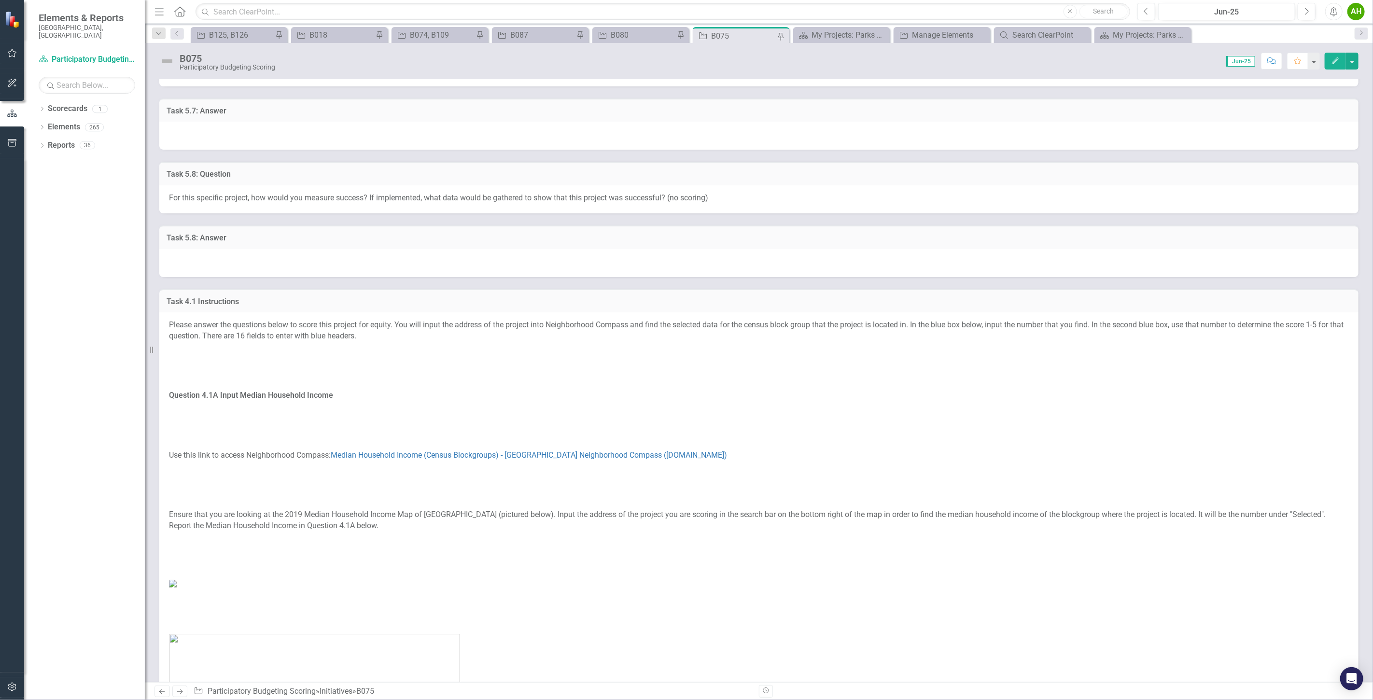
drag, startPoint x: 467, startPoint y: 326, endPoint x: 368, endPoint y: 311, distance: 99.5
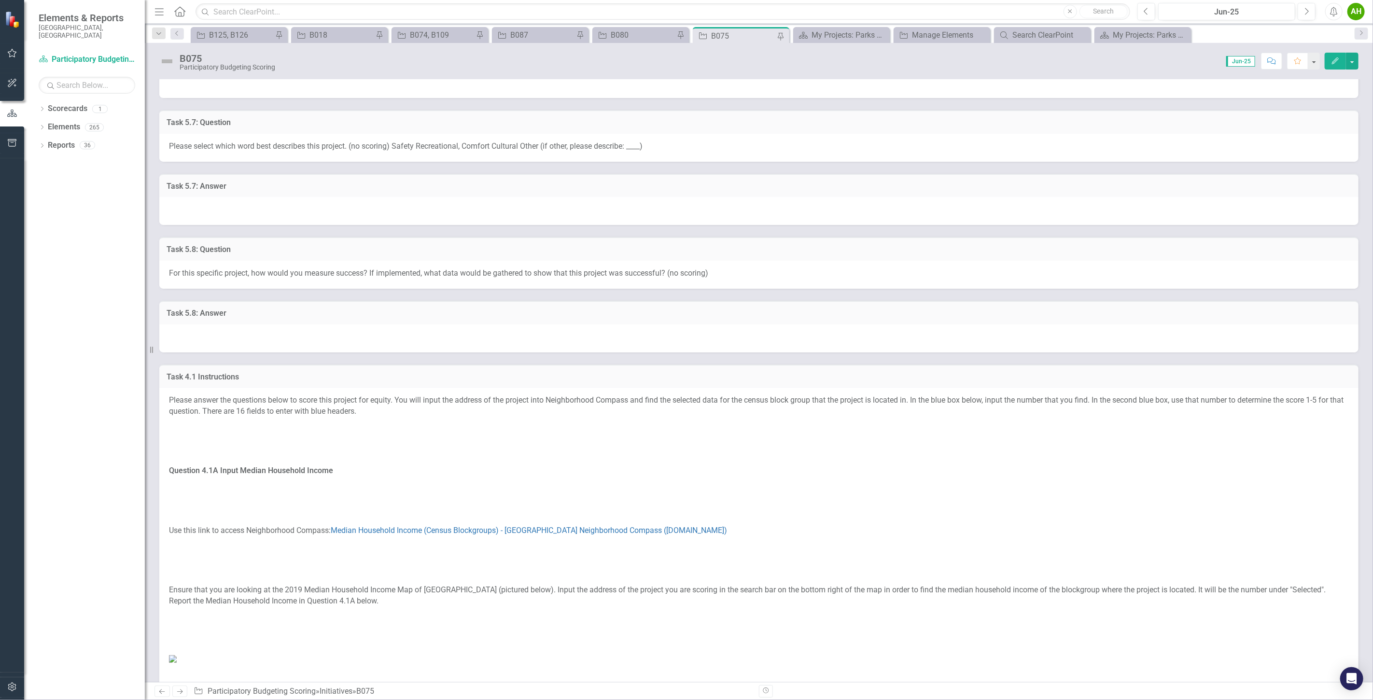
drag, startPoint x: 628, startPoint y: 464, endPoint x: 639, endPoint y: 454, distance: 14.7
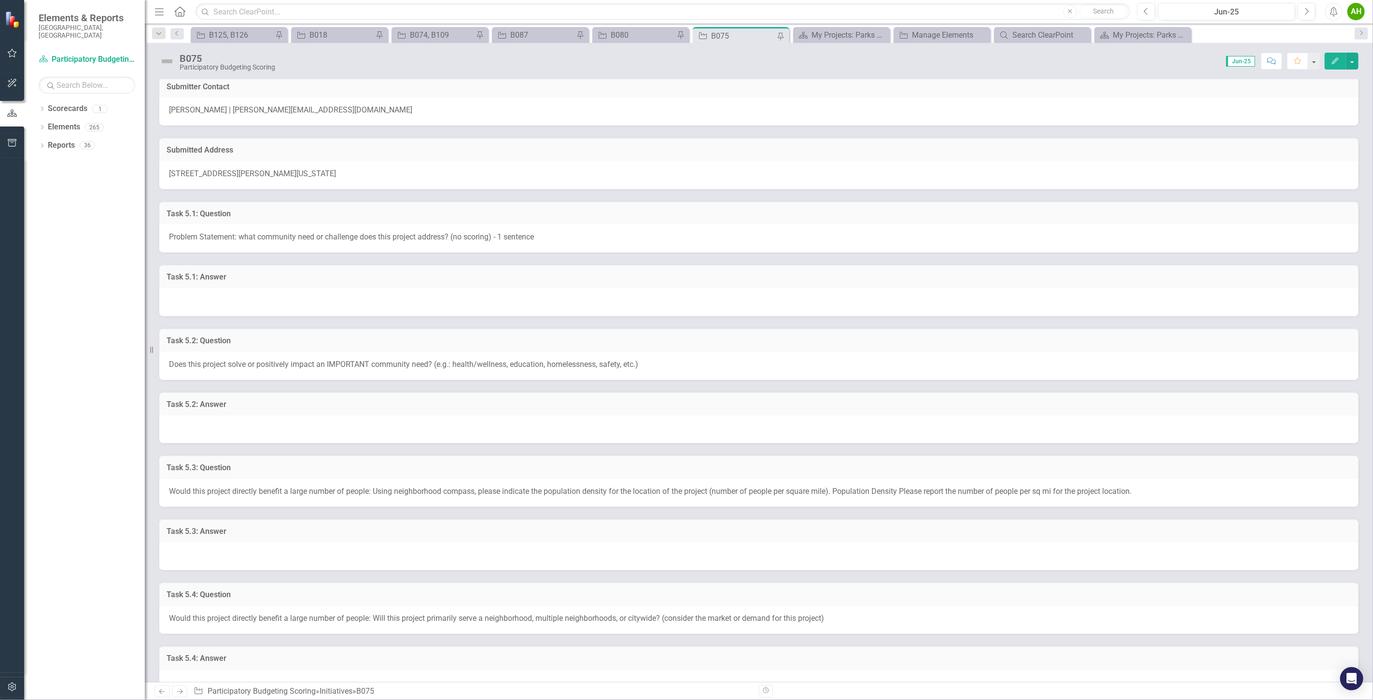
scroll to position [0, 0]
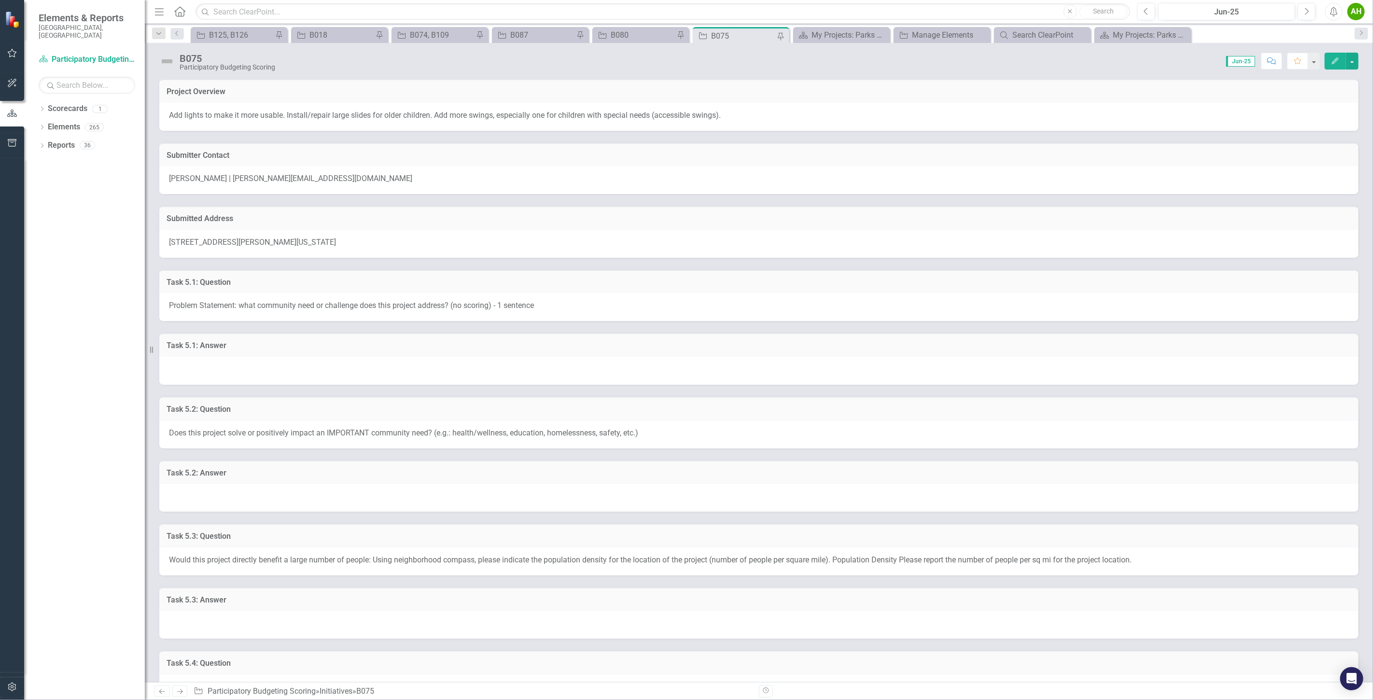
drag, startPoint x: 687, startPoint y: 491, endPoint x: 586, endPoint y: 92, distance: 411.0
click at [591, 78] on div "B075 Participatory Budgeting Scoring Score: 0.00 Jun-25 Completed Comment Favor…" at bounding box center [759, 362] width 1229 height 639
click at [602, 71] on div "B075 Participatory Budgeting Scoring Score: 0.00 Jun-25 Completed Comment Favor…" at bounding box center [759, 57] width 1229 height 29
click at [789, 54] on div "Score: 0.00 Jun-25 Completed Comment Favorite Edit" at bounding box center [819, 61] width 1079 height 16
drag, startPoint x: 651, startPoint y: 245, endPoint x: 637, endPoint y: 171, distance: 75.0
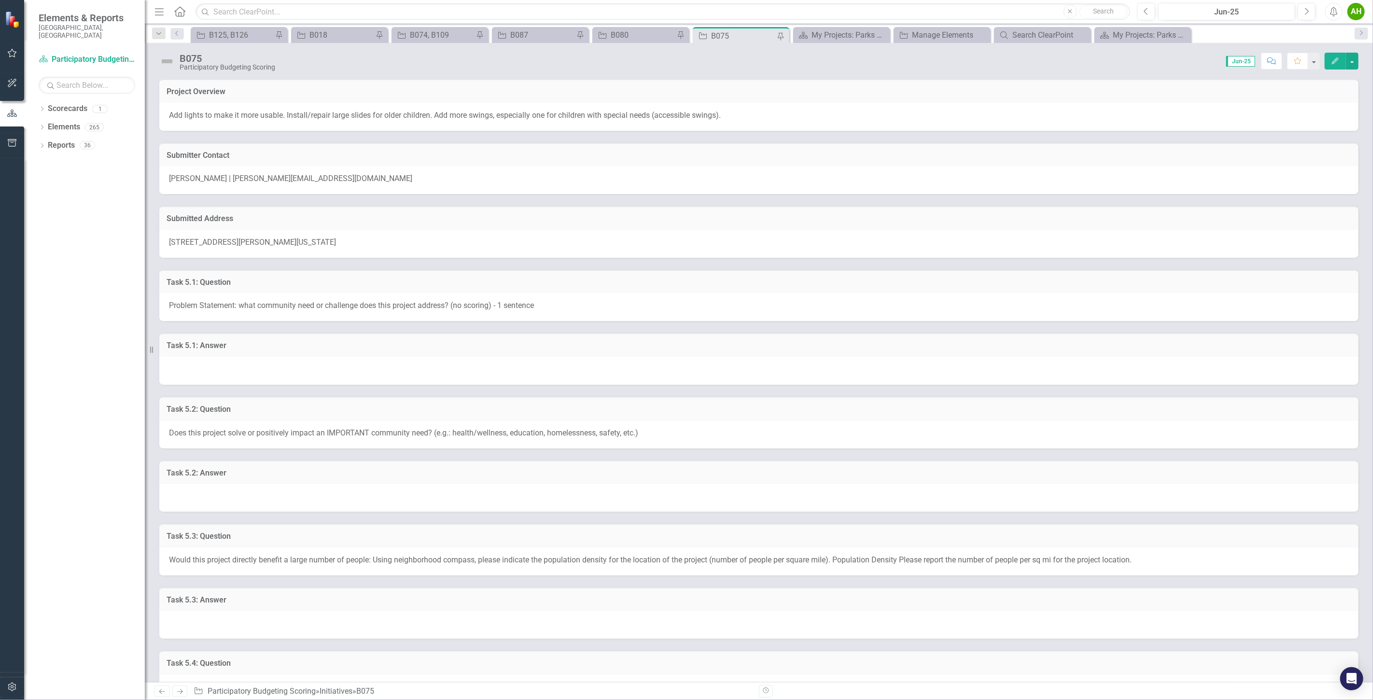
drag, startPoint x: 435, startPoint y: 116, endPoint x: 790, endPoint y: 108, distance: 355.0
click at [790, 108] on div "Add lights to make it more usable. Install/repair large slides for older childr…" at bounding box center [759, 117] width 1200 height 28
click at [418, 29] on div "B074, B109" at bounding box center [442, 35] width 64 height 12
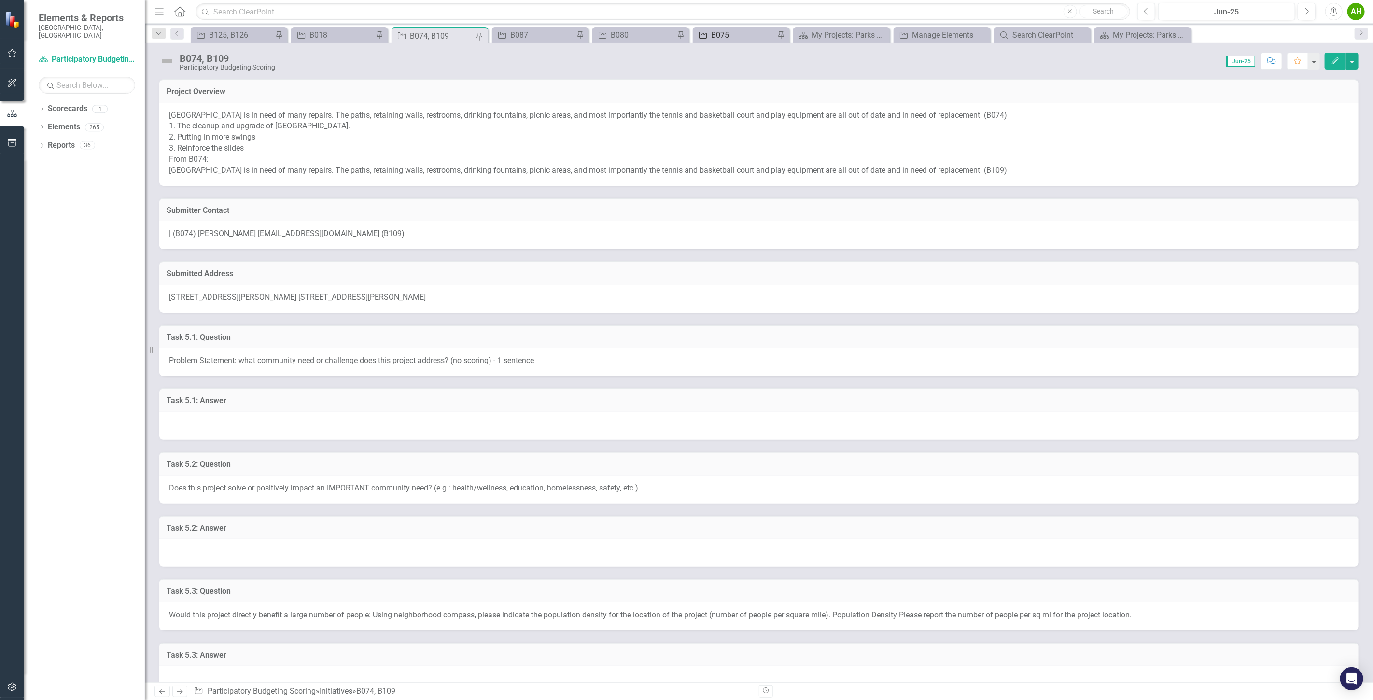
click at [724, 36] on div "B075" at bounding box center [743, 35] width 64 height 12
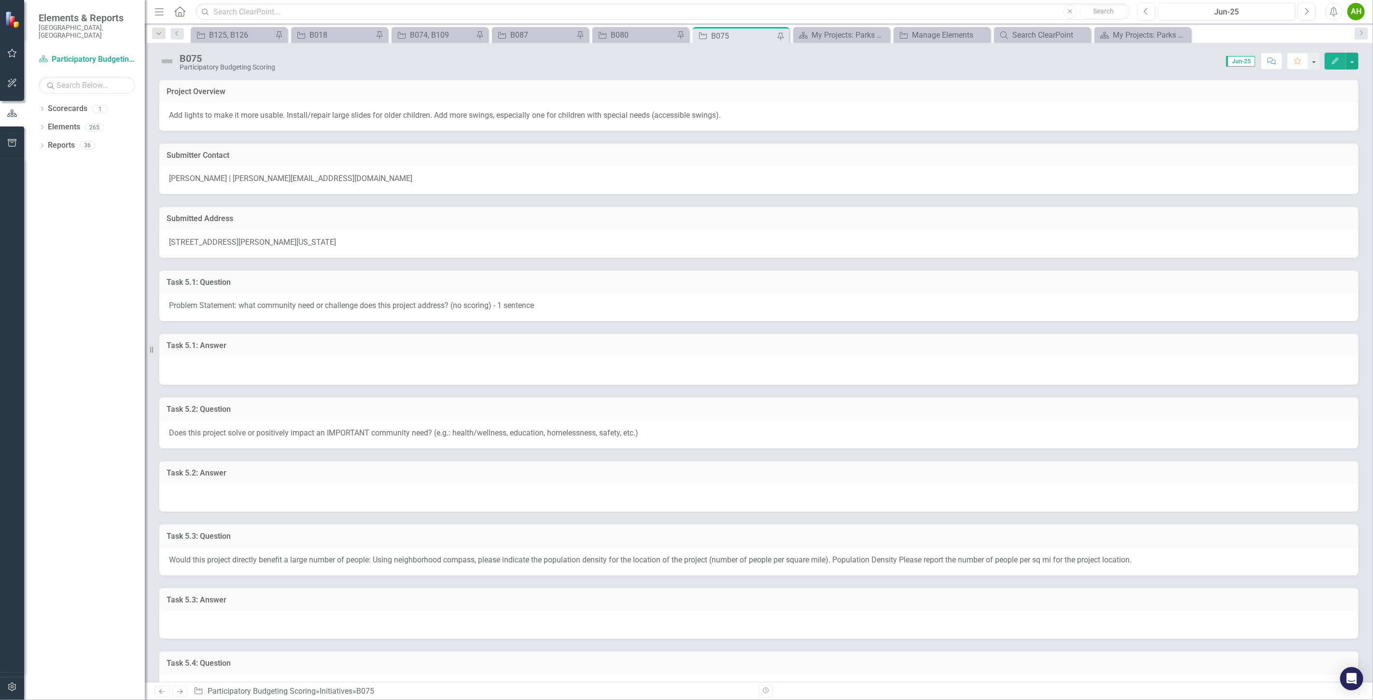
drag, startPoint x: 747, startPoint y: 119, endPoint x: 524, endPoint y: 109, distance: 222.4
click at [550, 113] on p "Add lights to make it more usable. Install/repair large slides for older childr…" at bounding box center [759, 115] width 1180 height 11
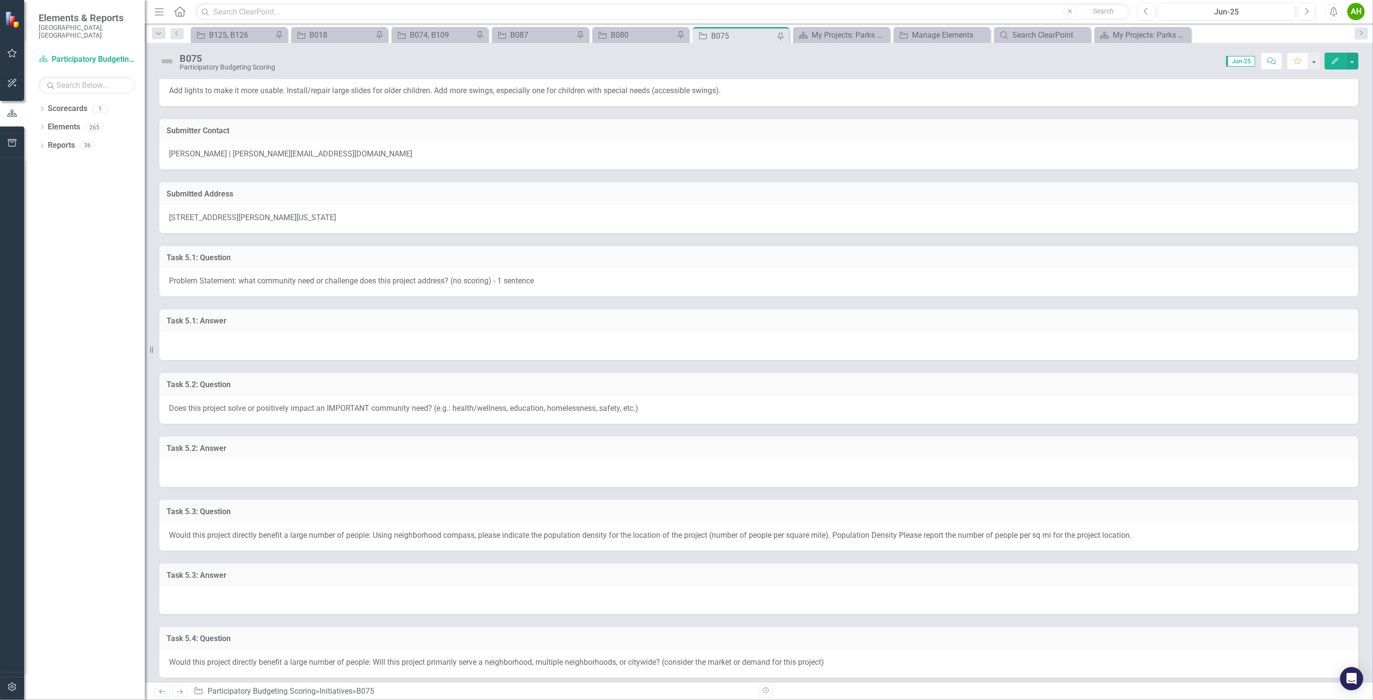
drag, startPoint x: 800, startPoint y: 73, endPoint x: 794, endPoint y: 301, distance: 227.5
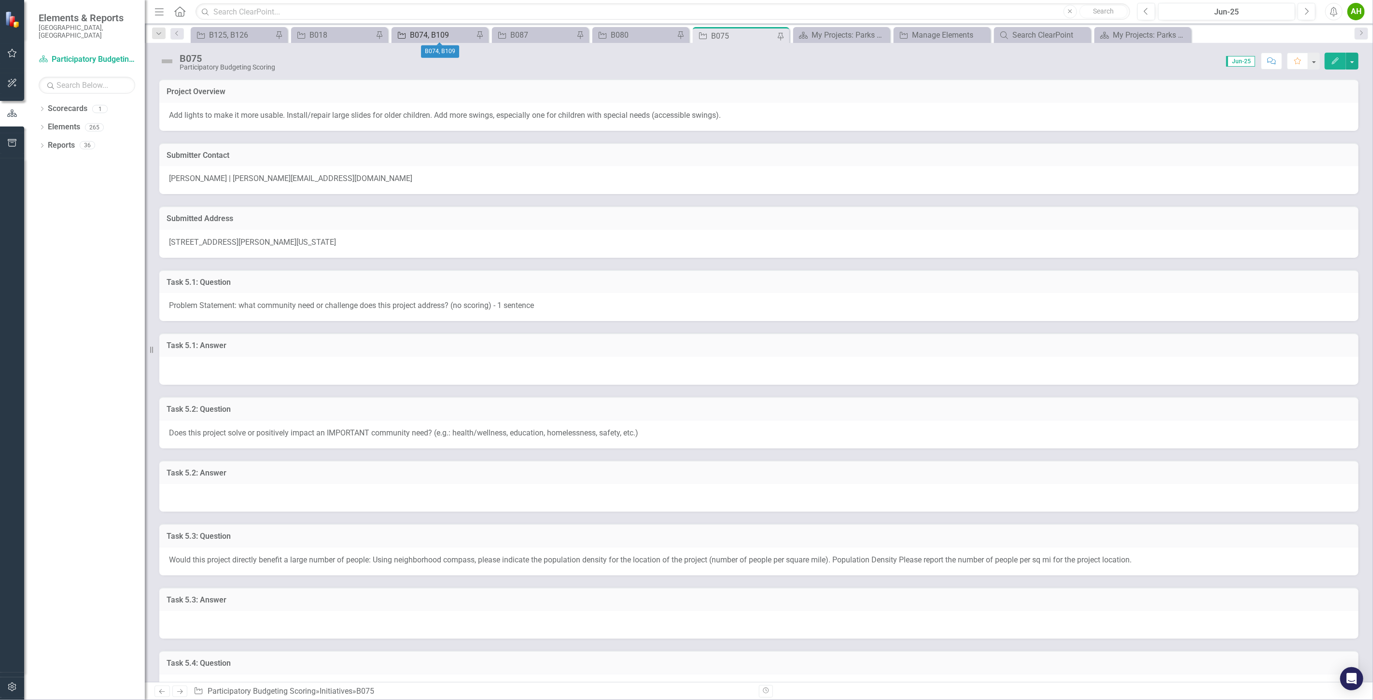
click at [437, 37] on div "B074, B109" at bounding box center [442, 35] width 64 height 12
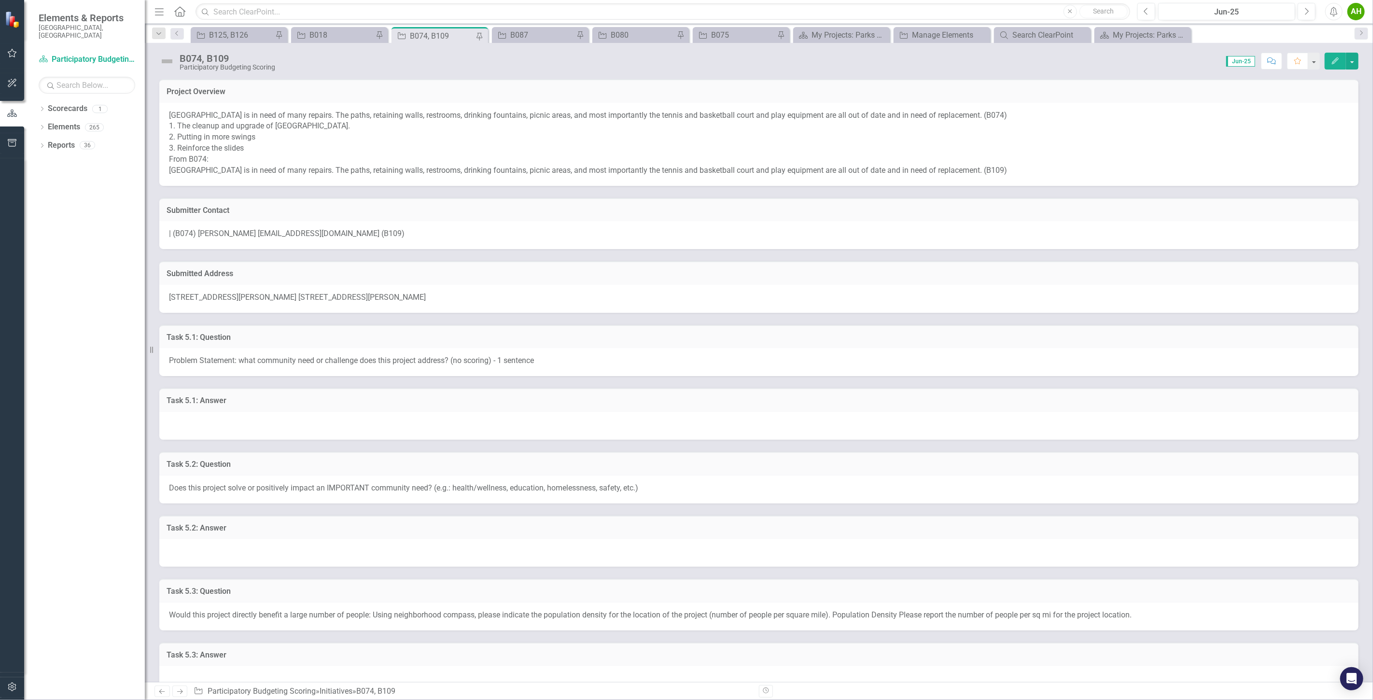
click at [369, 55] on div "Score: 0.00 Jun-25 Completed Comment Favorite Edit" at bounding box center [819, 61] width 1079 height 16
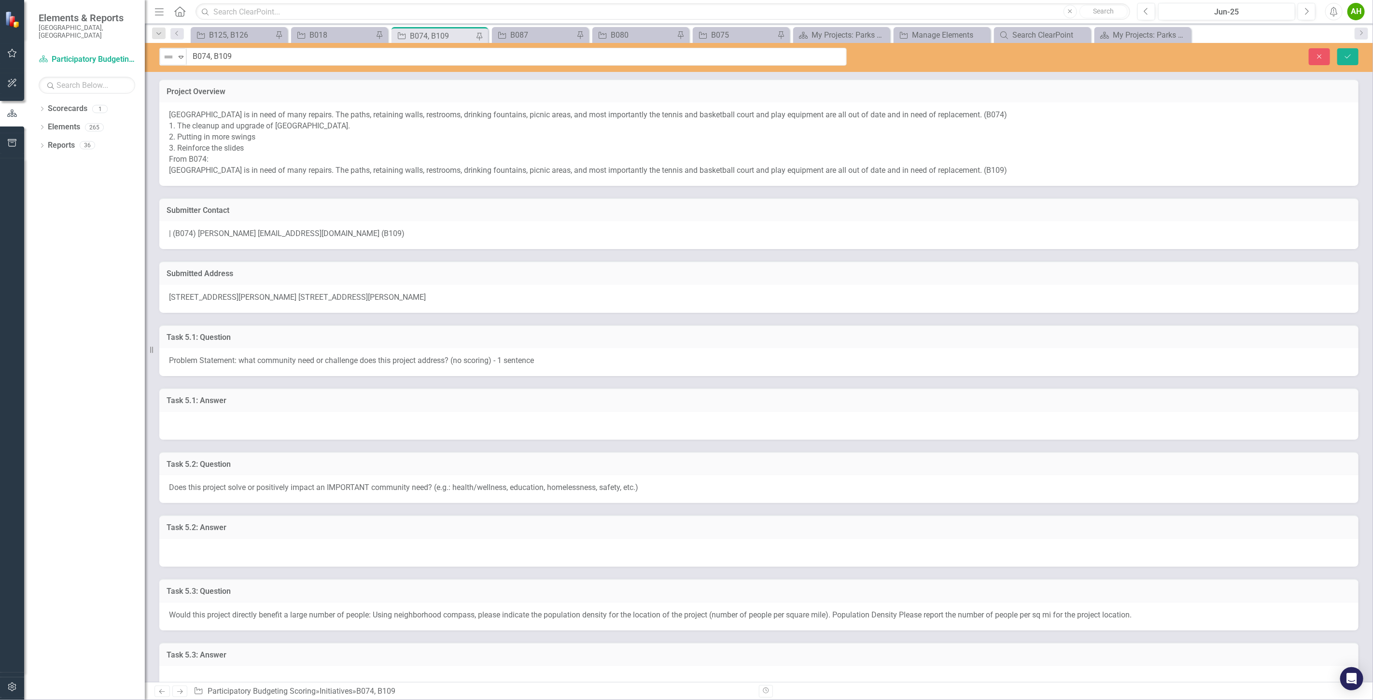
drag, startPoint x: 248, startPoint y: 55, endPoint x: 225, endPoint y: 59, distance: 23.5
click at [253, 60] on input "B074, B109" at bounding box center [517, 57] width 660 height 18
click at [329, 76] on div "Not Defined Expand B074, B109 Close Save Project Overview [GEOGRAPHIC_DATA] is …" at bounding box center [759, 362] width 1229 height 639
click at [373, 142] on p "[GEOGRAPHIC_DATA] is in need of many repairs. The paths, retaining walls, restr…" at bounding box center [759, 143] width 1180 height 66
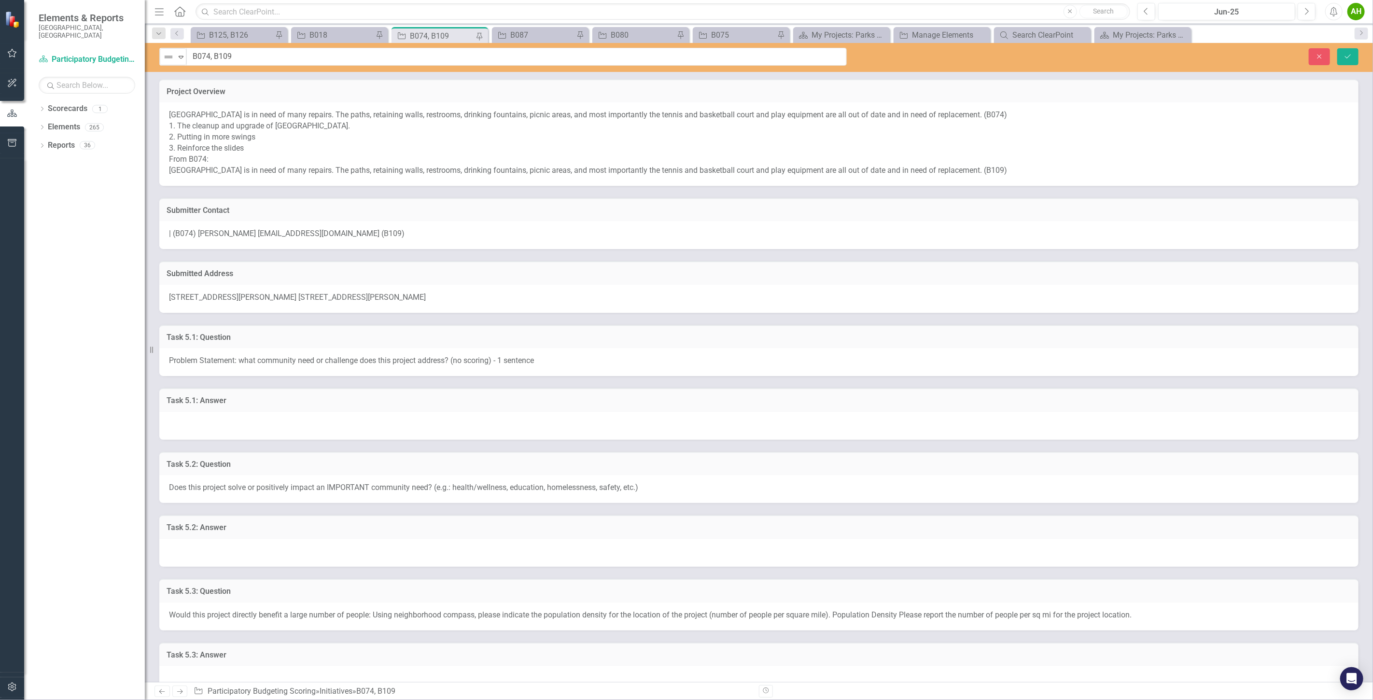
click at [355, 76] on div "Not Defined Expand B074, B109 Close Save Project Overview [GEOGRAPHIC_DATA] is …" at bounding box center [759, 362] width 1229 height 639
